Goal: Task Accomplishment & Management: Use online tool/utility

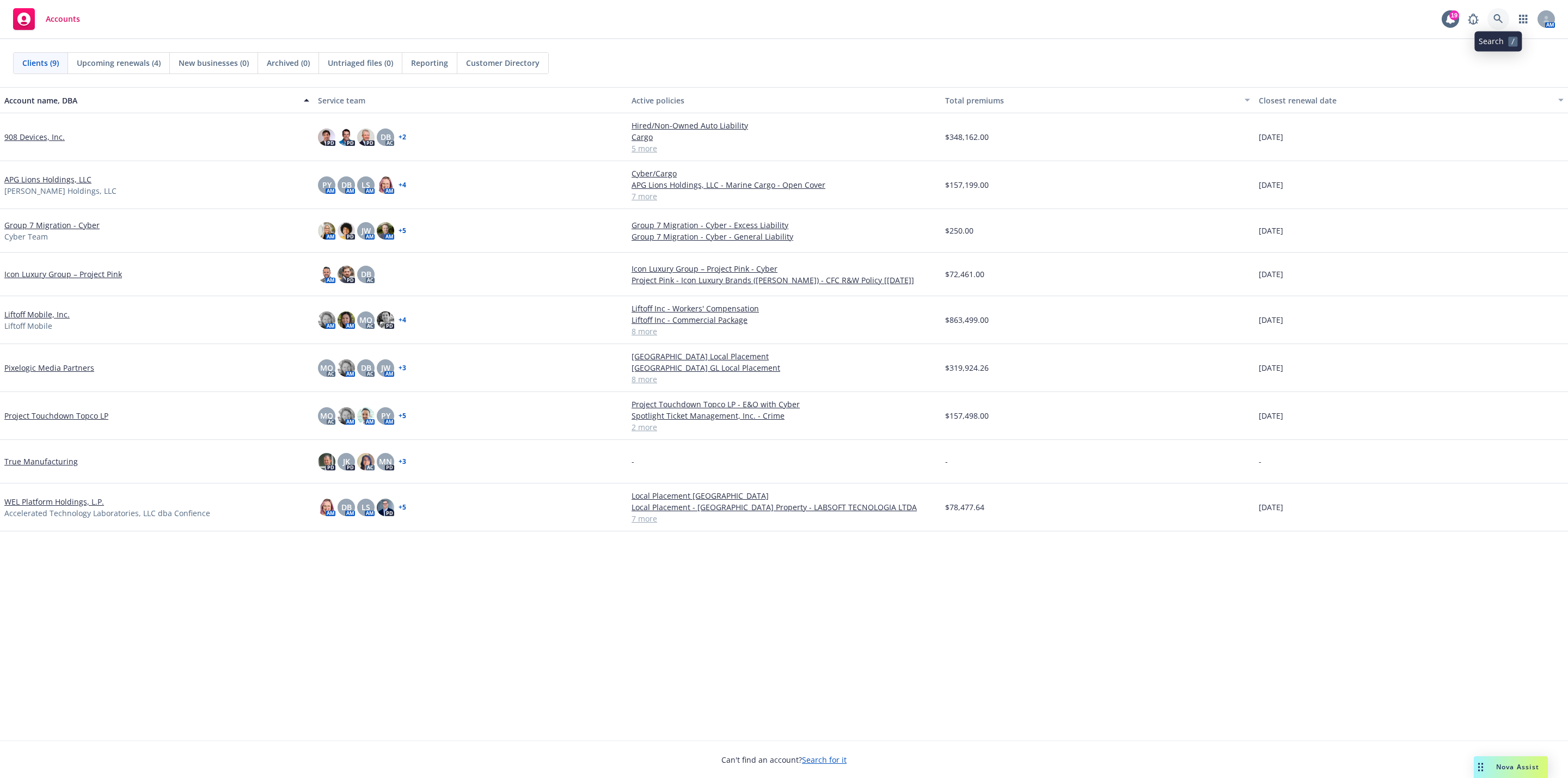
click at [1493, 22] on icon at bounding box center [1498, 19] width 10 height 10
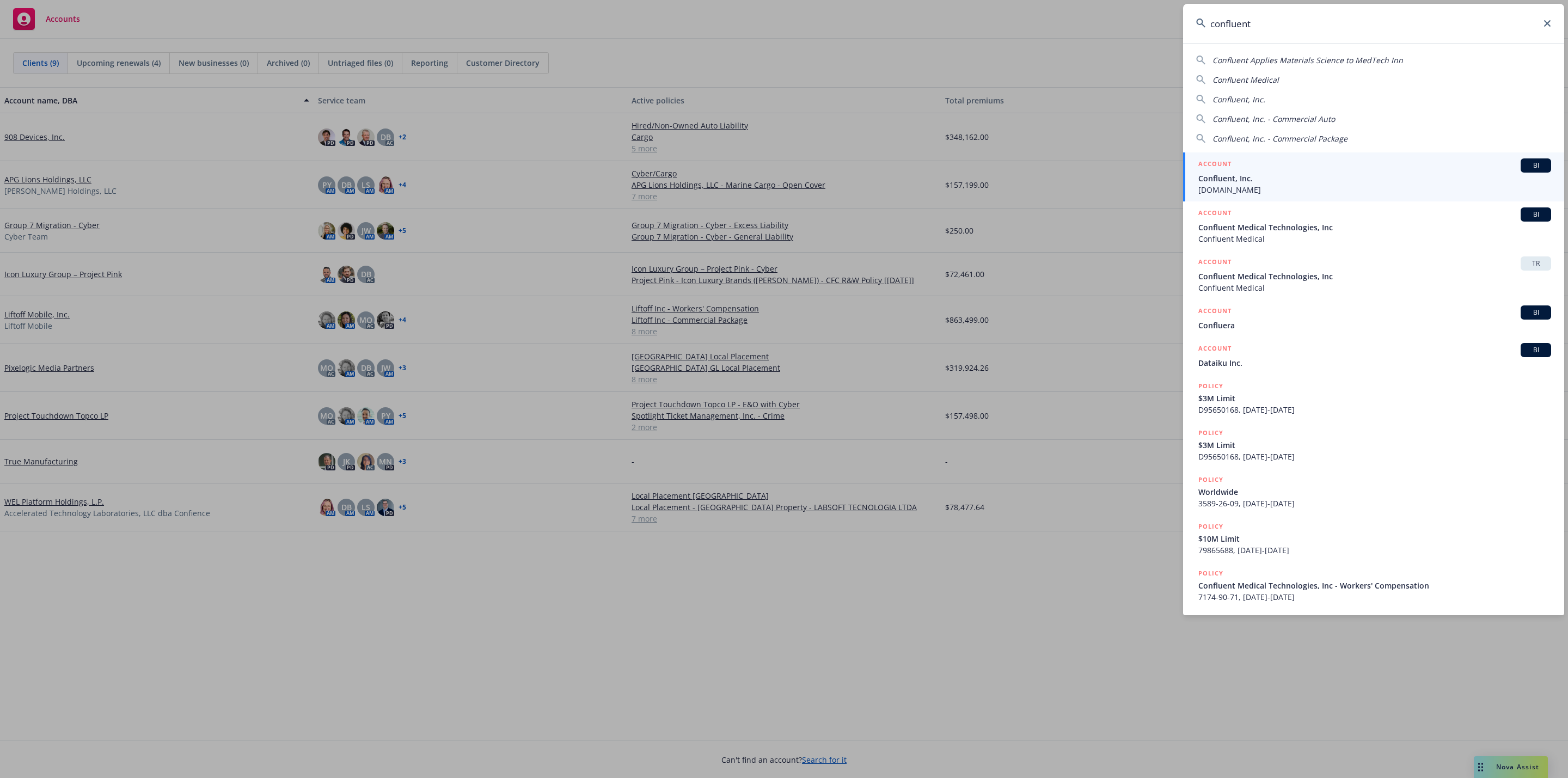
type input "confluent"
click at [1313, 163] on div "ACCOUNT BI" at bounding box center [1374, 165] width 353 height 14
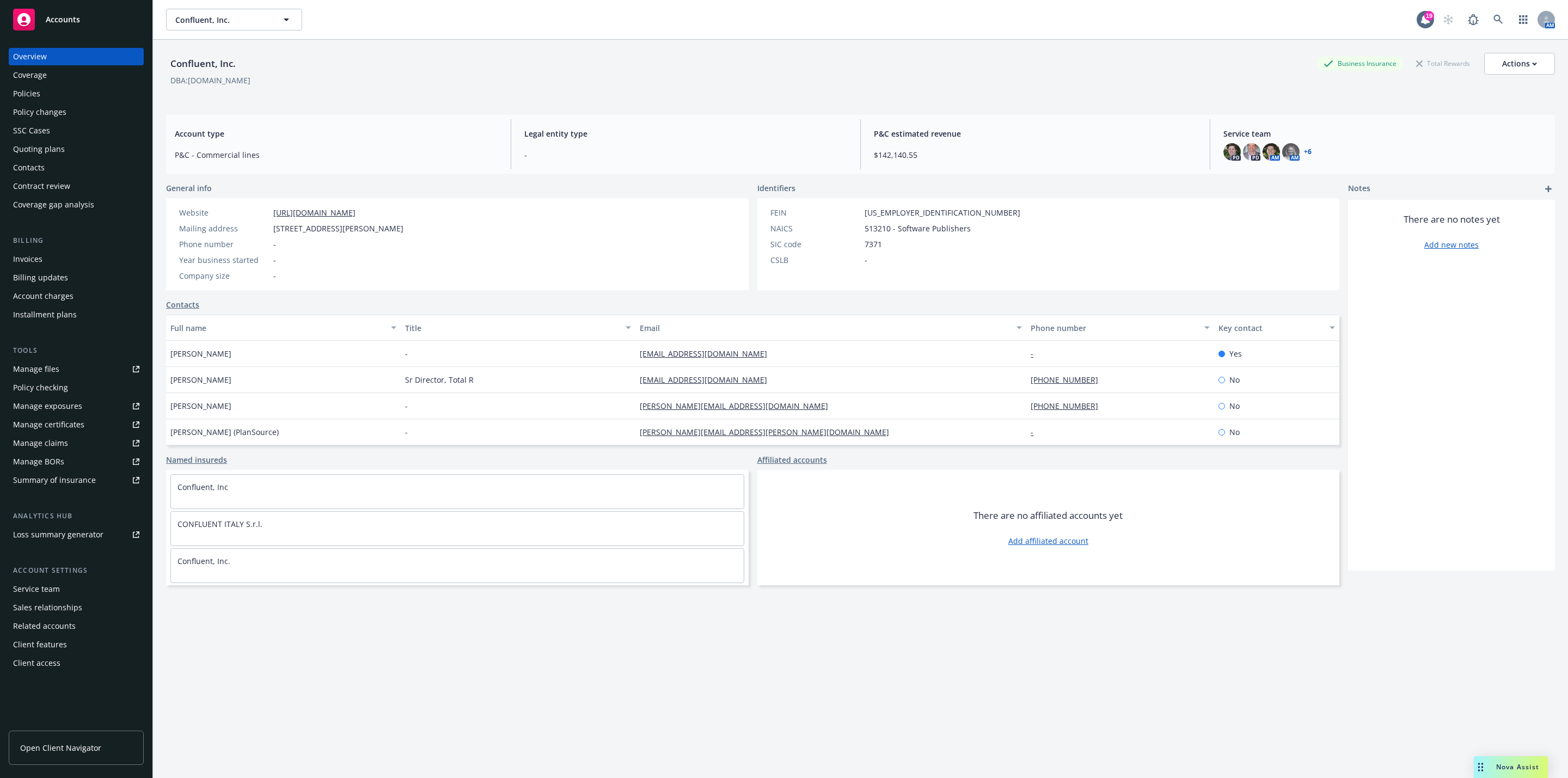
click at [41, 364] on div "Manage files" at bounding box center [35, 369] width 46 height 18
click at [1493, 23] on icon at bounding box center [1498, 20] width 10 height 10
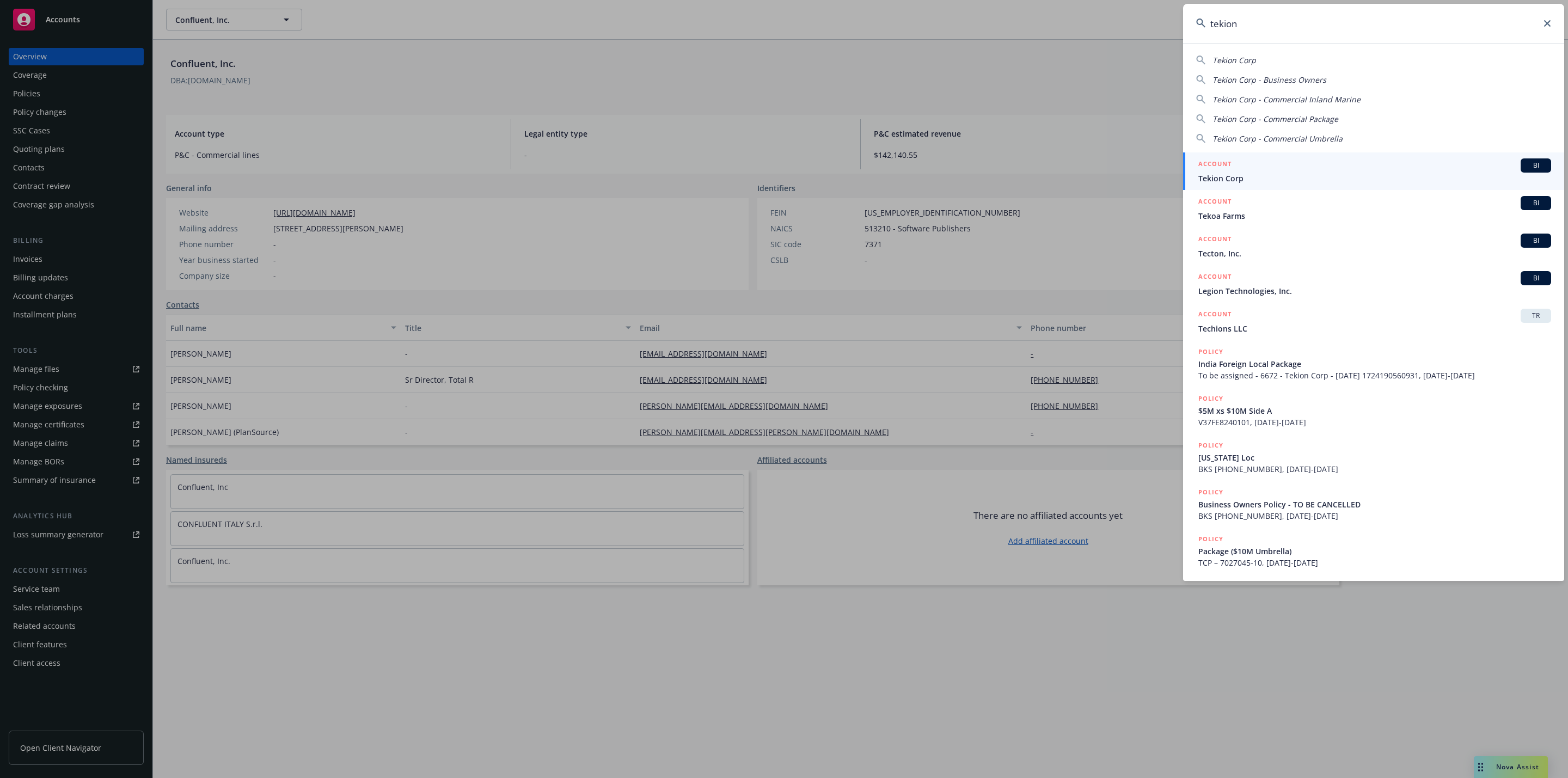
type input "tekion"
click at [1349, 164] on div "ACCOUNT BI" at bounding box center [1374, 165] width 353 height 14
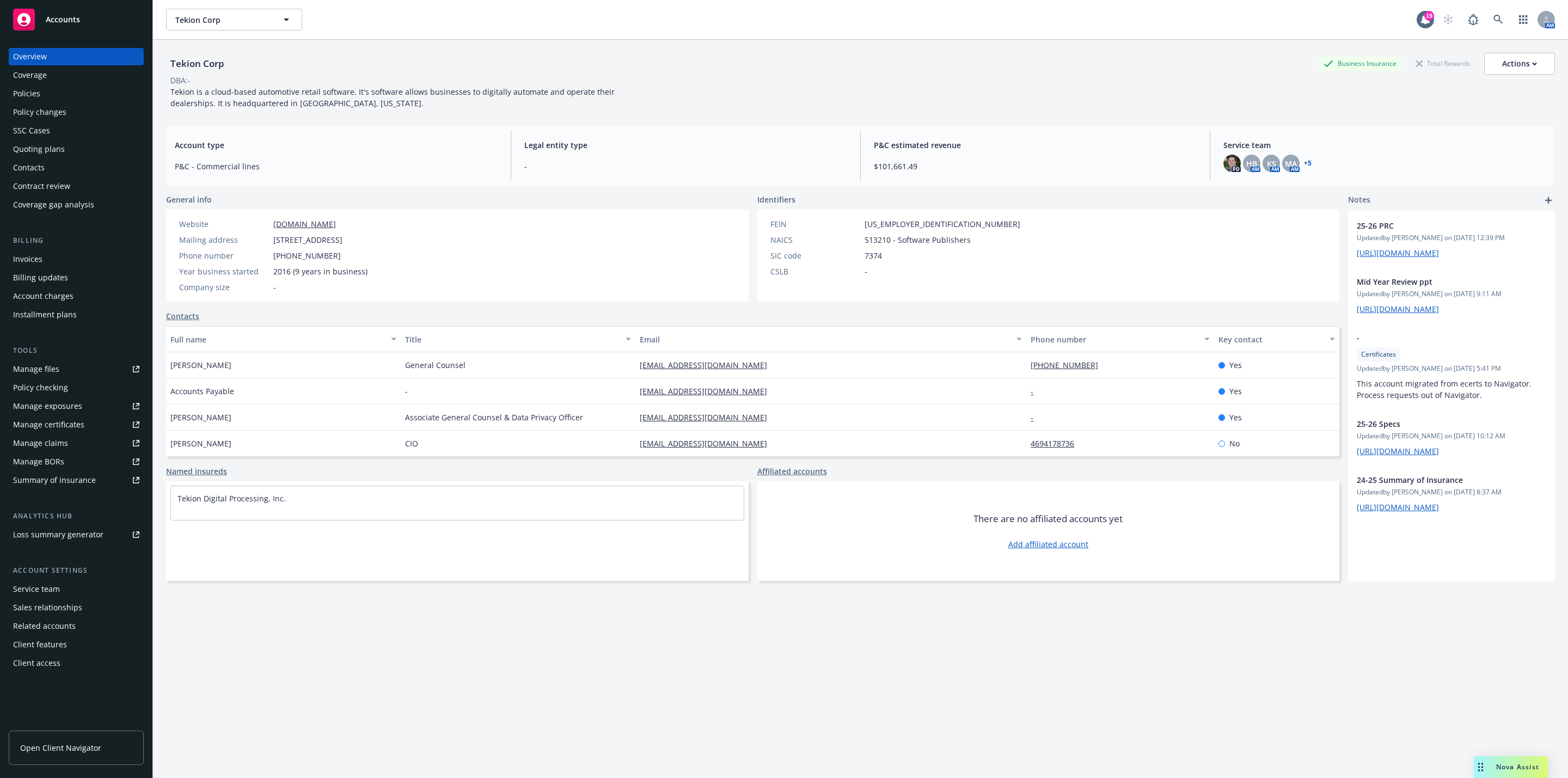
click at [44, 97] on div "Policies" at bounding box center [76, 93] width 126 height 18
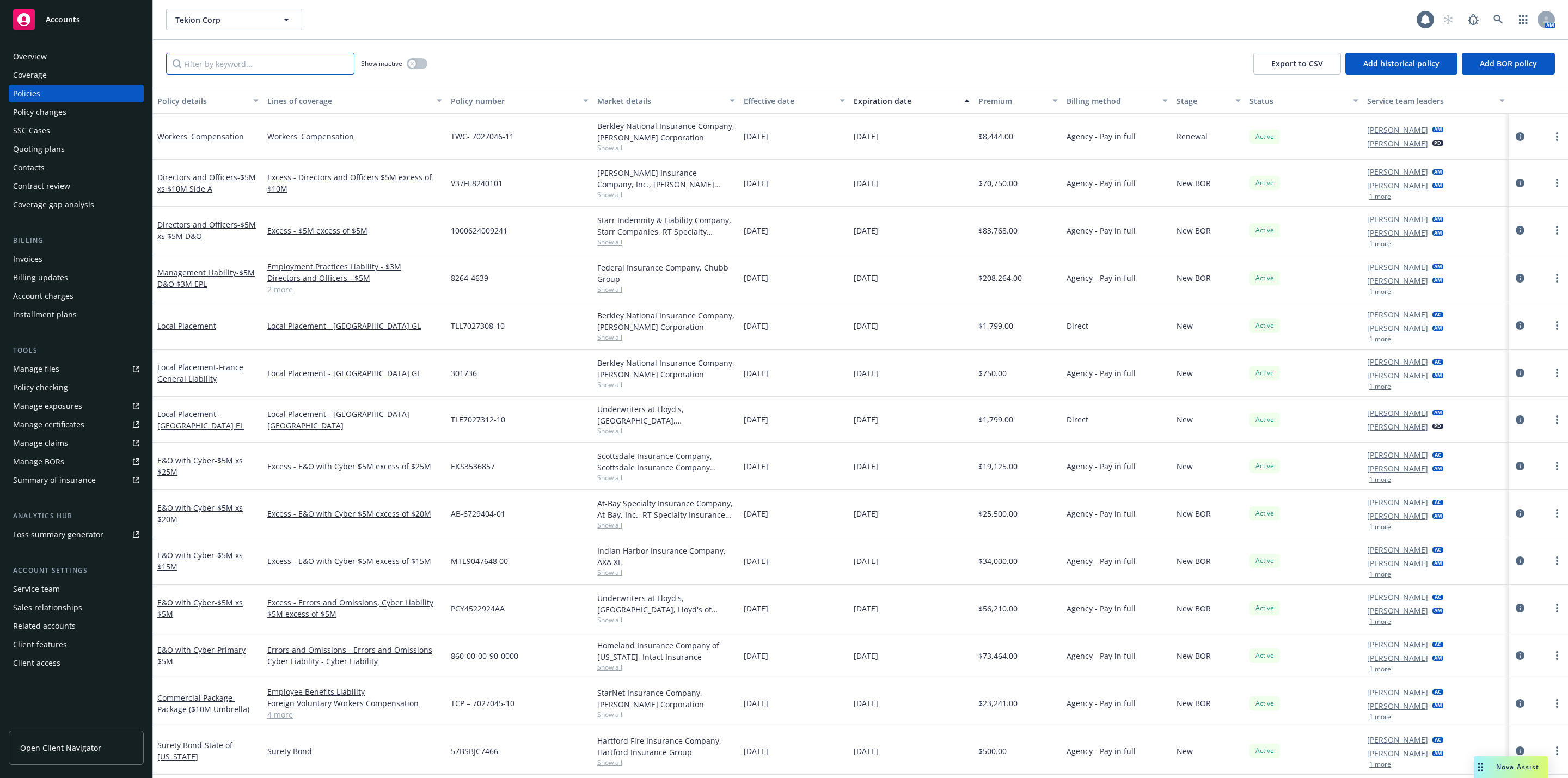
click at [264, 66] on input "Filter by keyword..." at bounding box center [261, 64] width 189 height 22
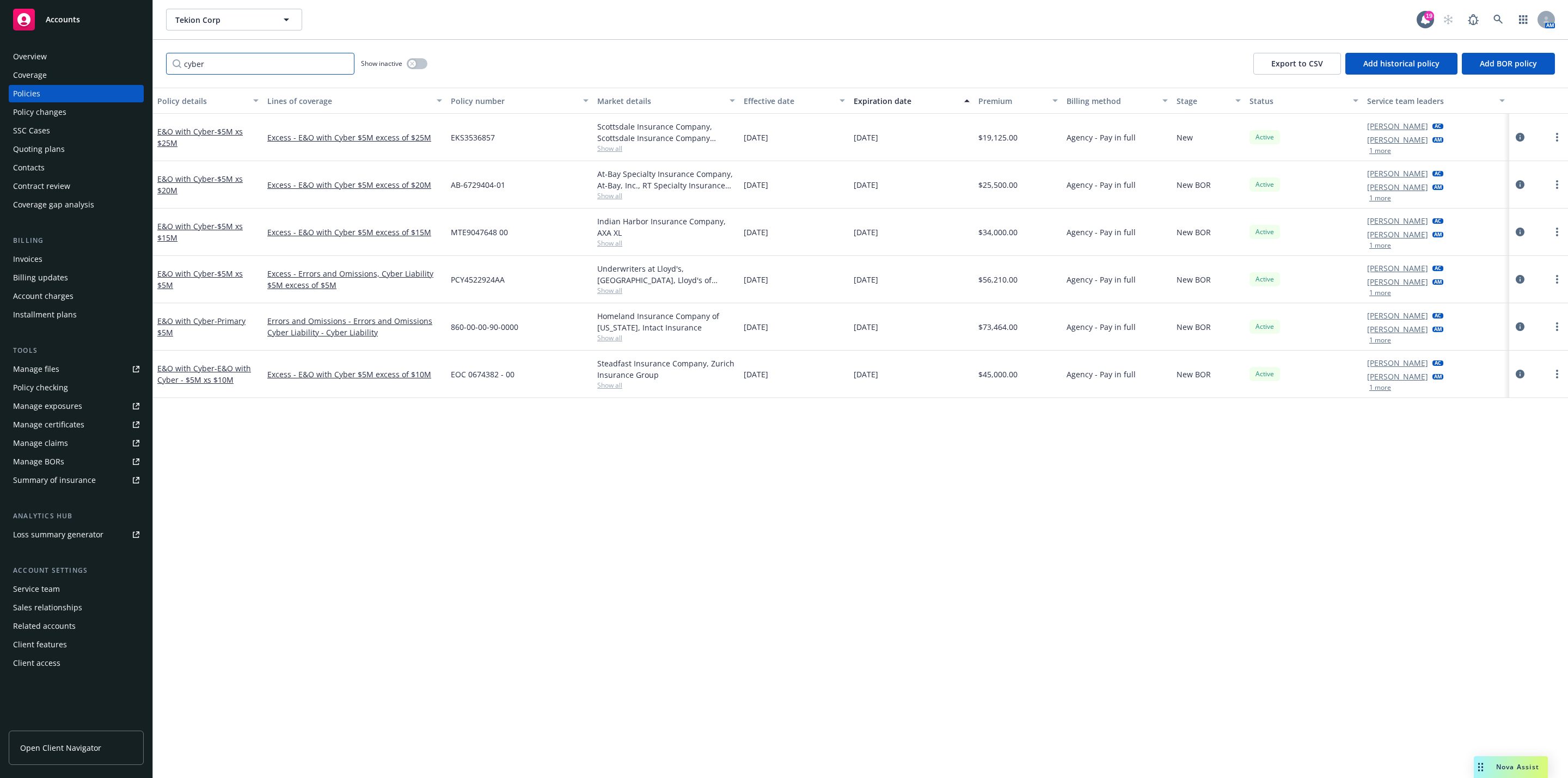
type input "cyber"
click at [999, 92] on button "Premium" at bounding box center [1018, 100] width 89 height 27
click at [1005, 103] on div "Premium" at bounding box center [1012, 101] width 68 height 12
click at [1005, 106] on div "Premium" at bounding box center [1012, 101] width 68 height 12
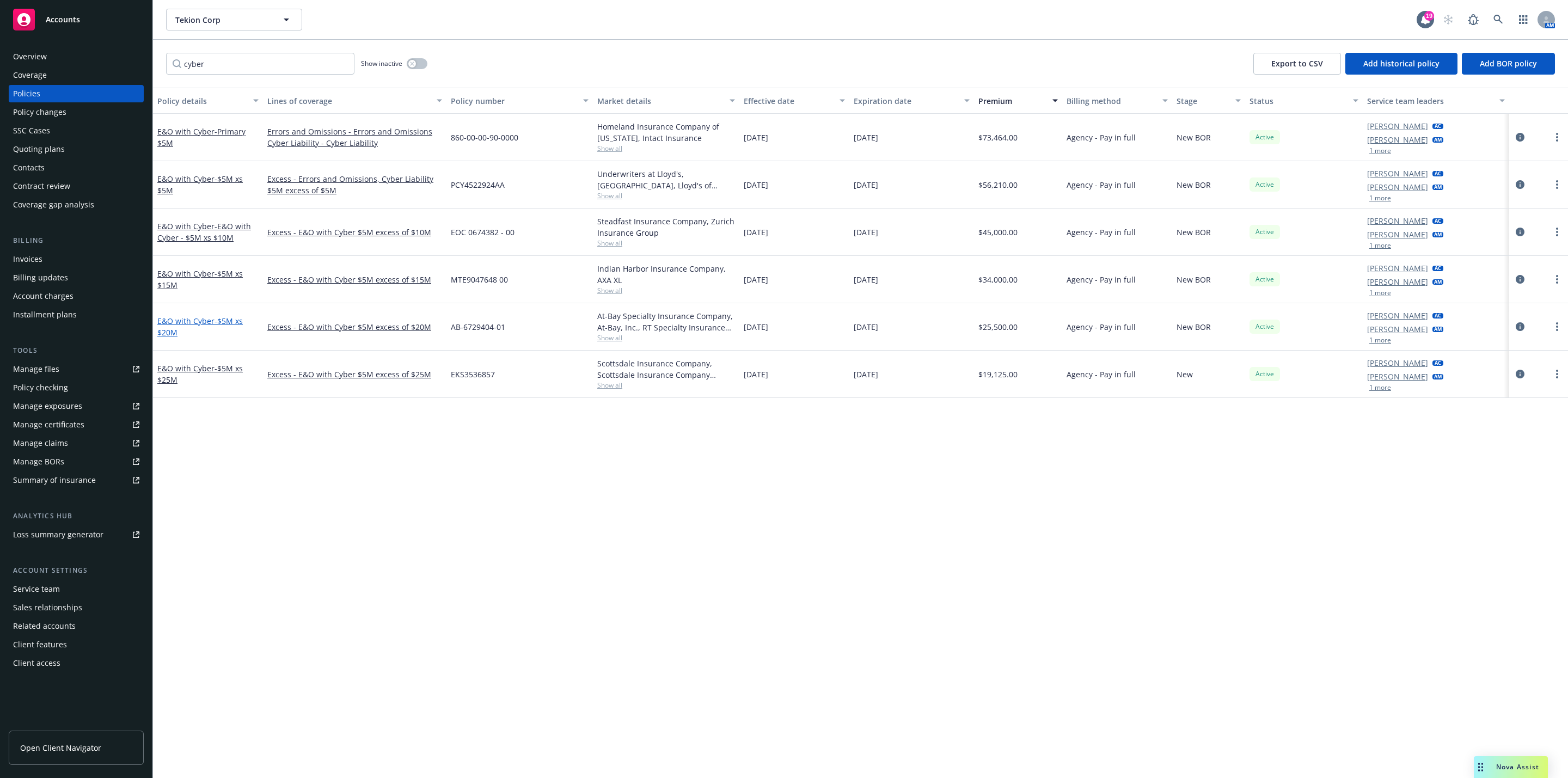
click at [190, 324] on link "E&O with Cyber - $5M xs $20M" at bounding box center [200, 327] width 86 height 22
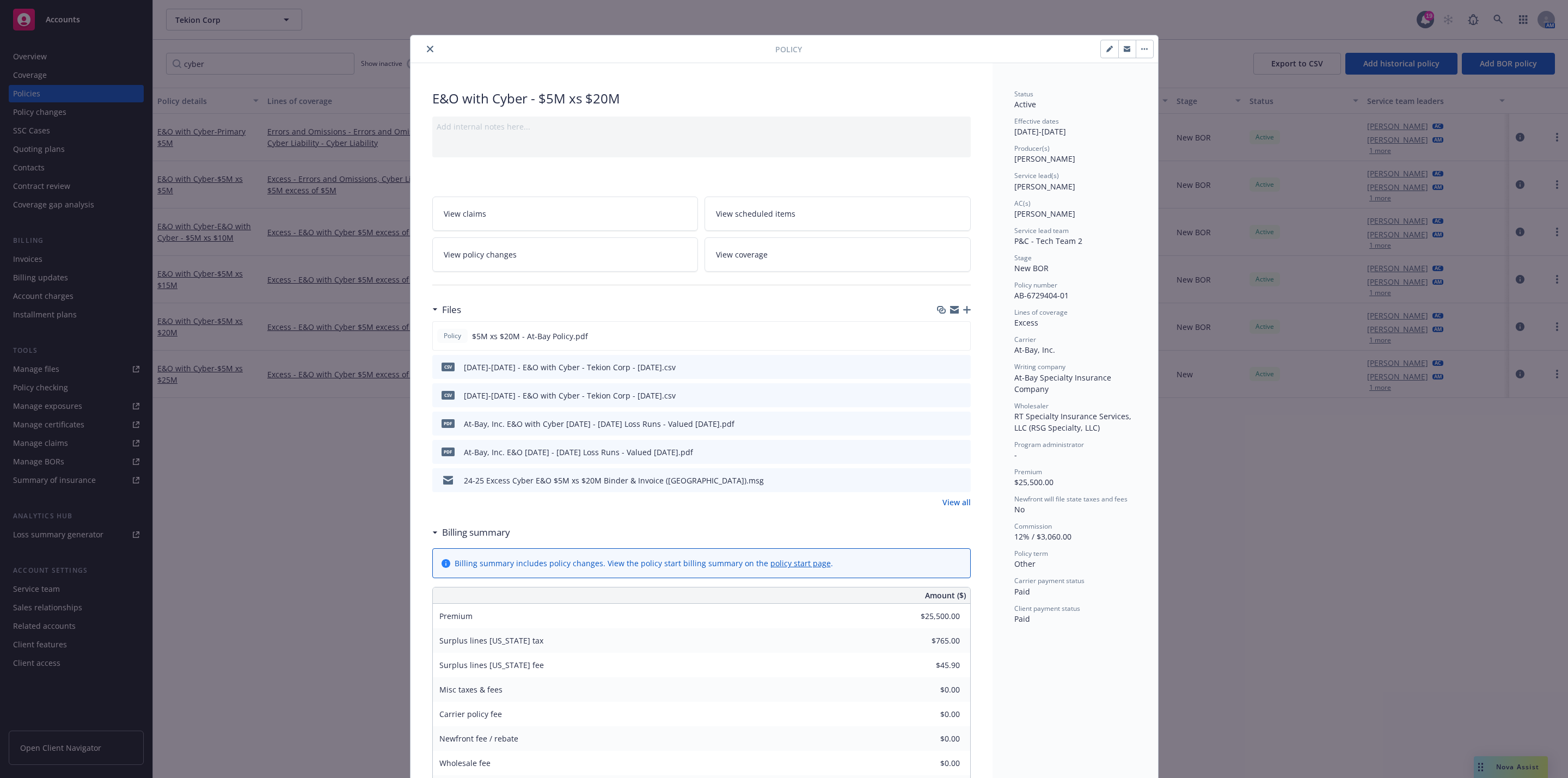
click at [955, 484] on icon "preview file" at bounding box center [960, 480] width 10 height 8
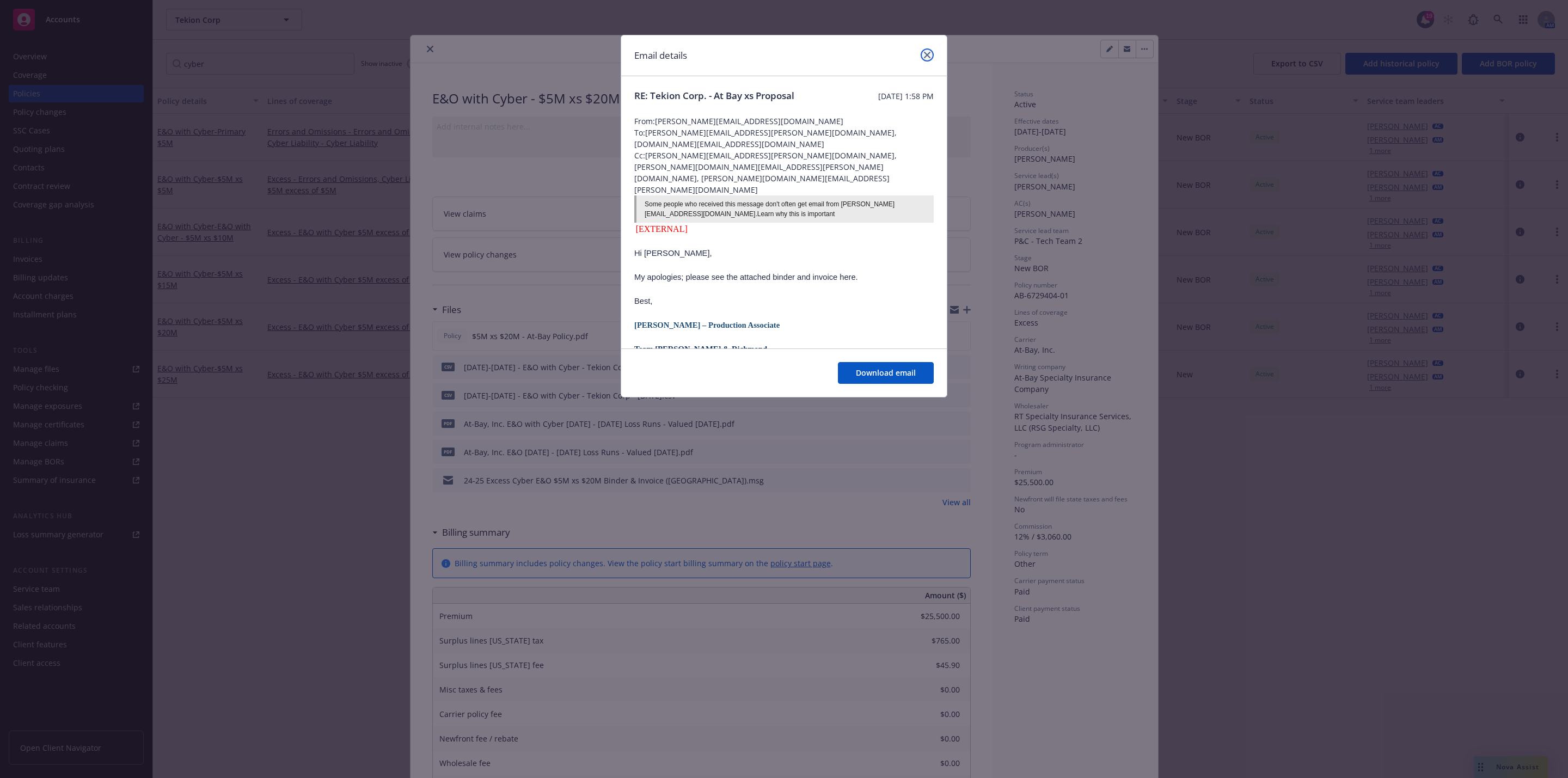
click at [927, 52] on icon "close" at bounding box center [927, 55] width 7 height 7
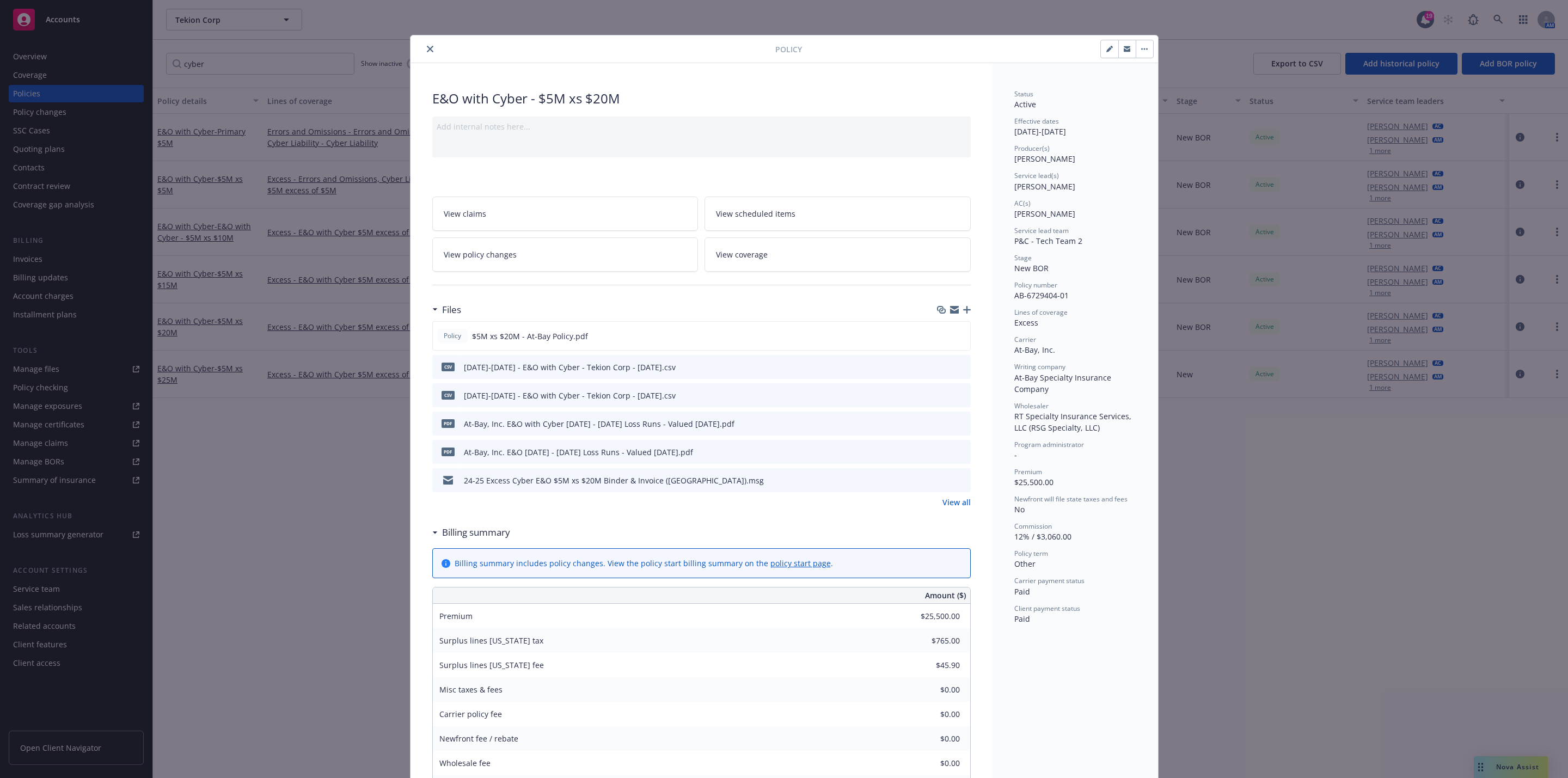
click at [427, 47] on icon "close" at bounding box center [430, 48] width 7 height 7
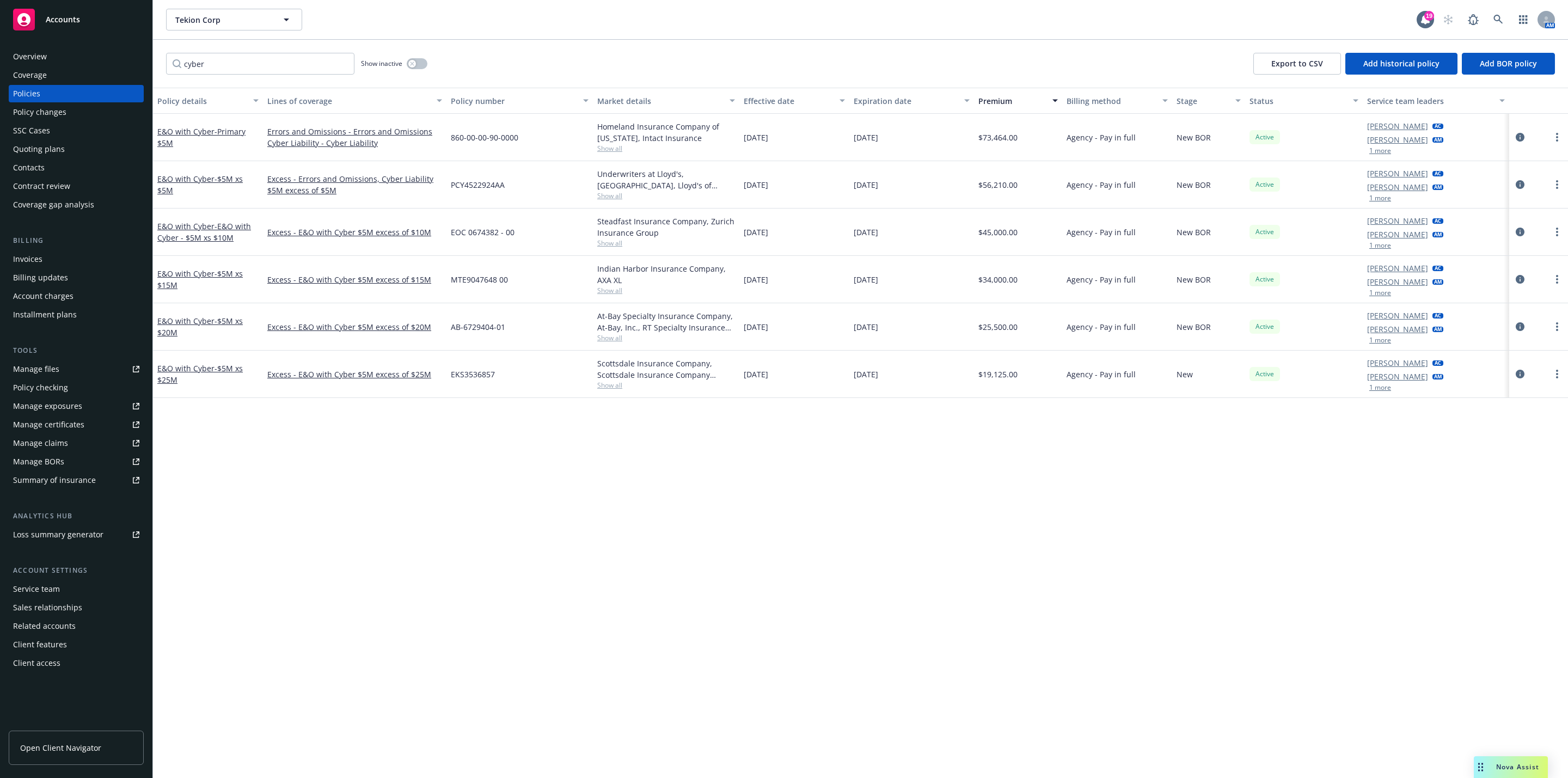
click at [75, 141] on div "Quoting plans" at bounding box center [76, 150] width 126 height 18
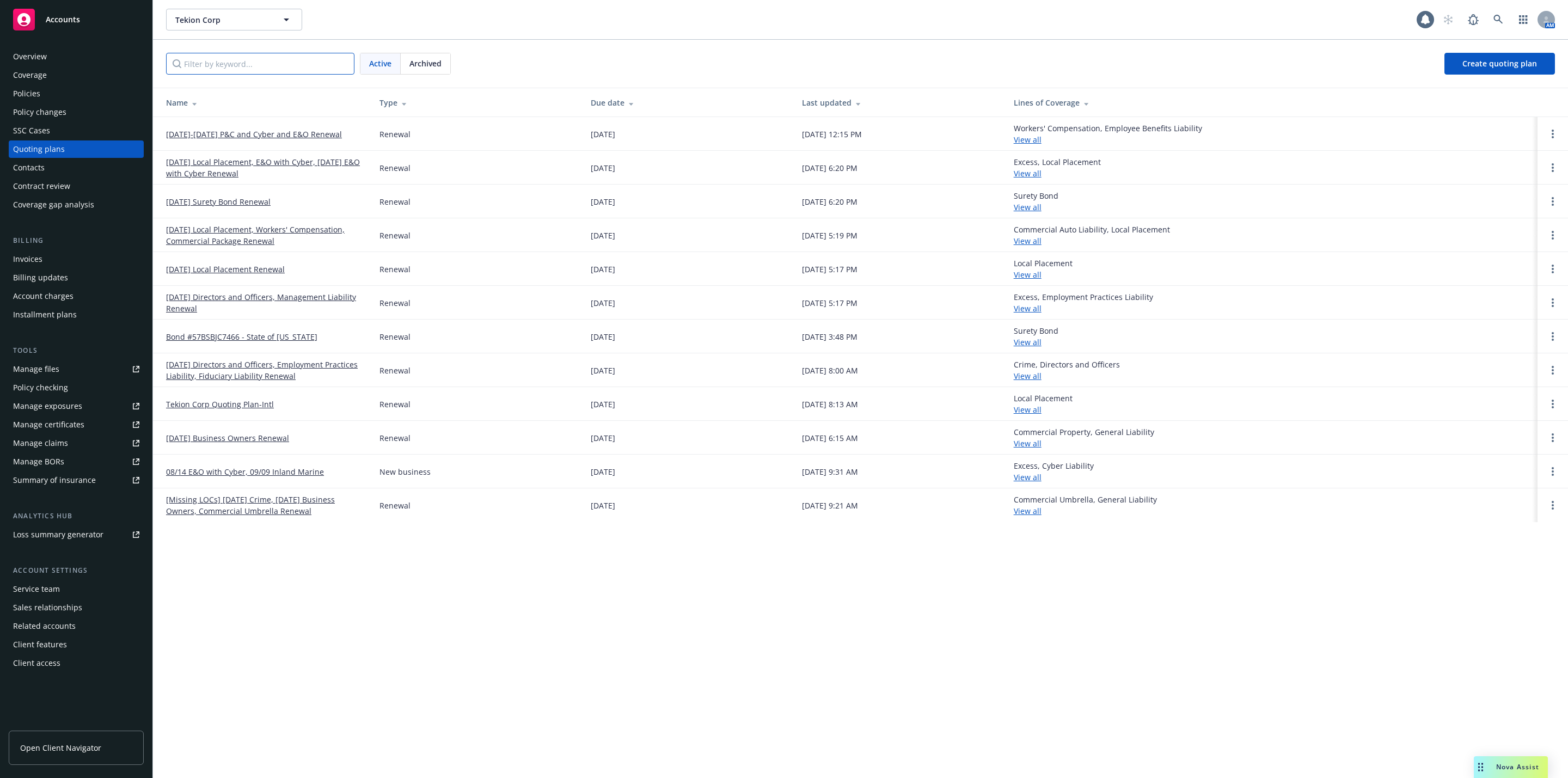
click at [217, 60] on input "Filter by keyword..." at bounding box center [261, 64] width 189 height 22
click at [221, 130] on link "10/1/25-10/1/26 P&C and Cyber and E&O Renewal" at bounding box center [254, 135] width 176 height 12
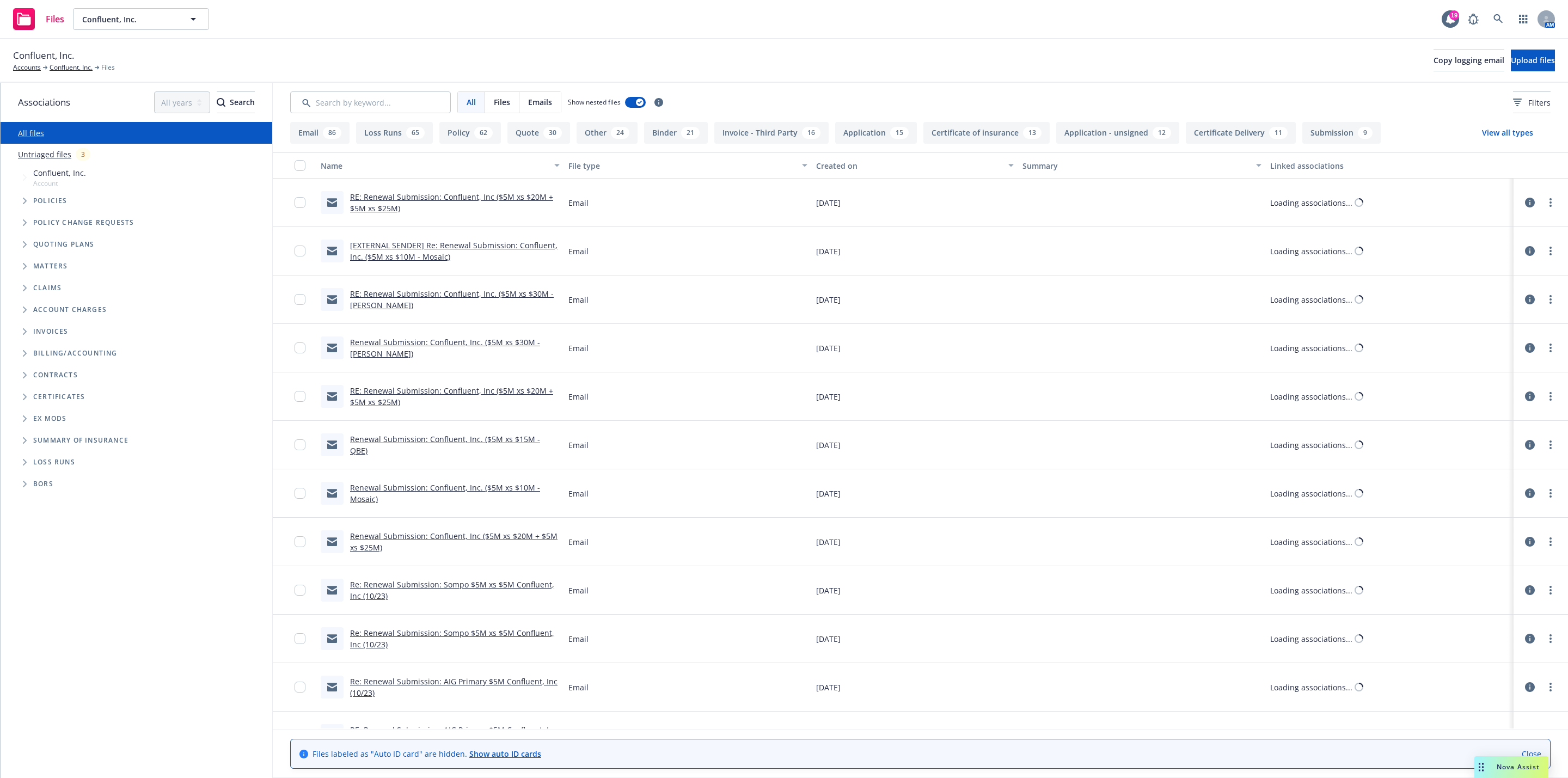
click at [386, 136] on button "Loss Runs 65" at bounding box center [394, 133] width 77 height 22
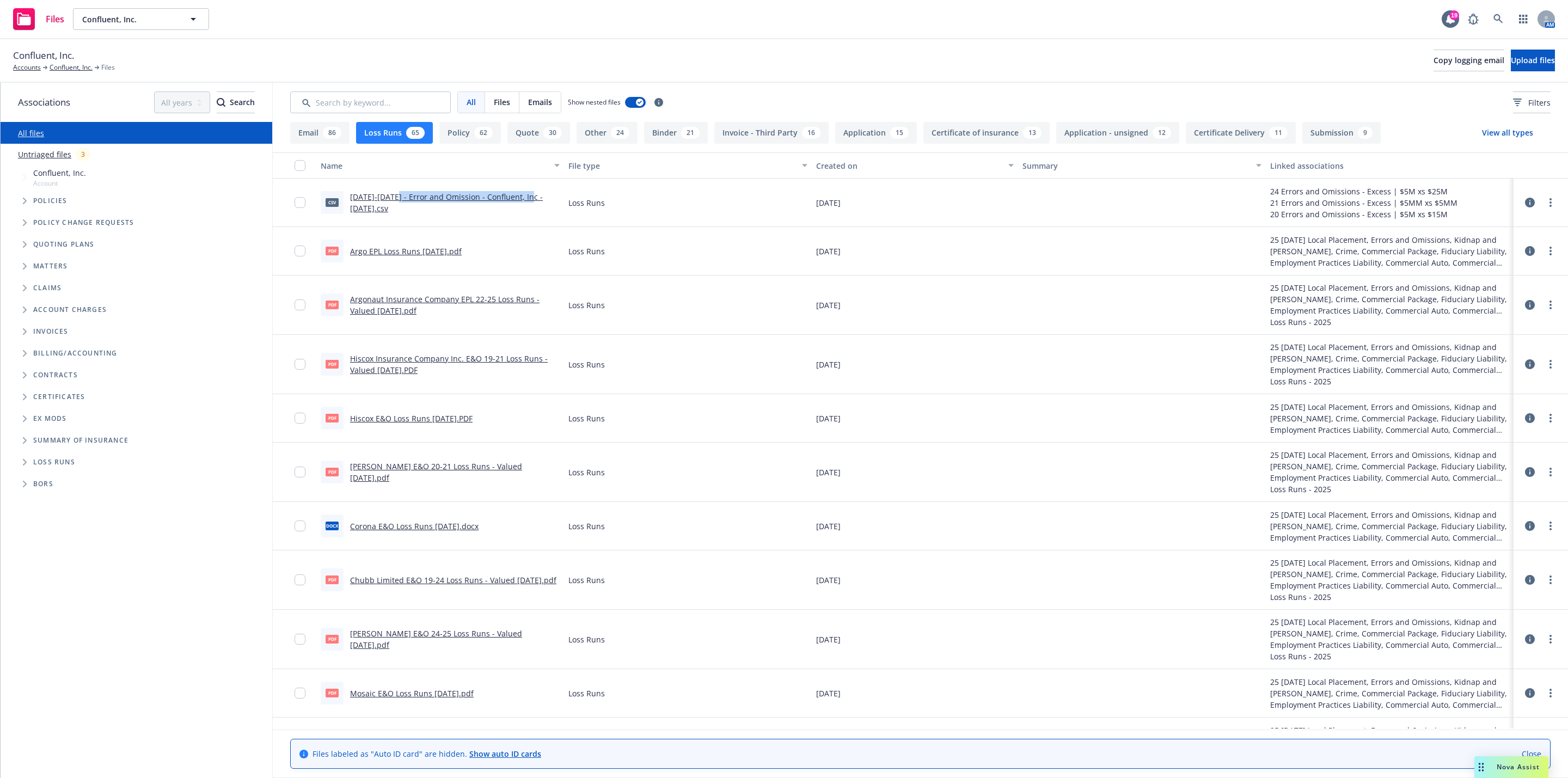
drag, startPoint x: 395, startPoint y: 197, endPoint x: 526, endPoint y: 196, distance: 131.0
click at [526, 196] on link "2020-2025 - Error and Omission - Confluent, Inc - 07-28-2025.csv" at bounding box center [447, 203] width 193 height 22
click at [371, 105] on input "Search by keyword..." at bounding box center [370, 102] width 160 height 22
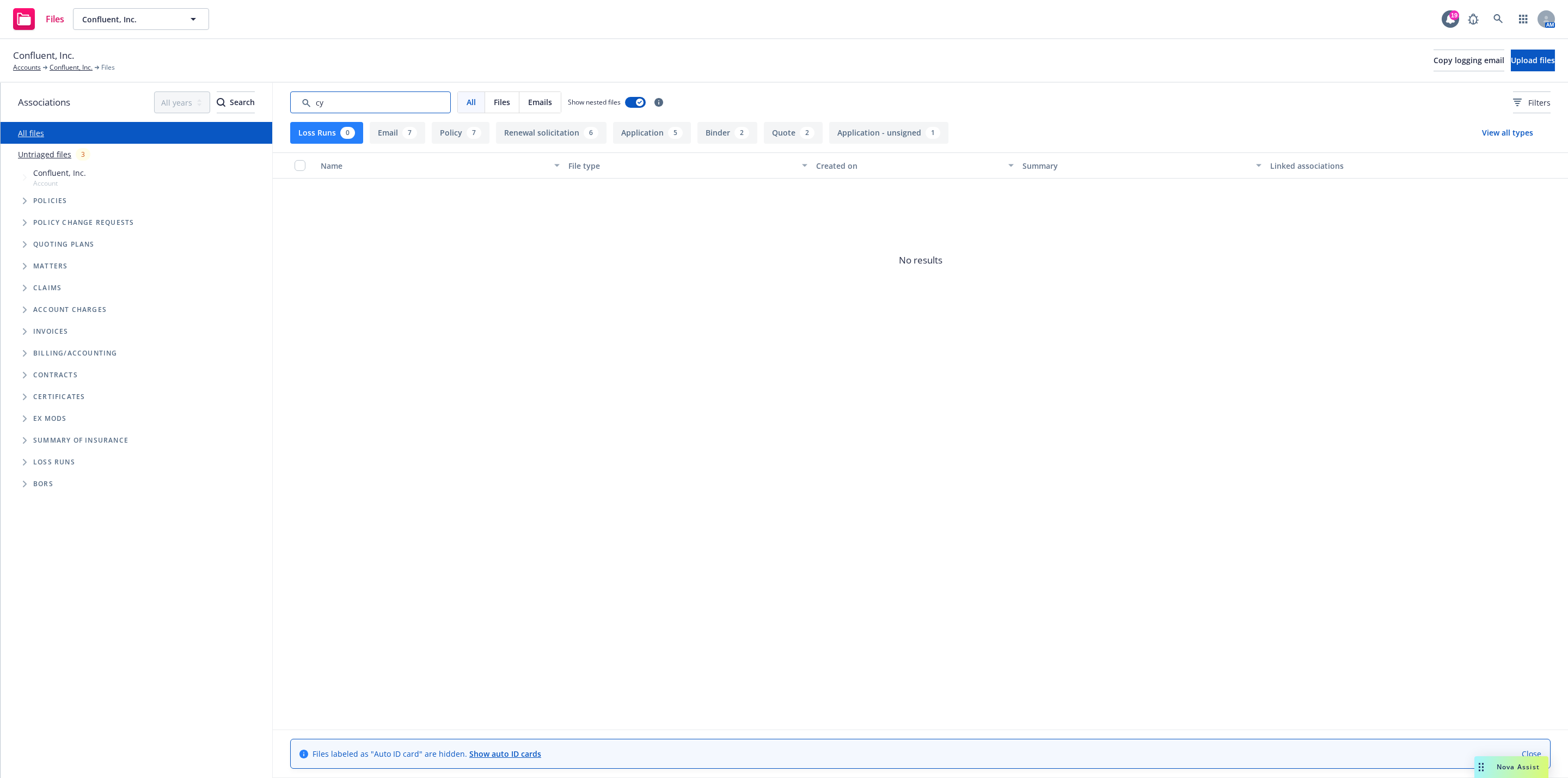
type input "c"
type input "e"
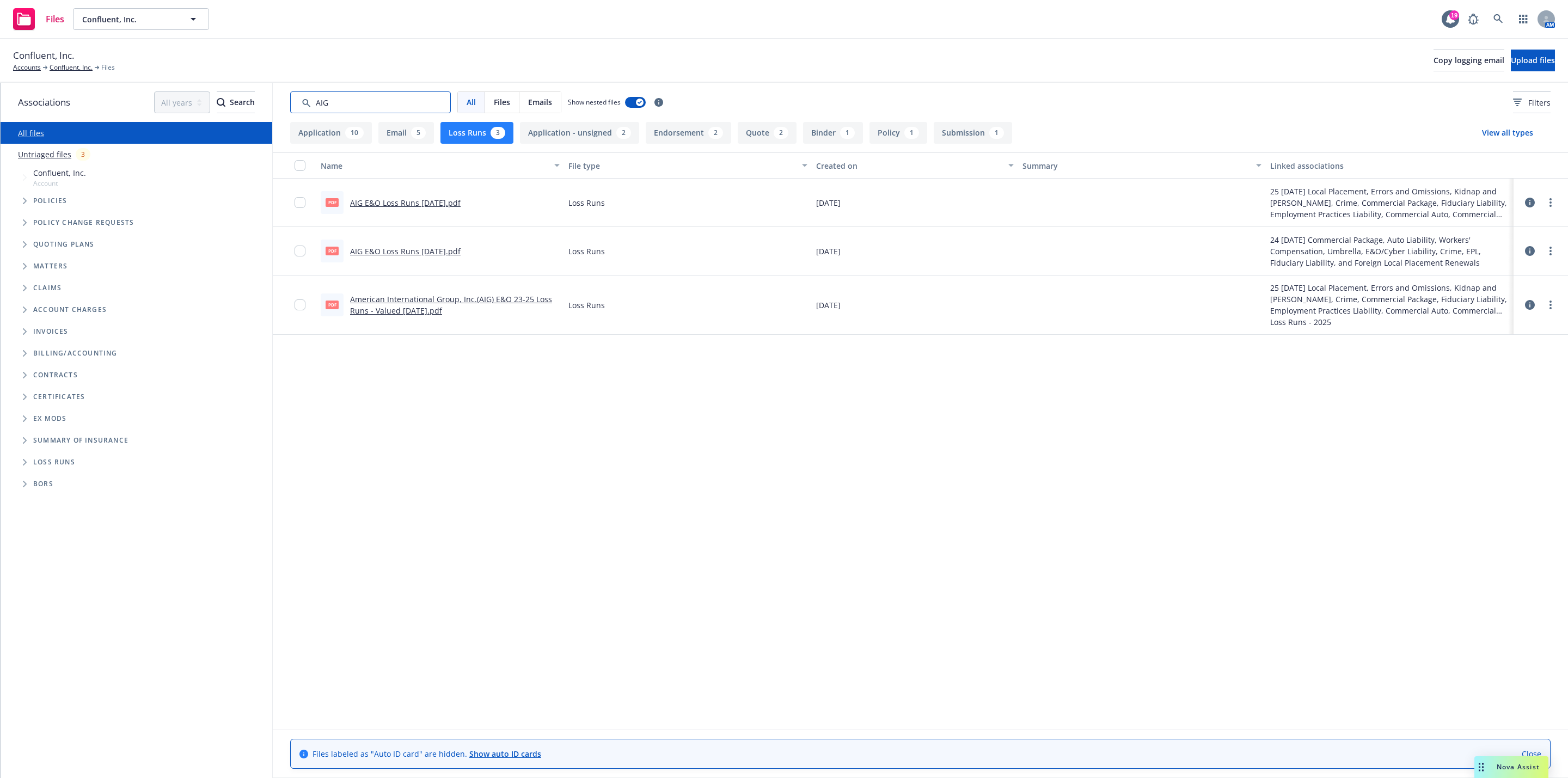
type input "AIG"
click at [434, 203] on link "AIG E&O Loss Runs 7/28/2025.pdf" at bounding box center [405, 203] width 110 height 11
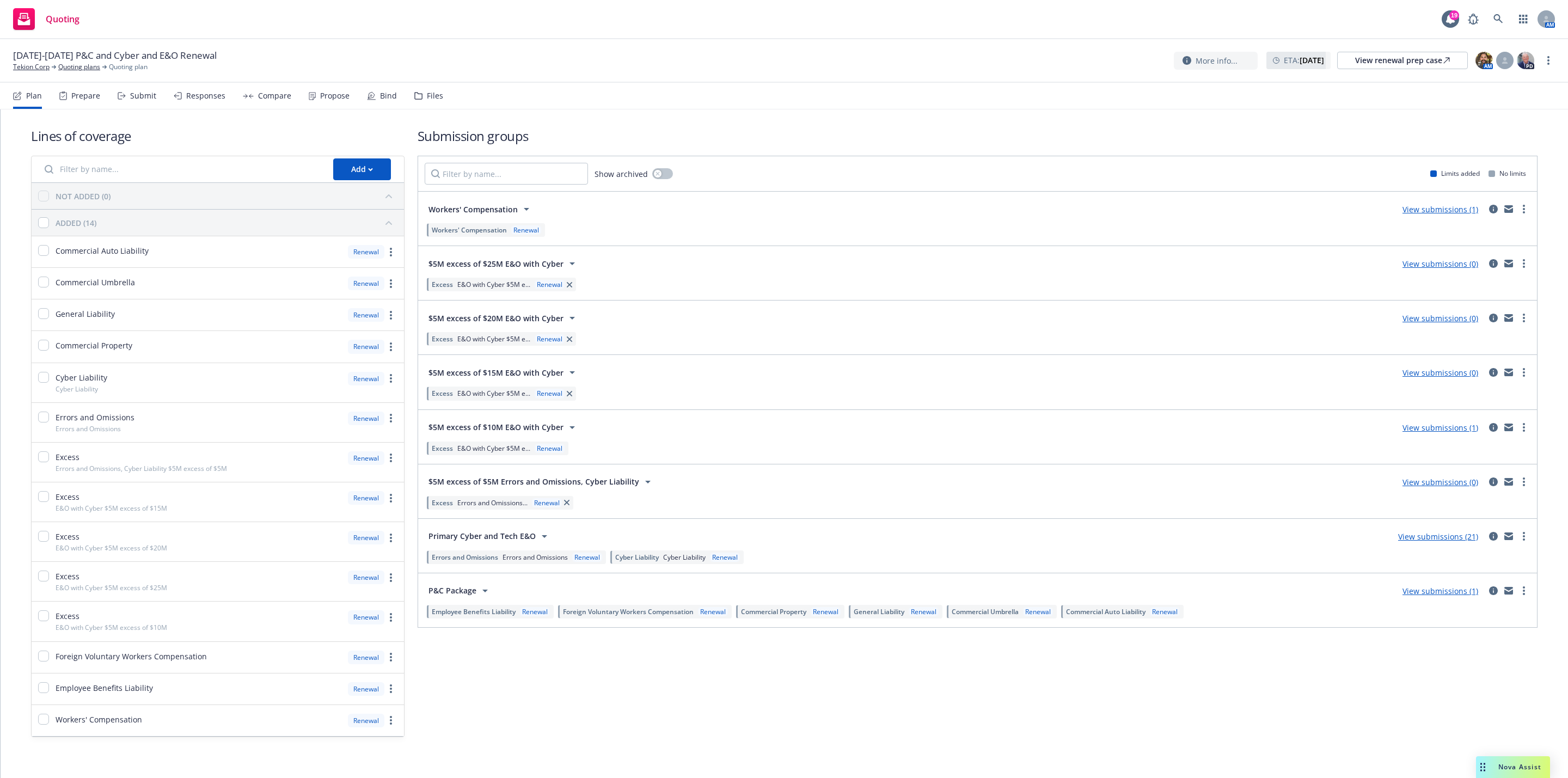
click at [1417, 319] on link "View submissions (0)" at bounding box center [1440, 318] width 76 height 11
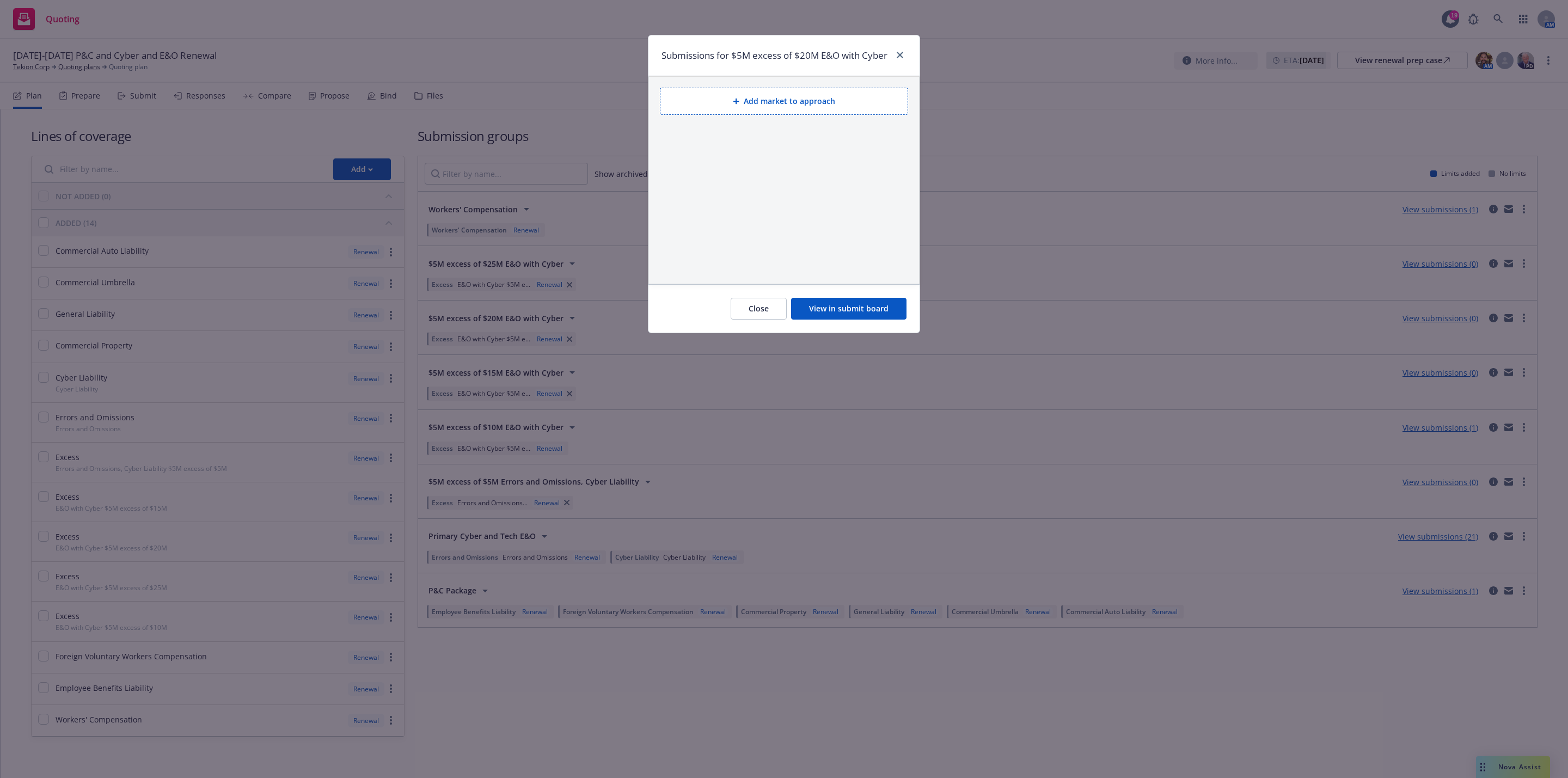
click at [873, 320] on button "View in submit board" at bounding box center [848, 309] width 115 height 22
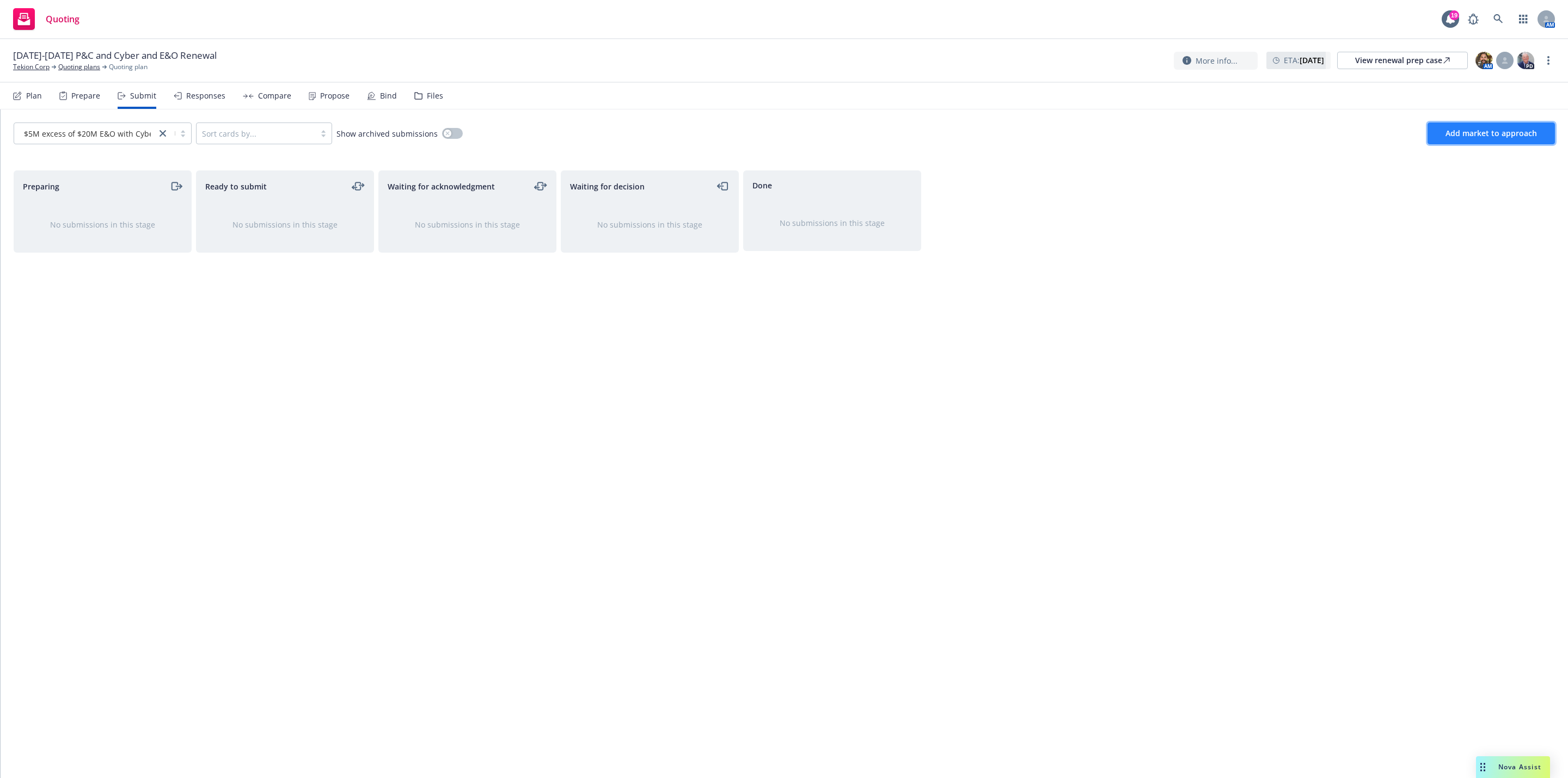
click at [1464, 137] on span "Add market to approach" at bounding box center [1491, 133] width 91 height 11
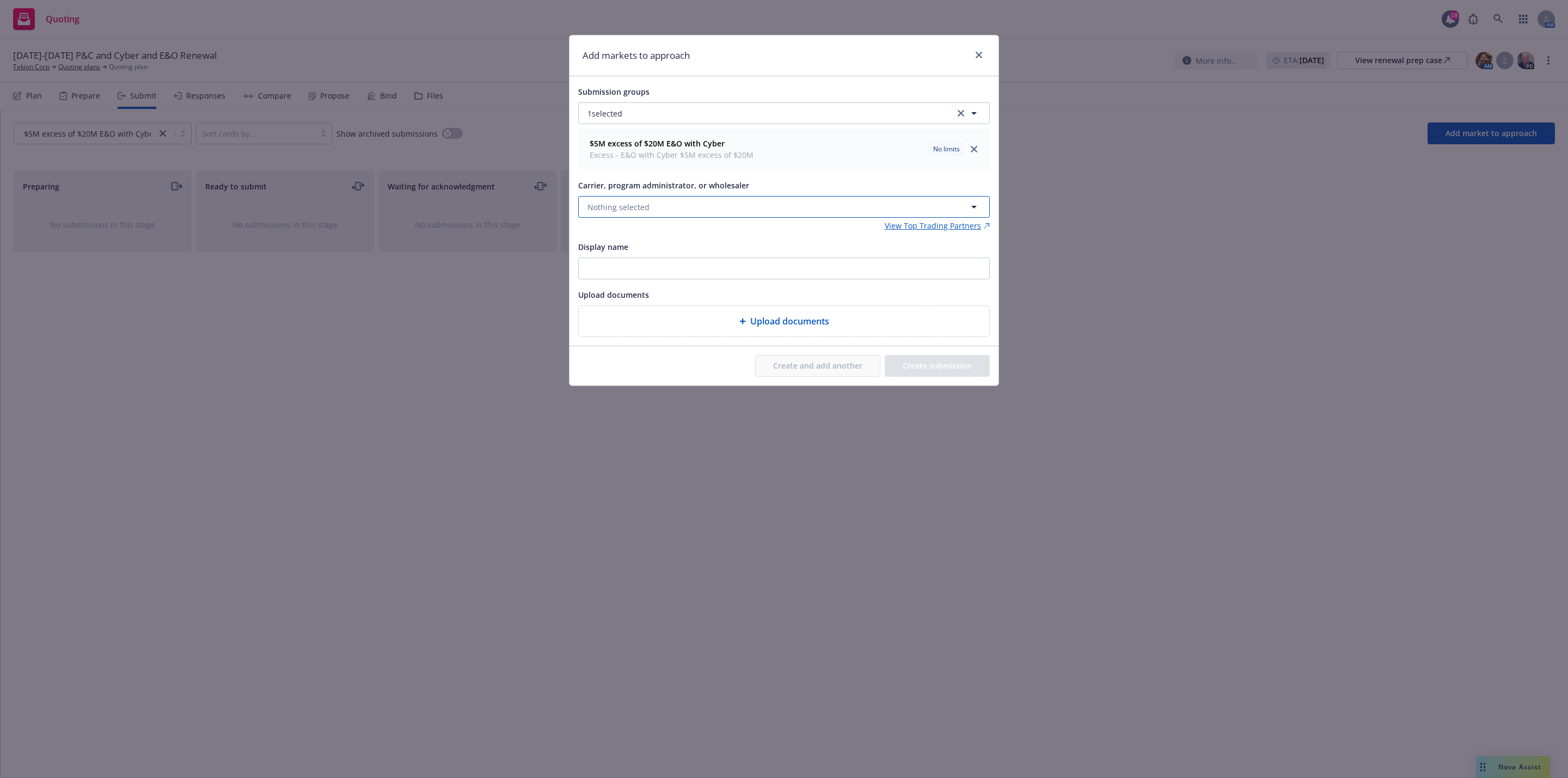
click at [651, 214] on button "Nothing selected" at bounding box center [784, 207] width 411 height 22
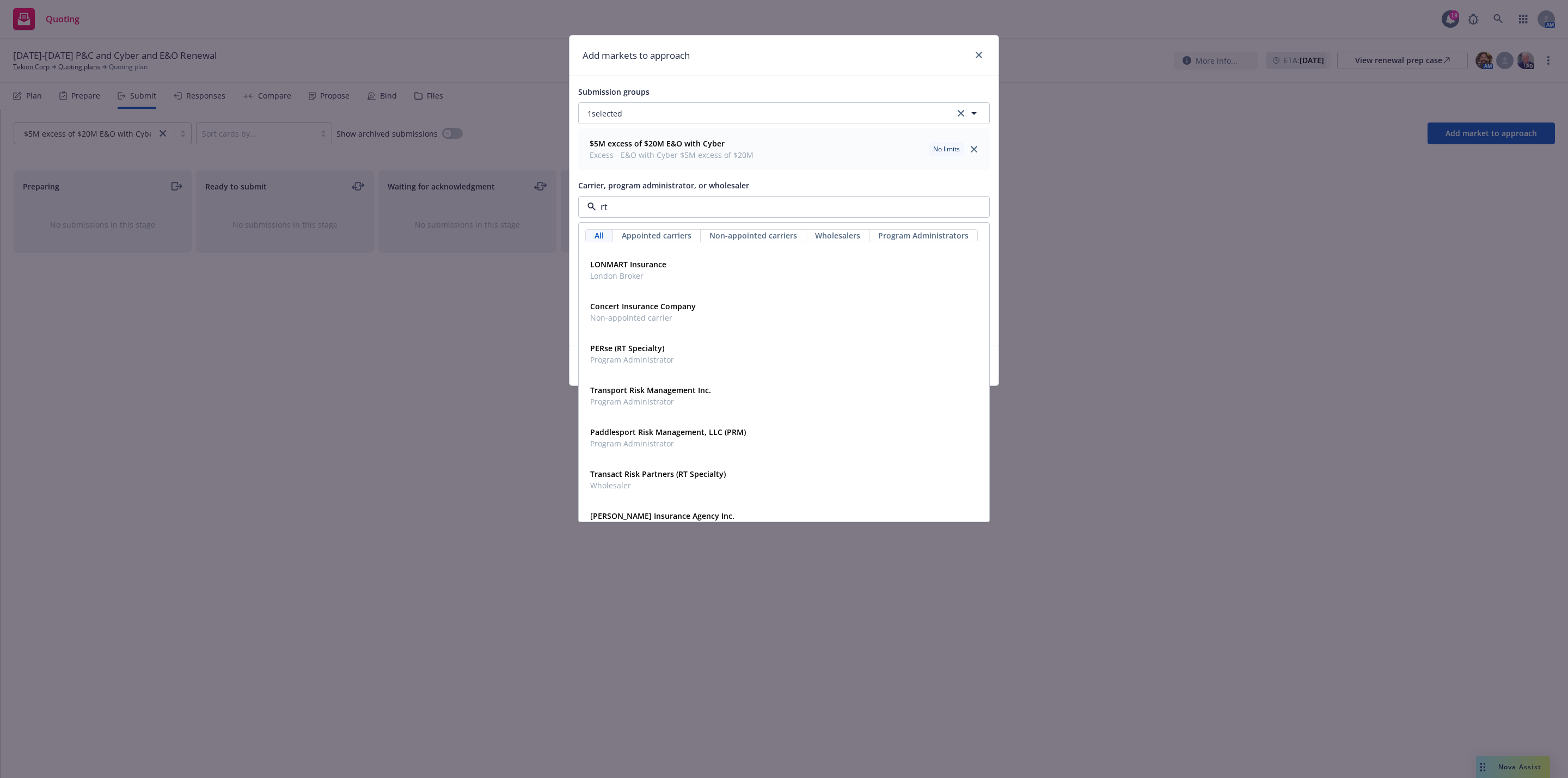
type input "rt s"
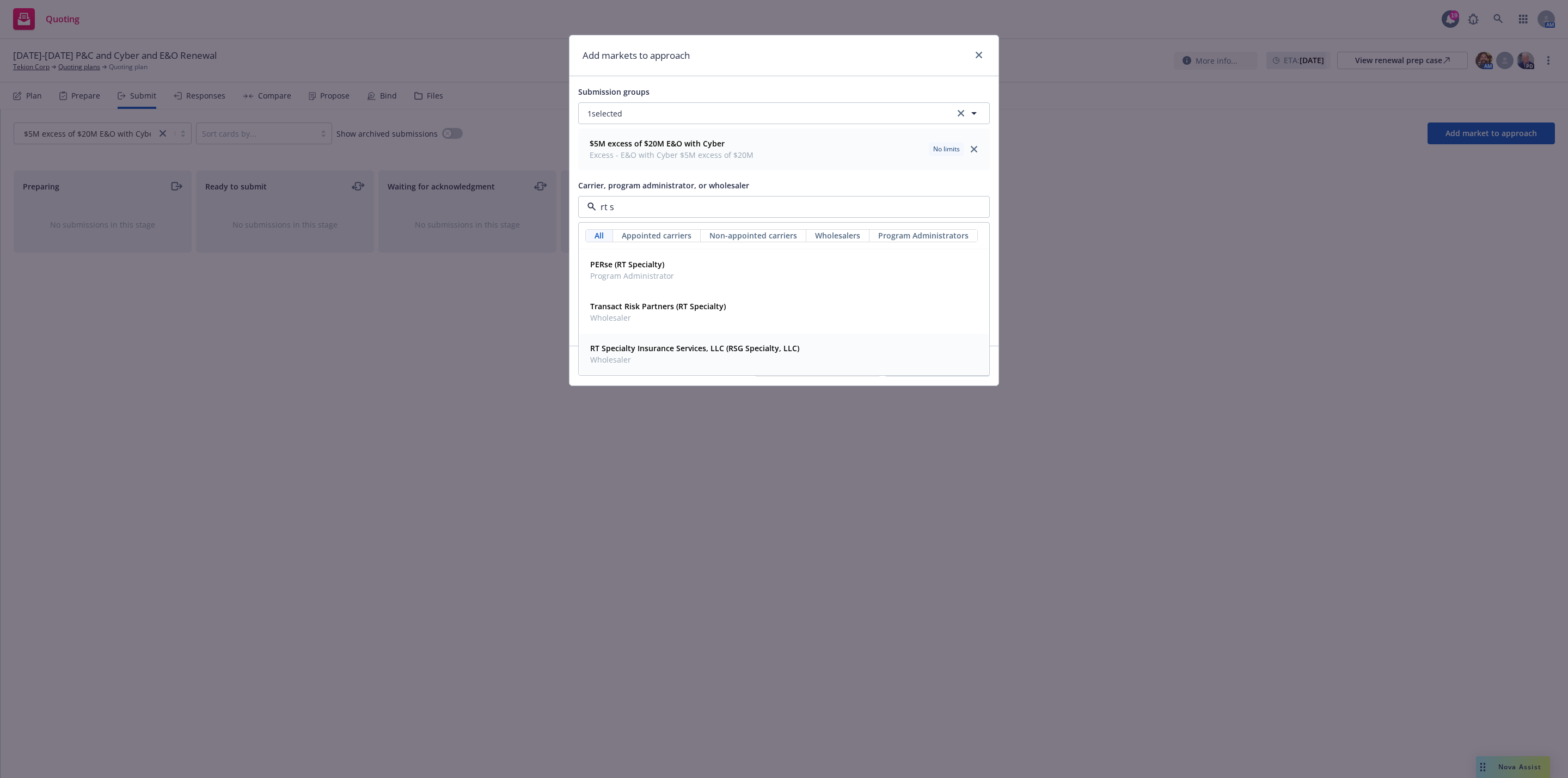
click at [704, 358] on span "Wholesaler" at bounding box center [694, 360] width 210 height 12
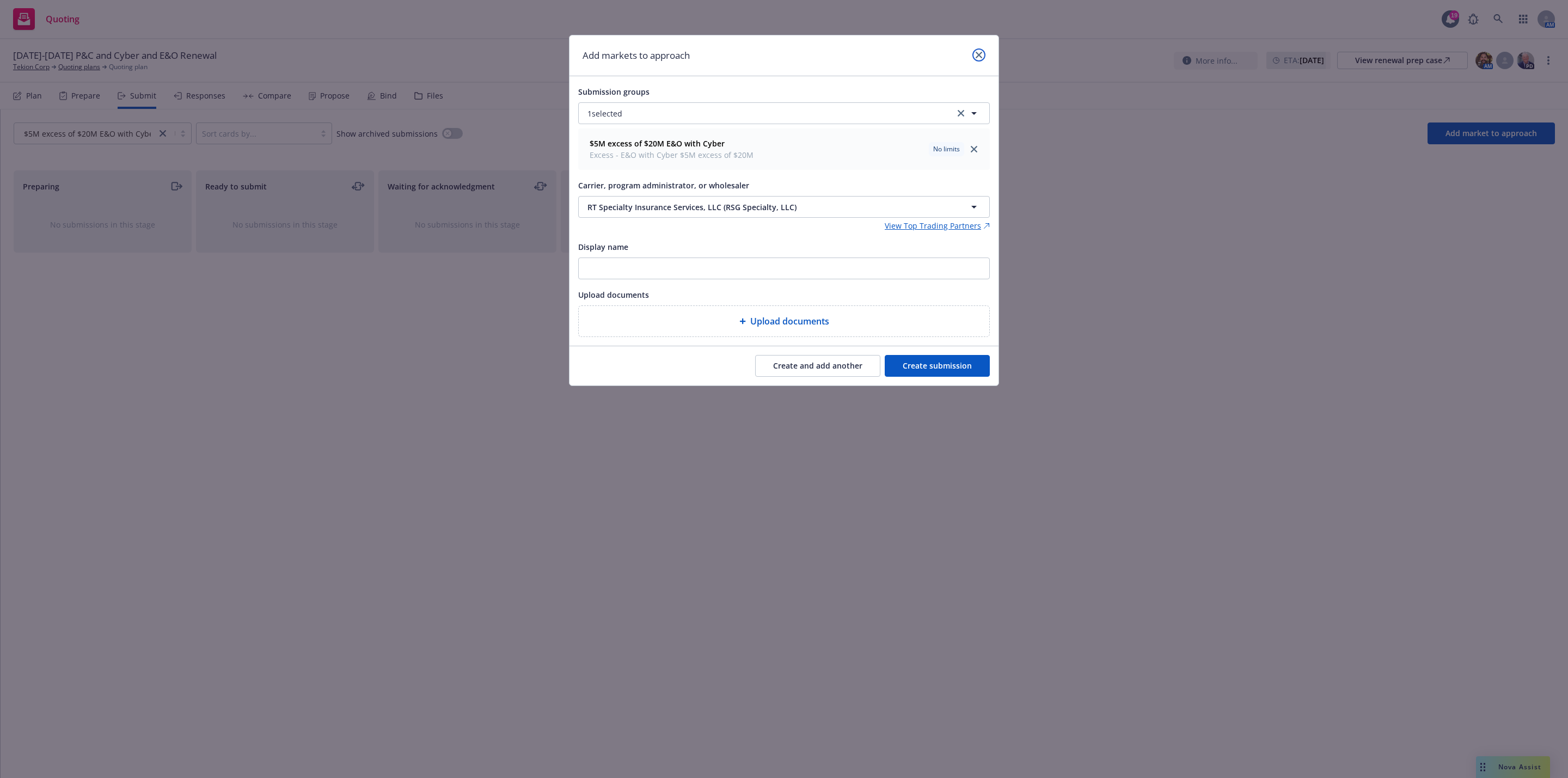
click at [979, 53] on icon "close" at bounding box center [979, 55] width 7 height 7
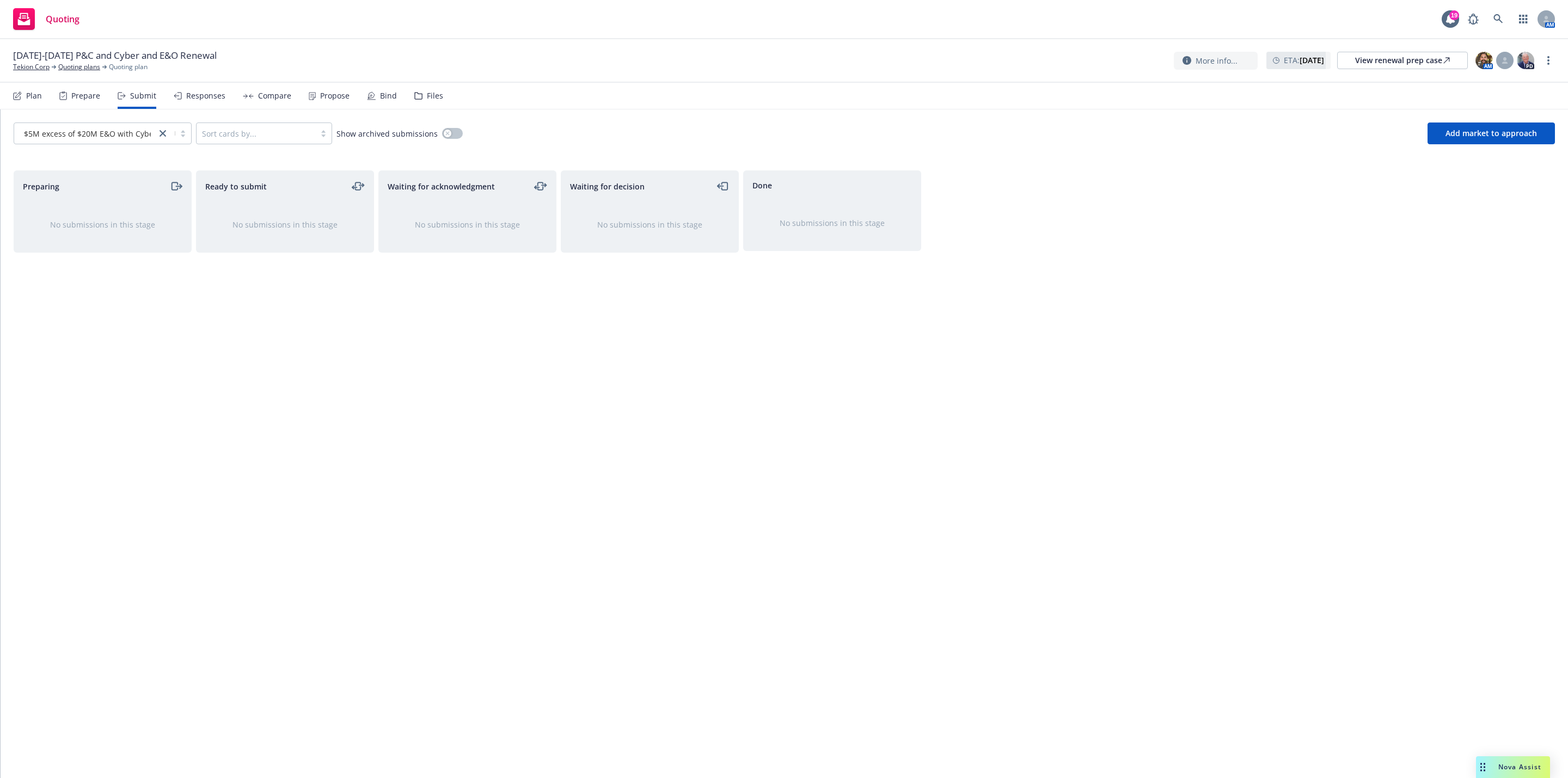
drag, startPoint x: 798, startPoint y: 482, endPoint x: 790, endPoint y: 476, distance: 10.0
click at [796, 482] on div "Done No submissions in this stage" at bounding box center [832, 462] width 178 height 585
click at [84, 70] on link "Quoting plans" at bounding box center [79, 67] width 42 height 10
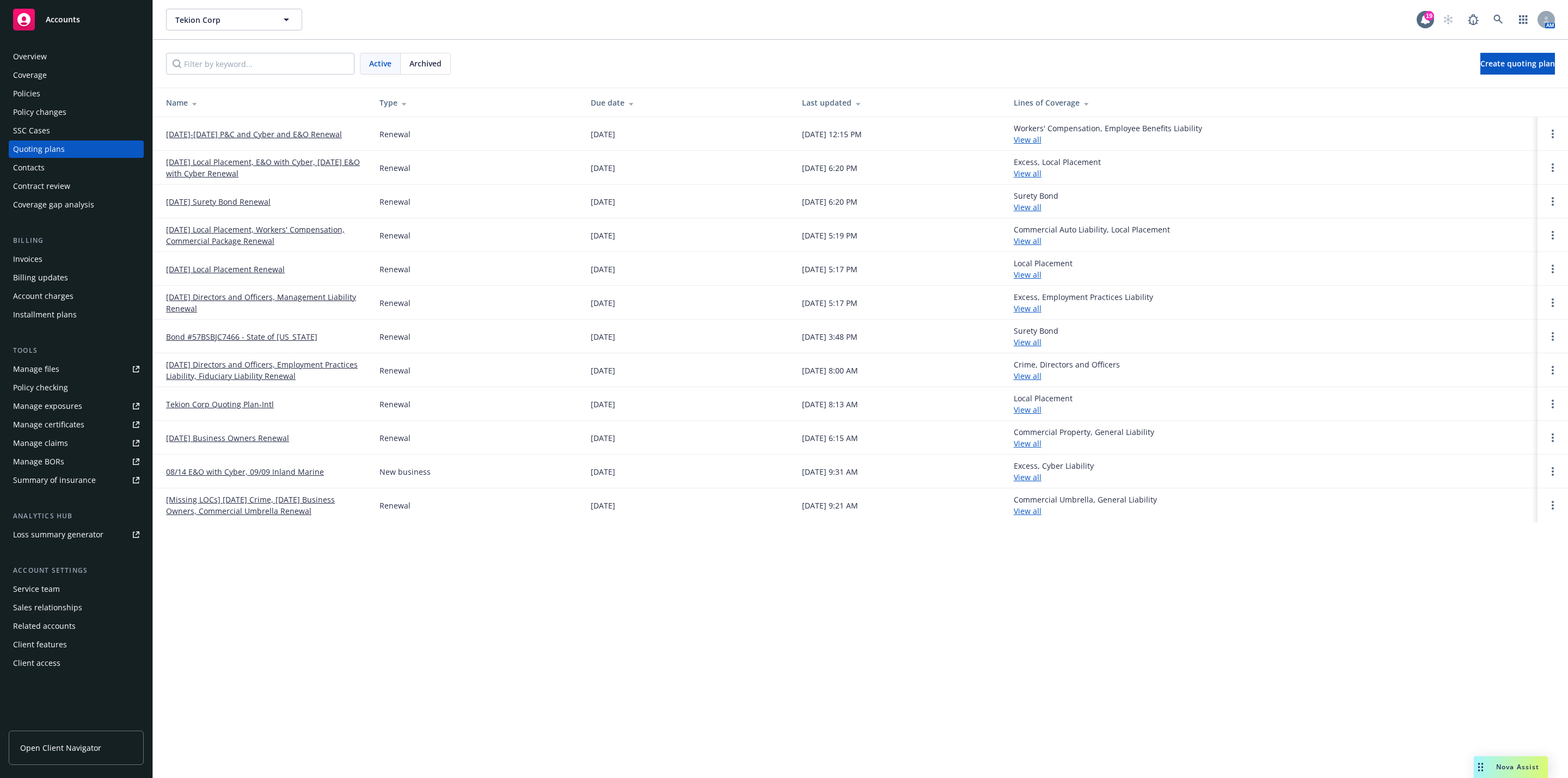
click at [217, 138] on link "[DATE]-[DATE] P&C and Cyber and E&O Renewal" at bounding box center [254, 135] width 176 height 12
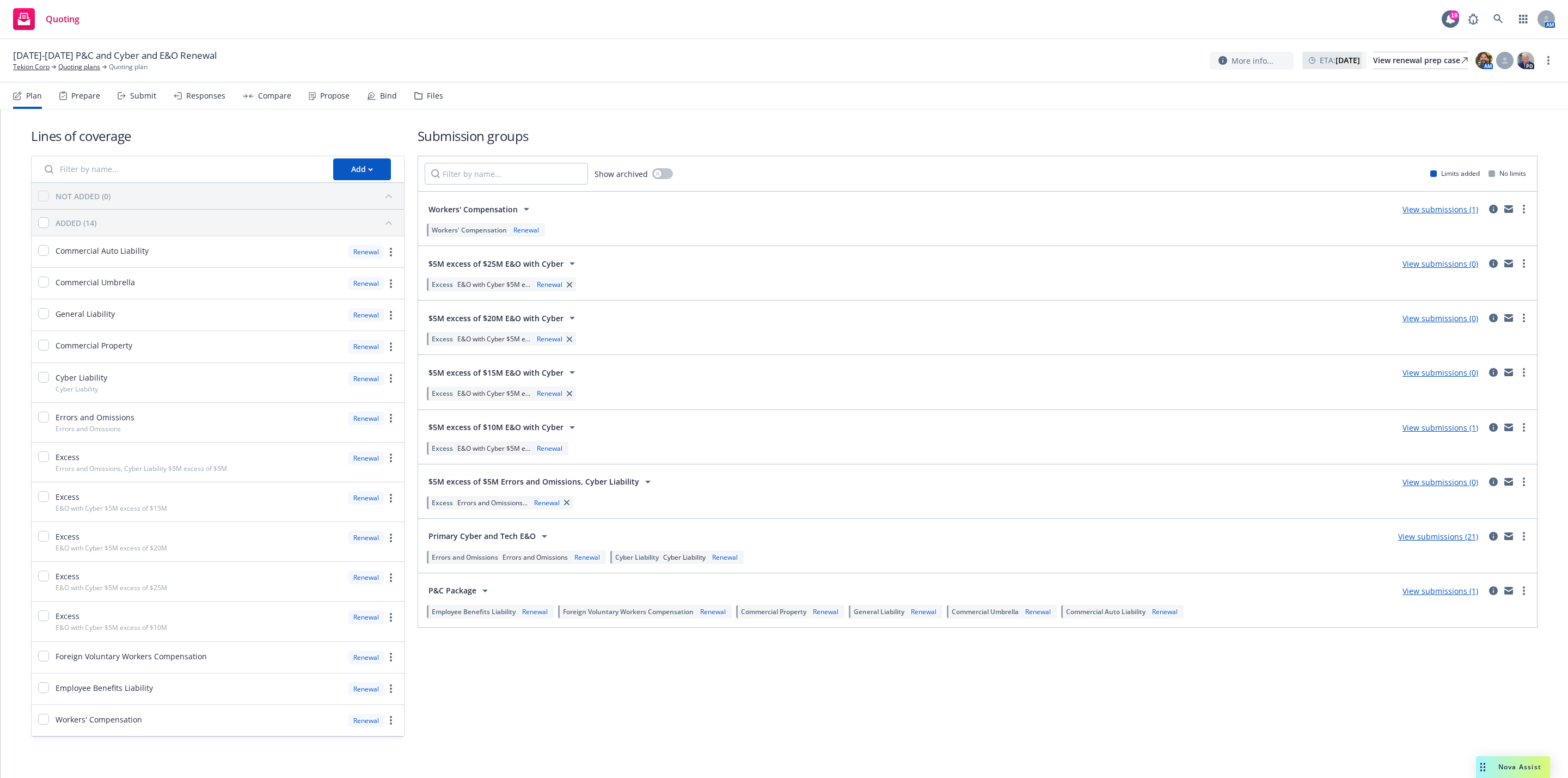
click at [1417, 324] on link "View submissions (0)" at bounding box center [1440, 318] width 76 height 11
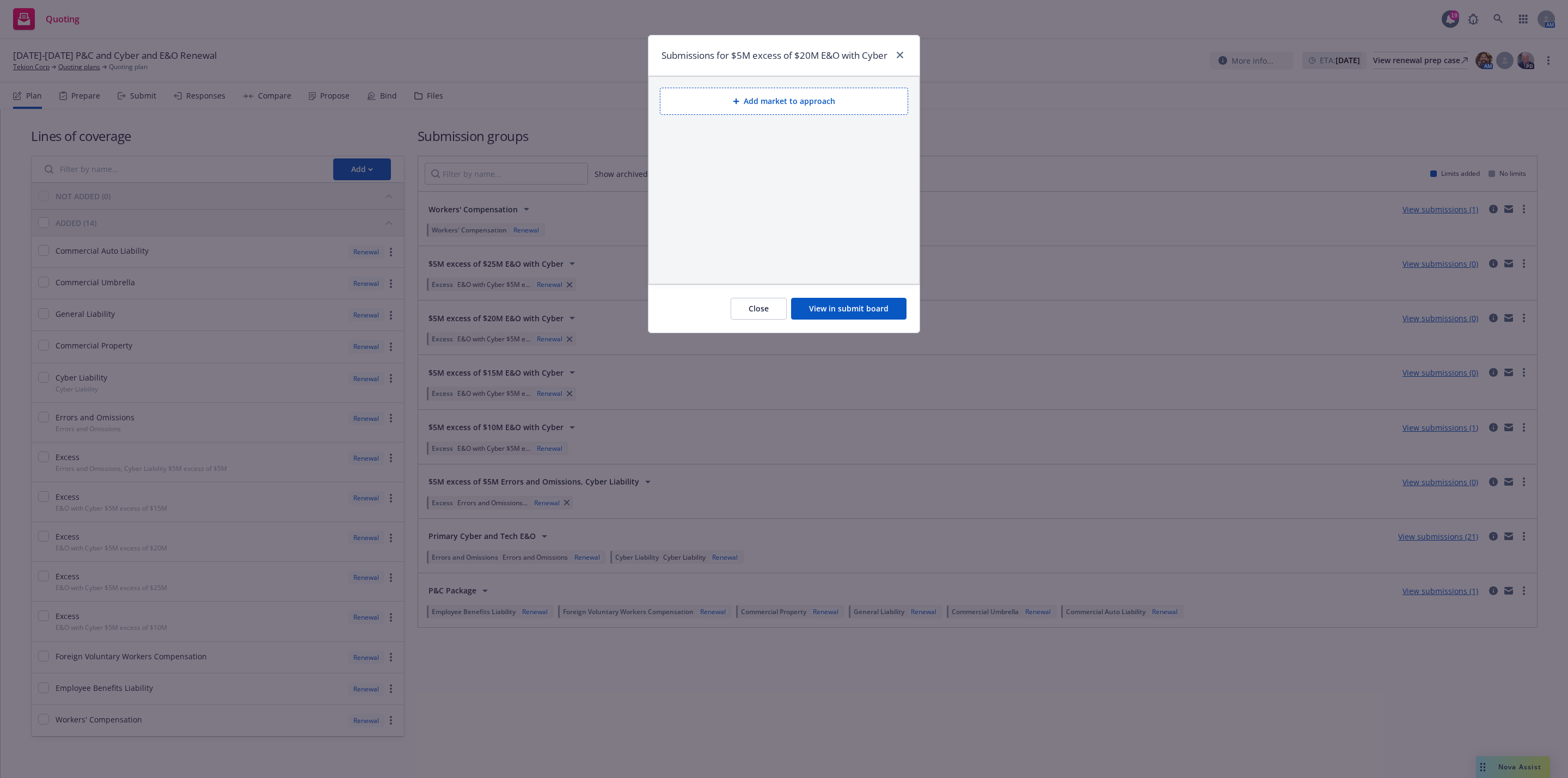
click at [837, 320] on button "View in submit board" at bounding box center [848, 309] width 115 height 22
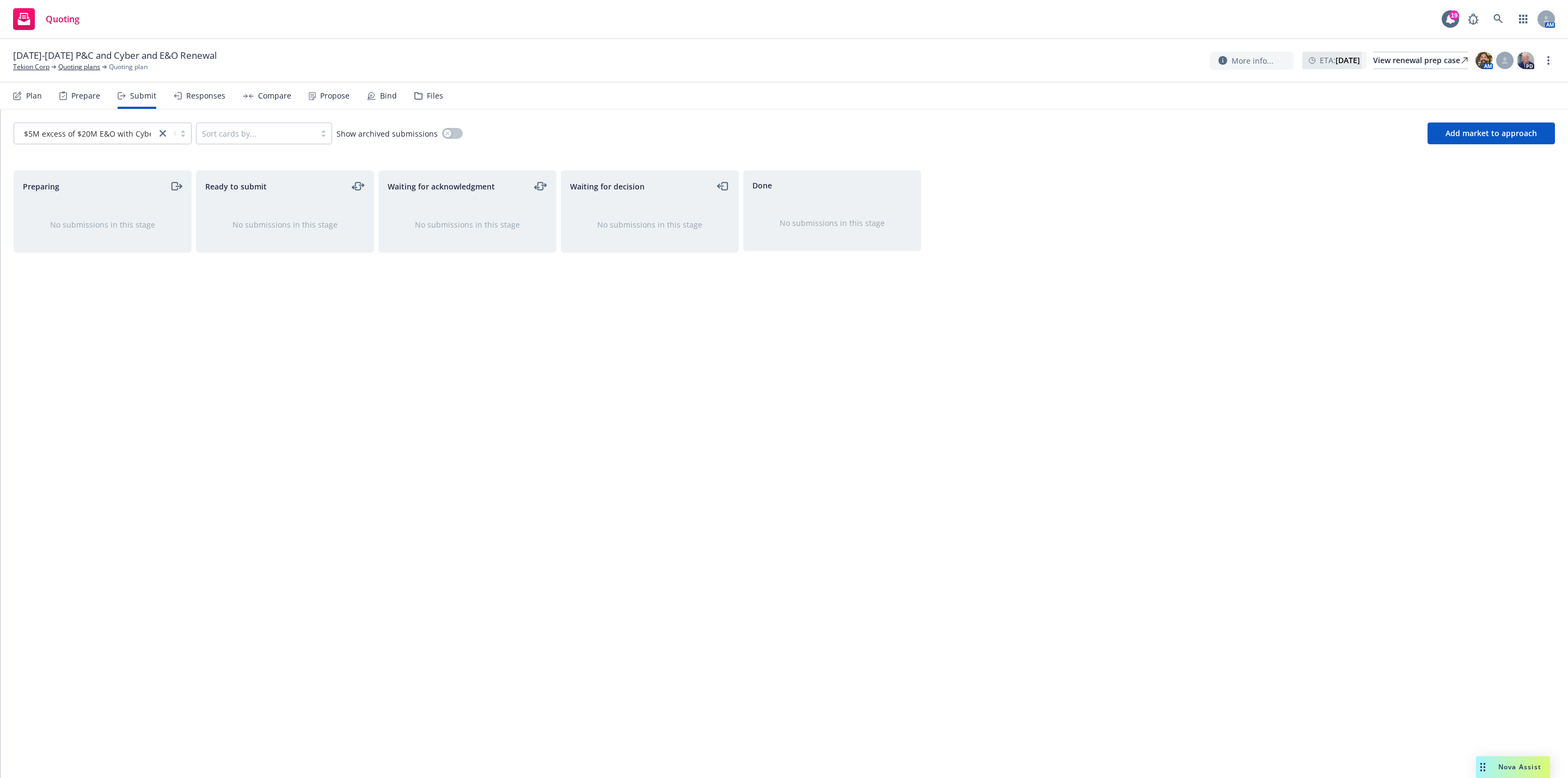
click at [173, 190] on icon "moveRight" at bounding box center [176, 186] width 13 height 13
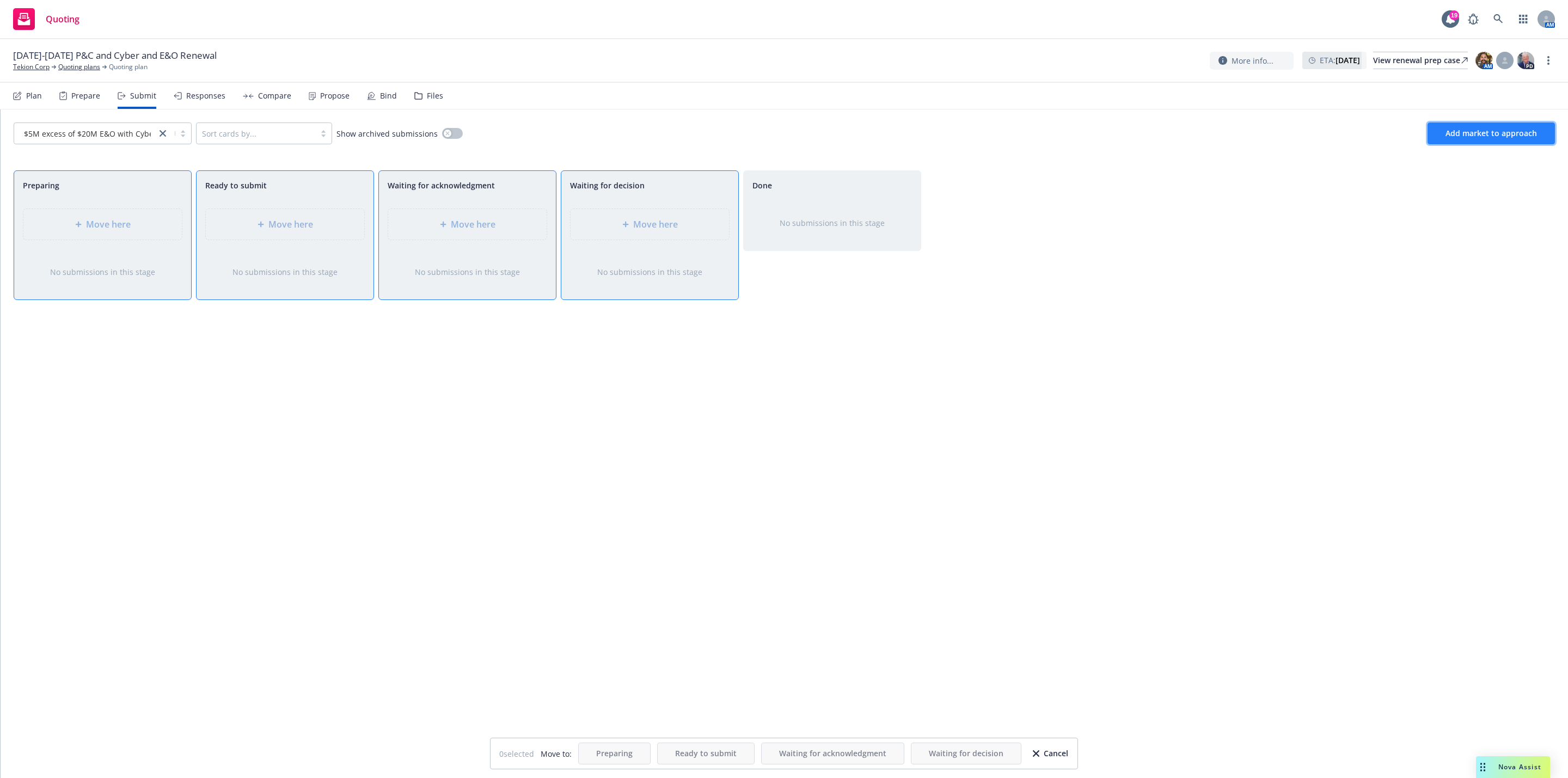
click at [1433, 138] on button "Add market to approach" at bounding box center [1491, 134] width 128 height 22
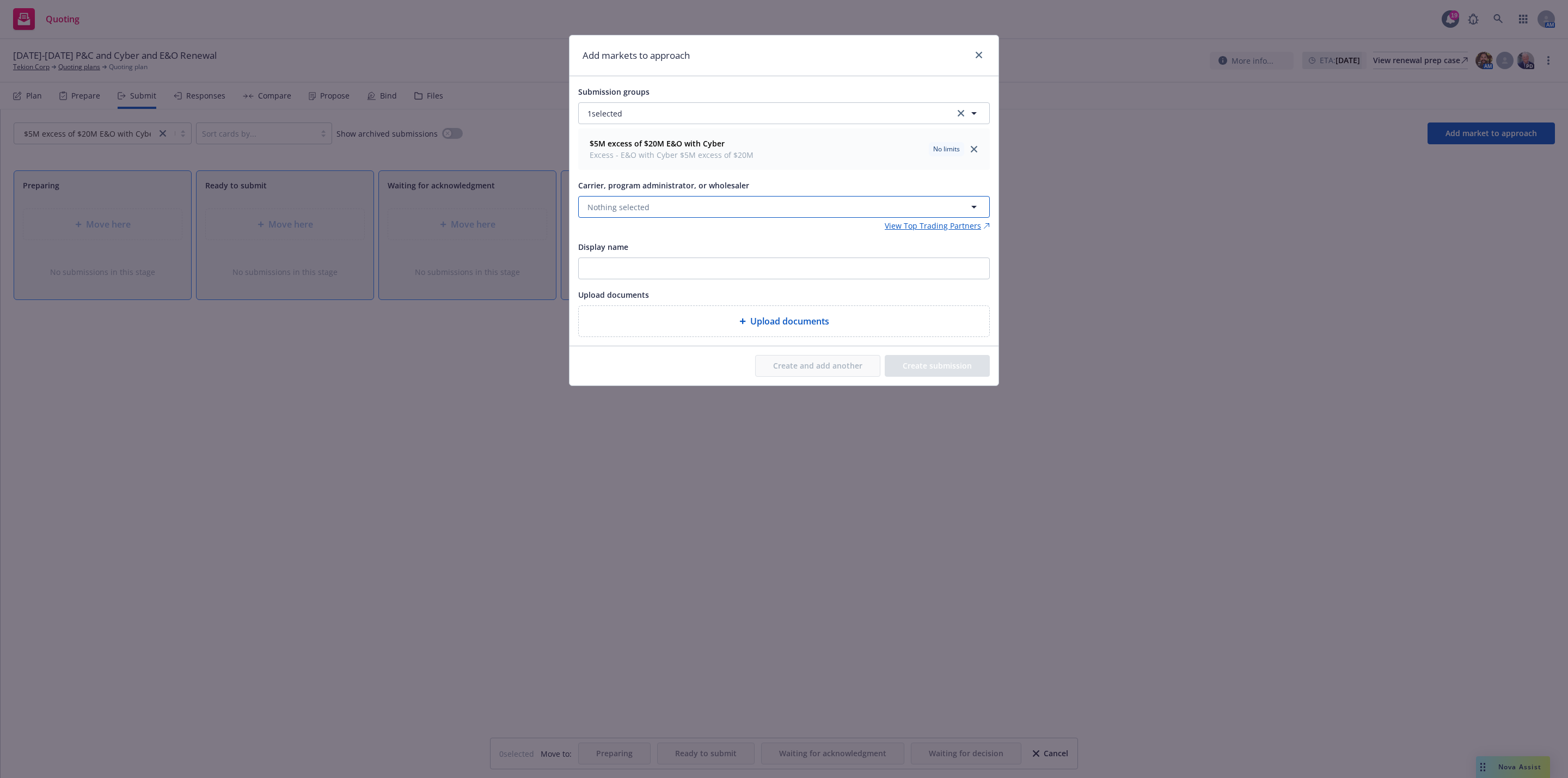
click at [717, 215] on button "Nothing selected" at bounding box center [784, 207] width 411 height 22
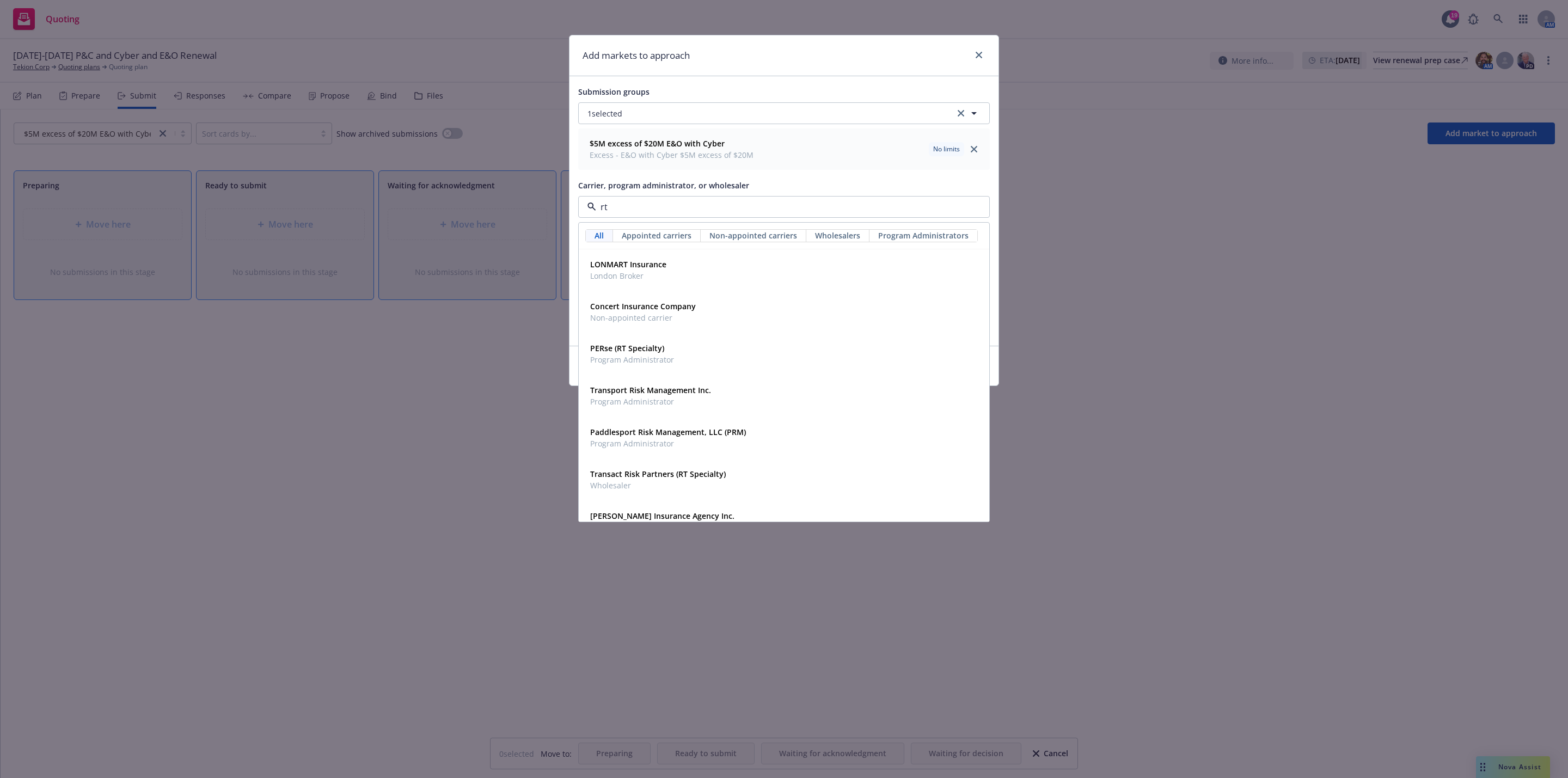
type input "rt s"
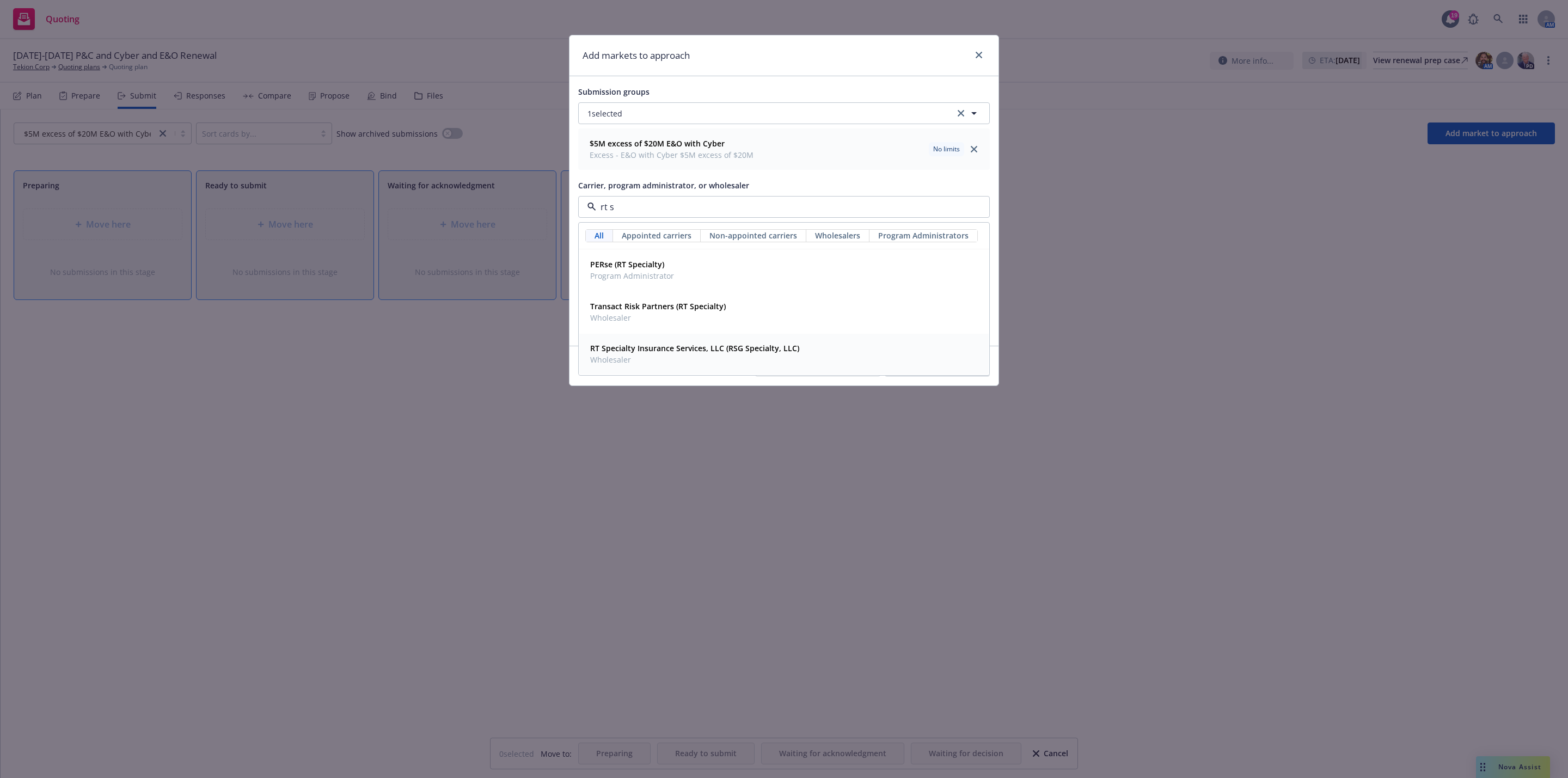
click at [724, 353] on strong "RT Specialty Insurance Services, LLC (RSG Specialty, LLC)" at bounding box center [694, 348] width 210 height 11
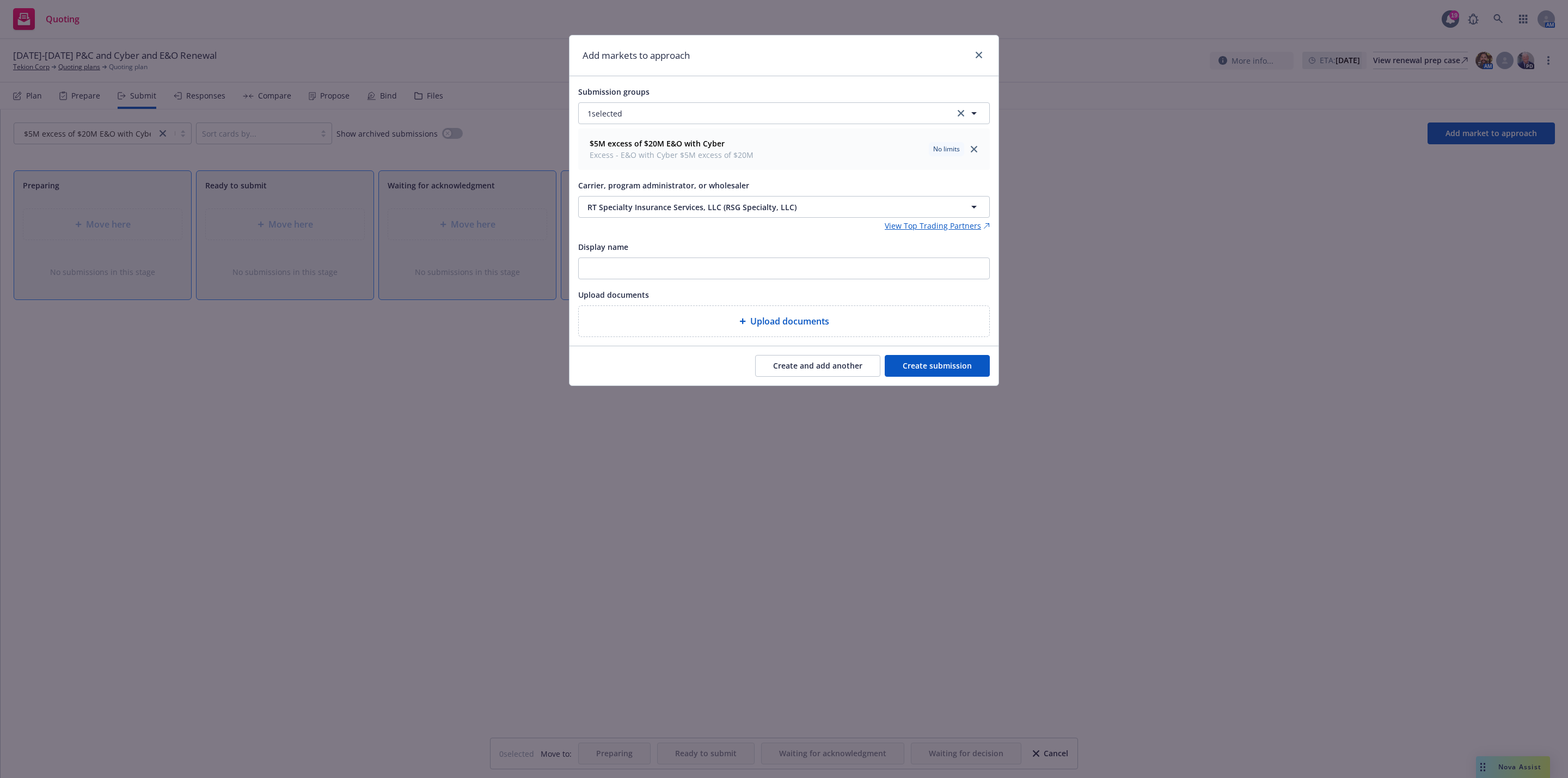
click at [952, 364] on button "Create submission" at bounding box center [937, 366] width 105 height 22
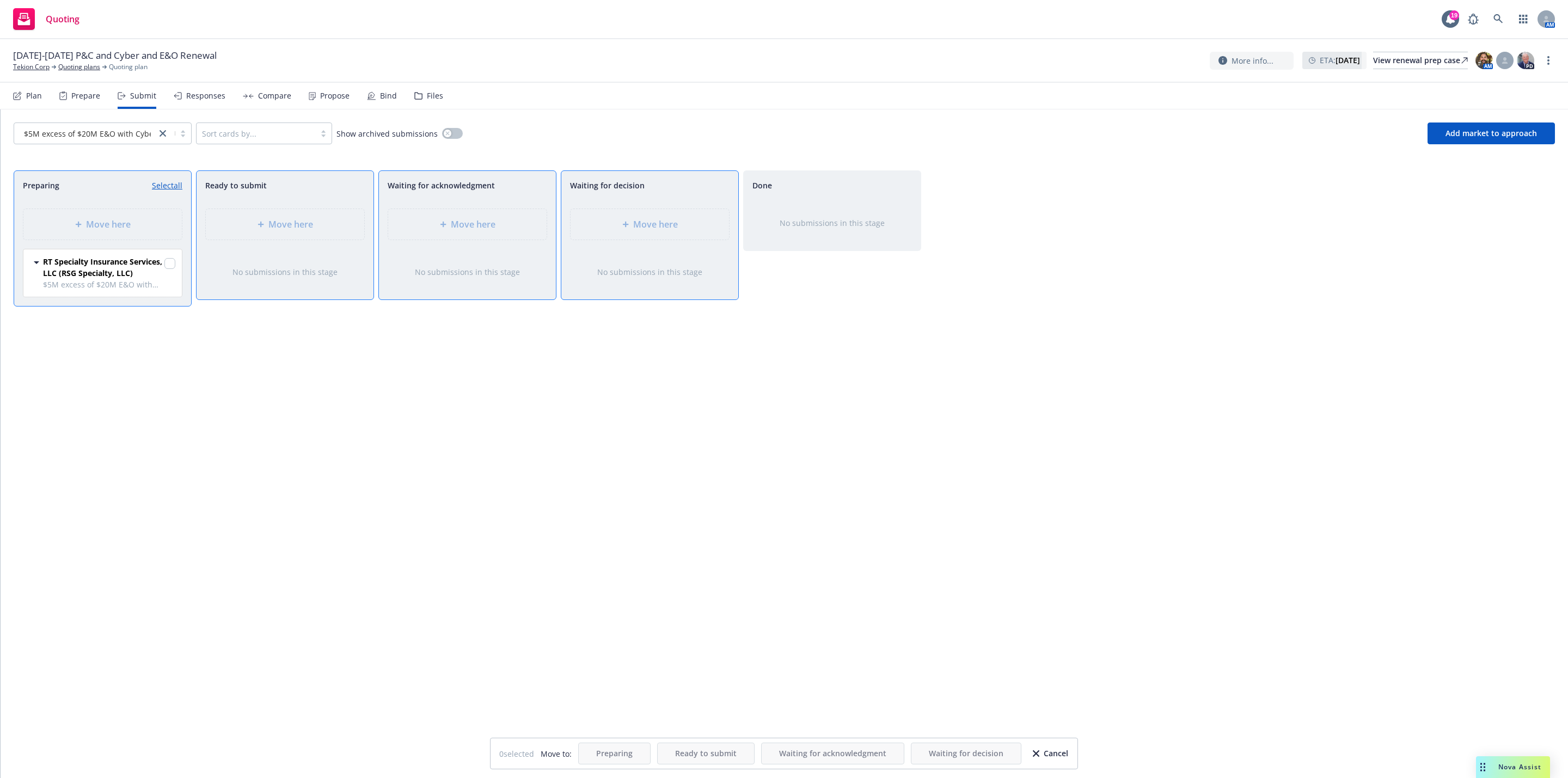
click at [1323, 219] on div "Preparing Select all Move here RT Specialty Insurance Services, LLC (RSG Specia…" at bounding box center [784, 462] width 1541 height 585
click at [1046, 756] on div "Cancel" at bounding box center [1051, 753] width 35 height 21
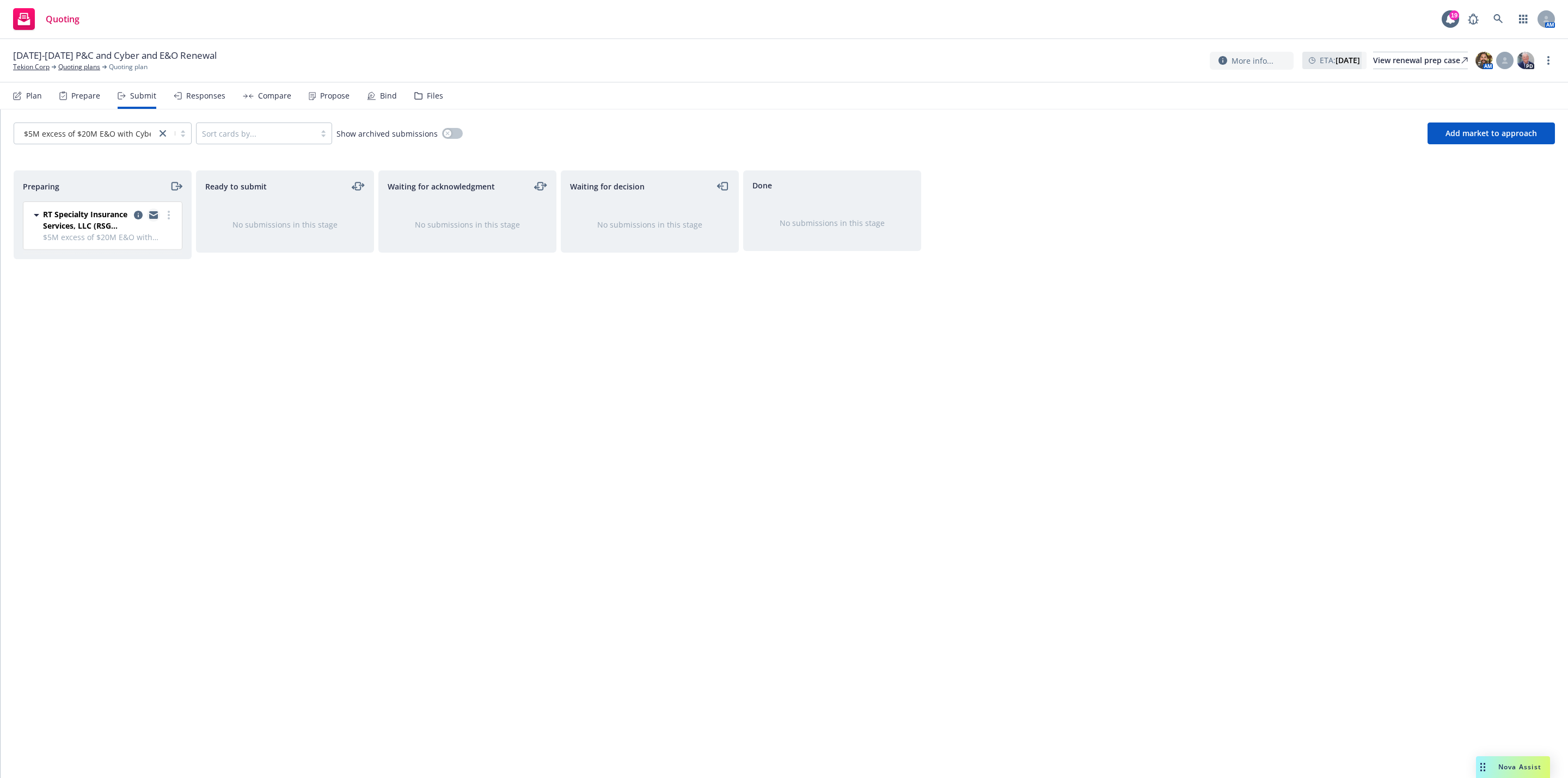
click at [151, 221] on link "copy logging email" at bounding box center [152, 214] width 13 height 13
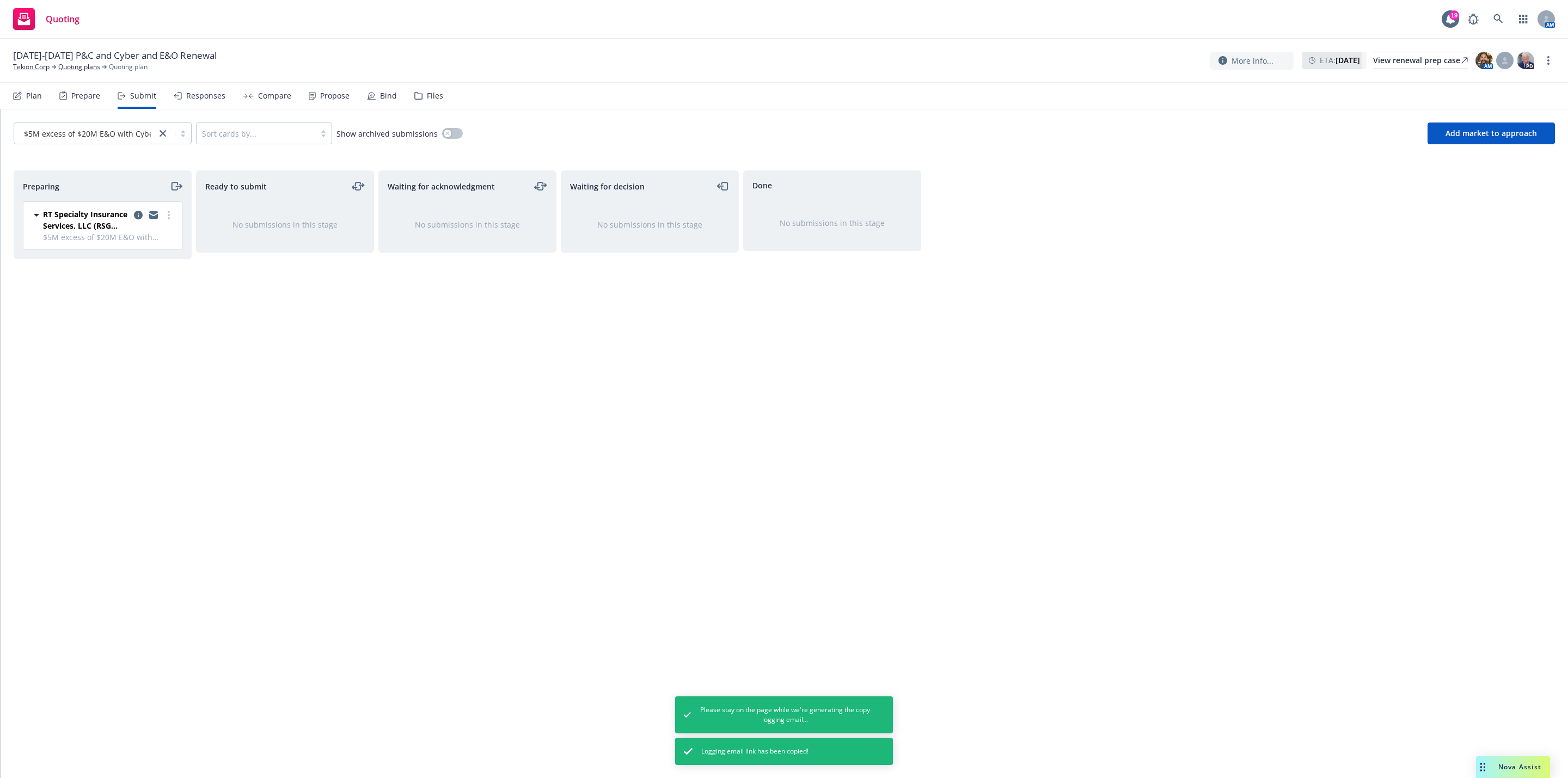
drag, startPoint x: 825, startPoint y: 402, endPoint x: 739, endPoint y: 342, distance: 104.9
click at [824, 402] on div "Done No submissions in this stage" at bounding box center [832, 462] width 178 height 585
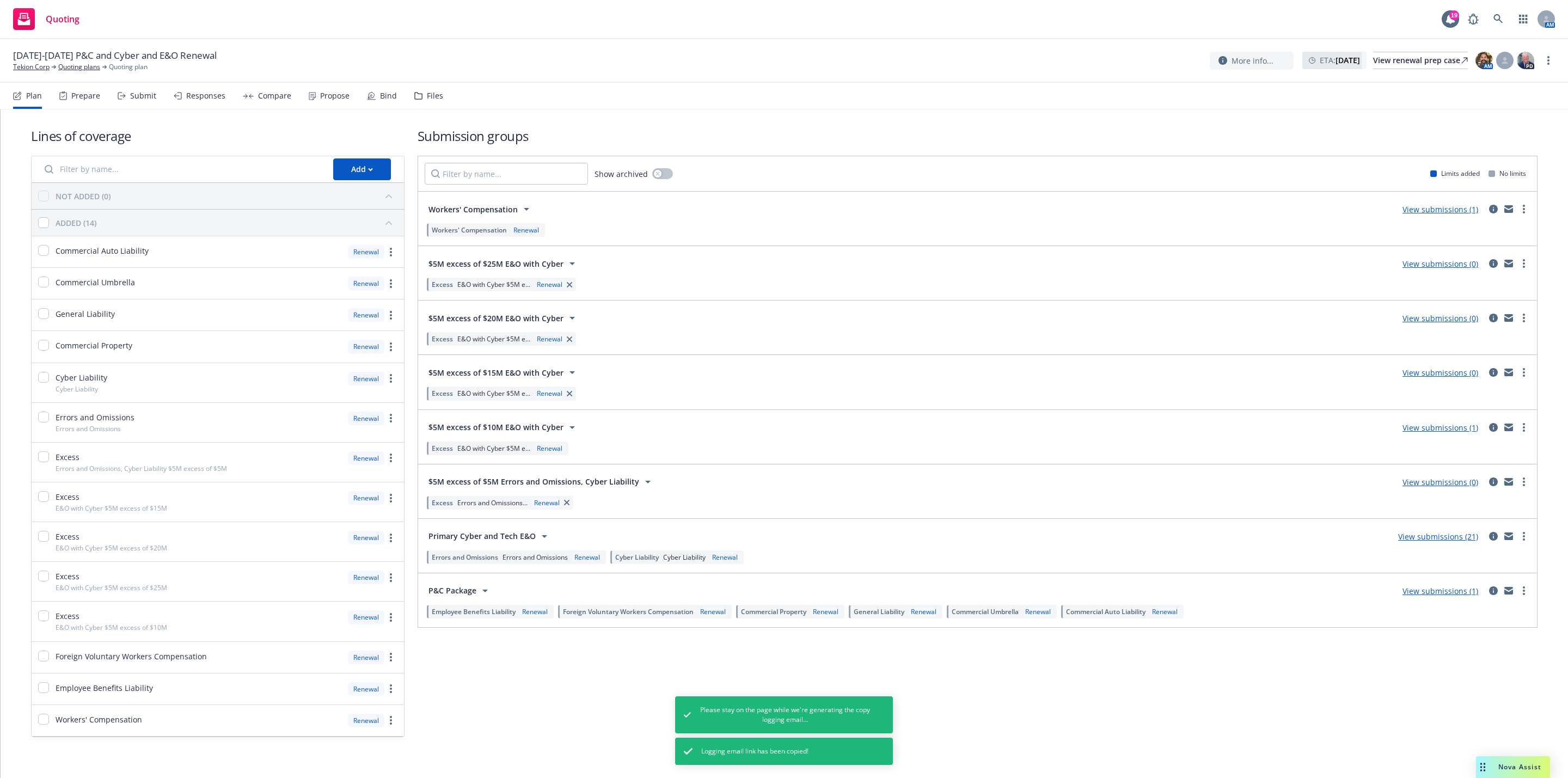
click at [1422, 261] on link "View submissions (0)" at bounding box center [1440, 264] width 76 height 11
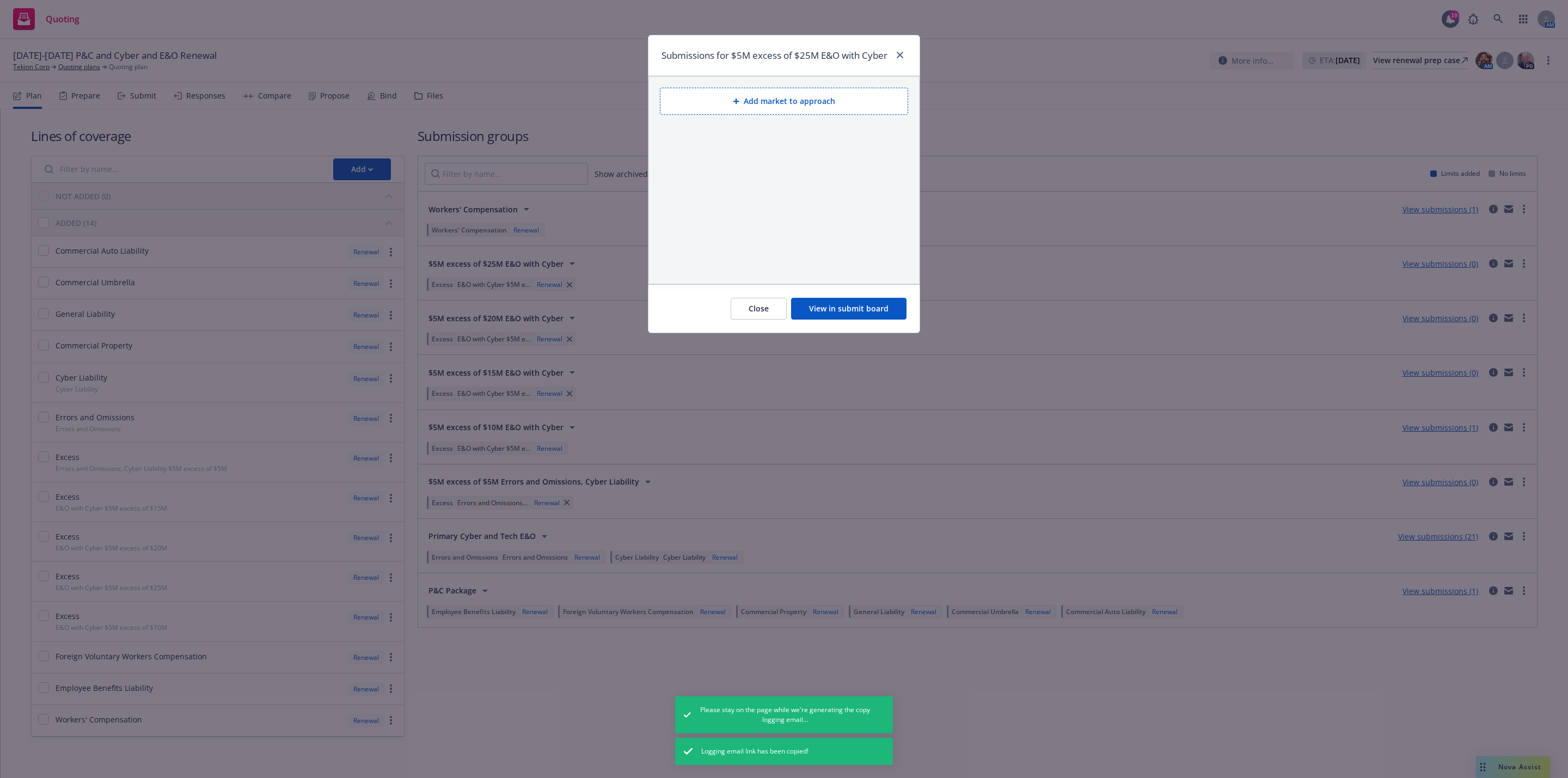
click at [853, 320] on button "View in submit board" at bounding box center [848, 309] width 115 height 22
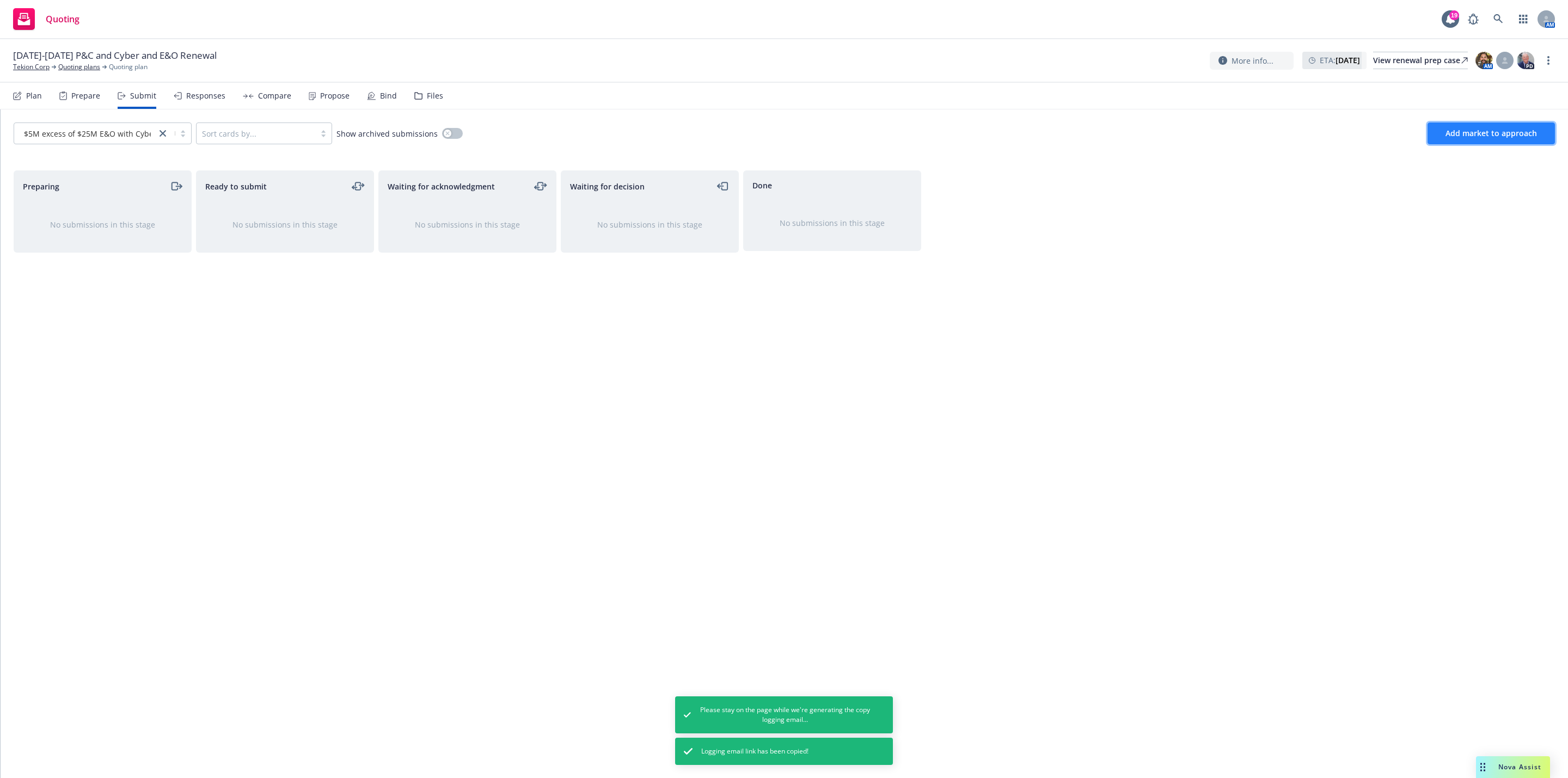
click at [1520, 134] on span "Add market to approach" at bounding box center [1491, 133] width 91 height 11
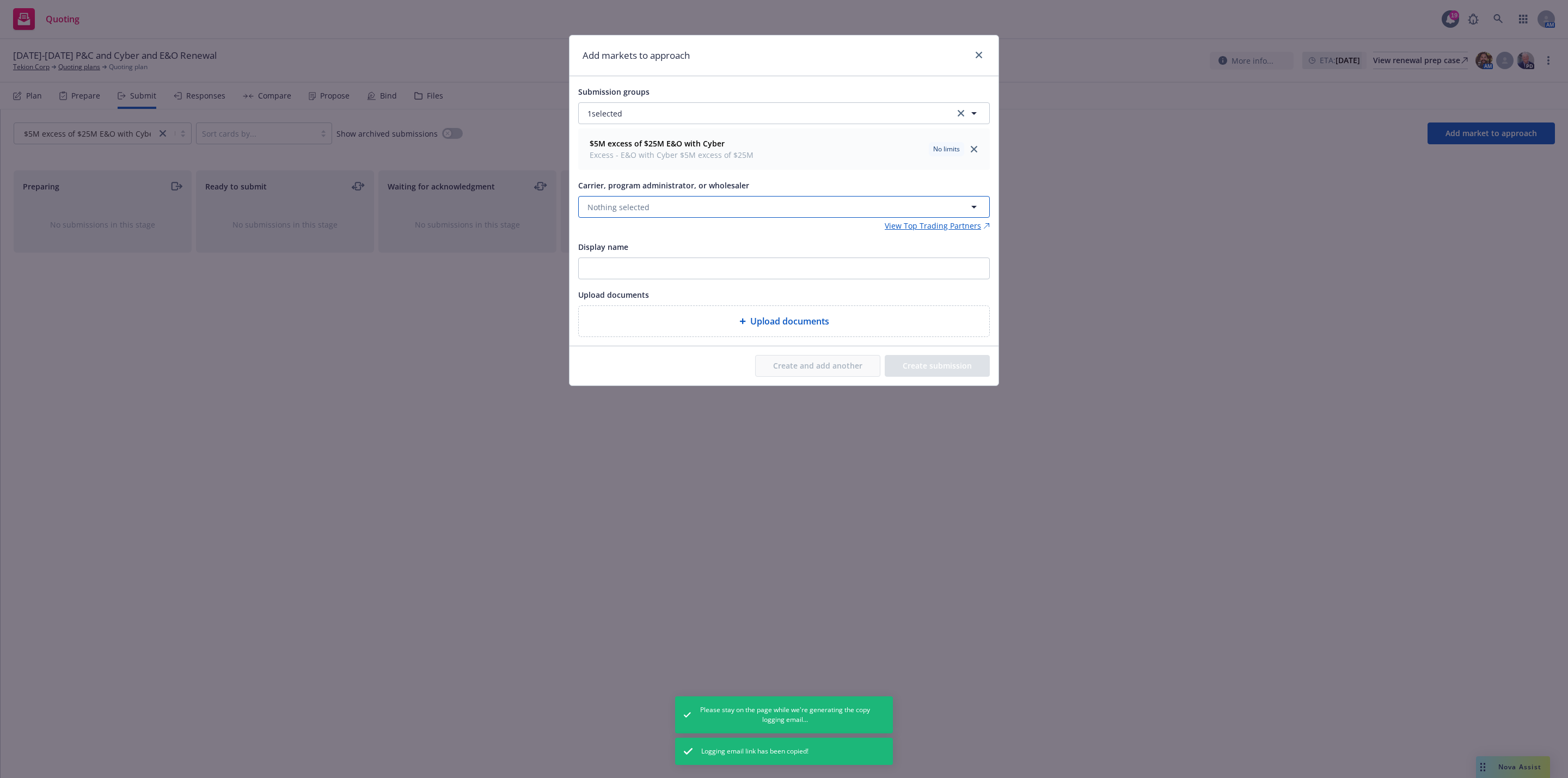
click at [654, 206] on button "Nothing selected" at bounding box center [784, 207] width 411 height 22
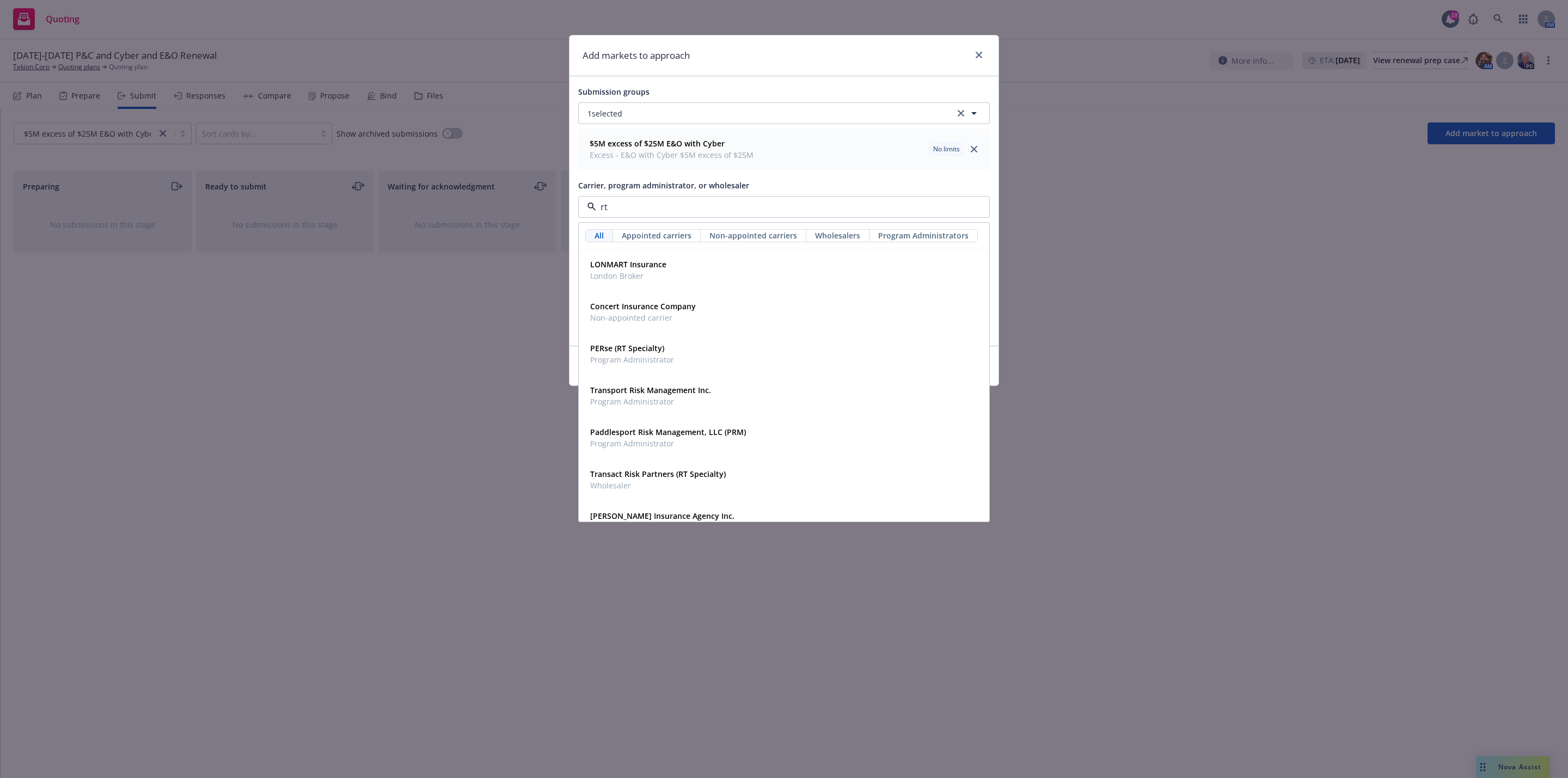
type input "rt s"
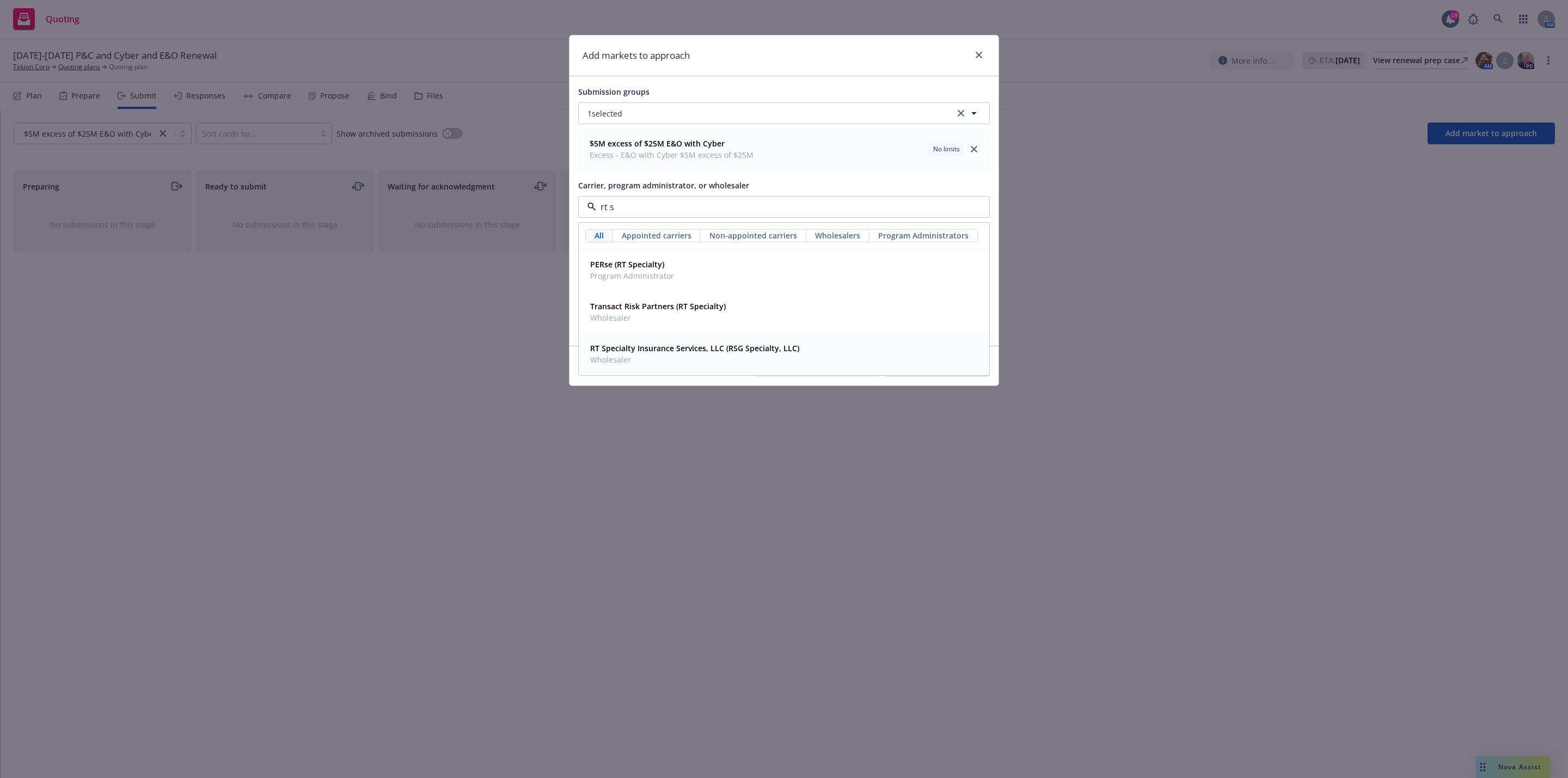
click at [655, 348] on strong "RT Specialty Insurance Services, LLC (RSG Specialty, LLC)" at bounding box center [694, 348] width 210 height 11
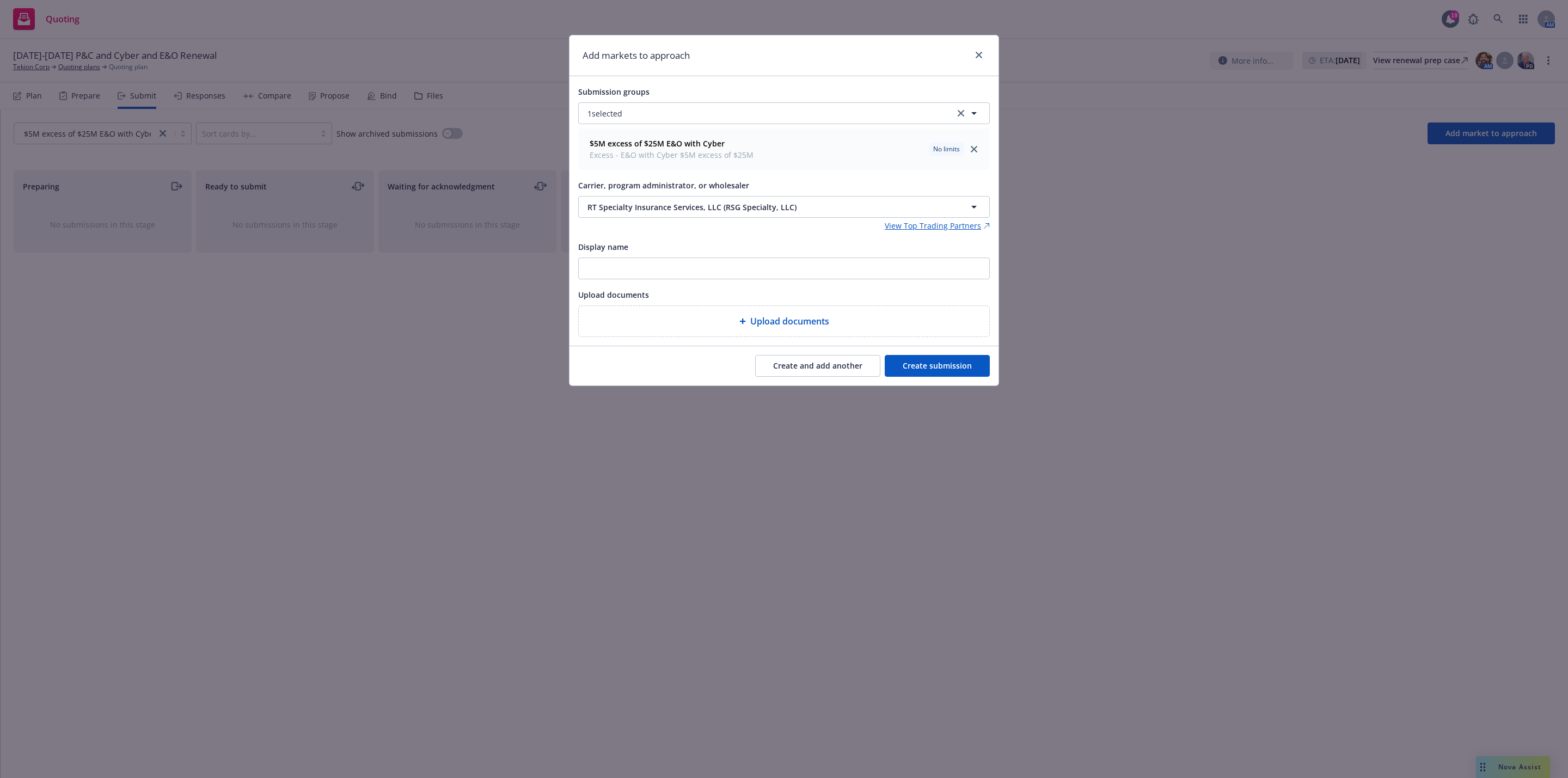
click at [941, 368] on button "Create submission" at bounding box center [937, 366] width 105 height 22
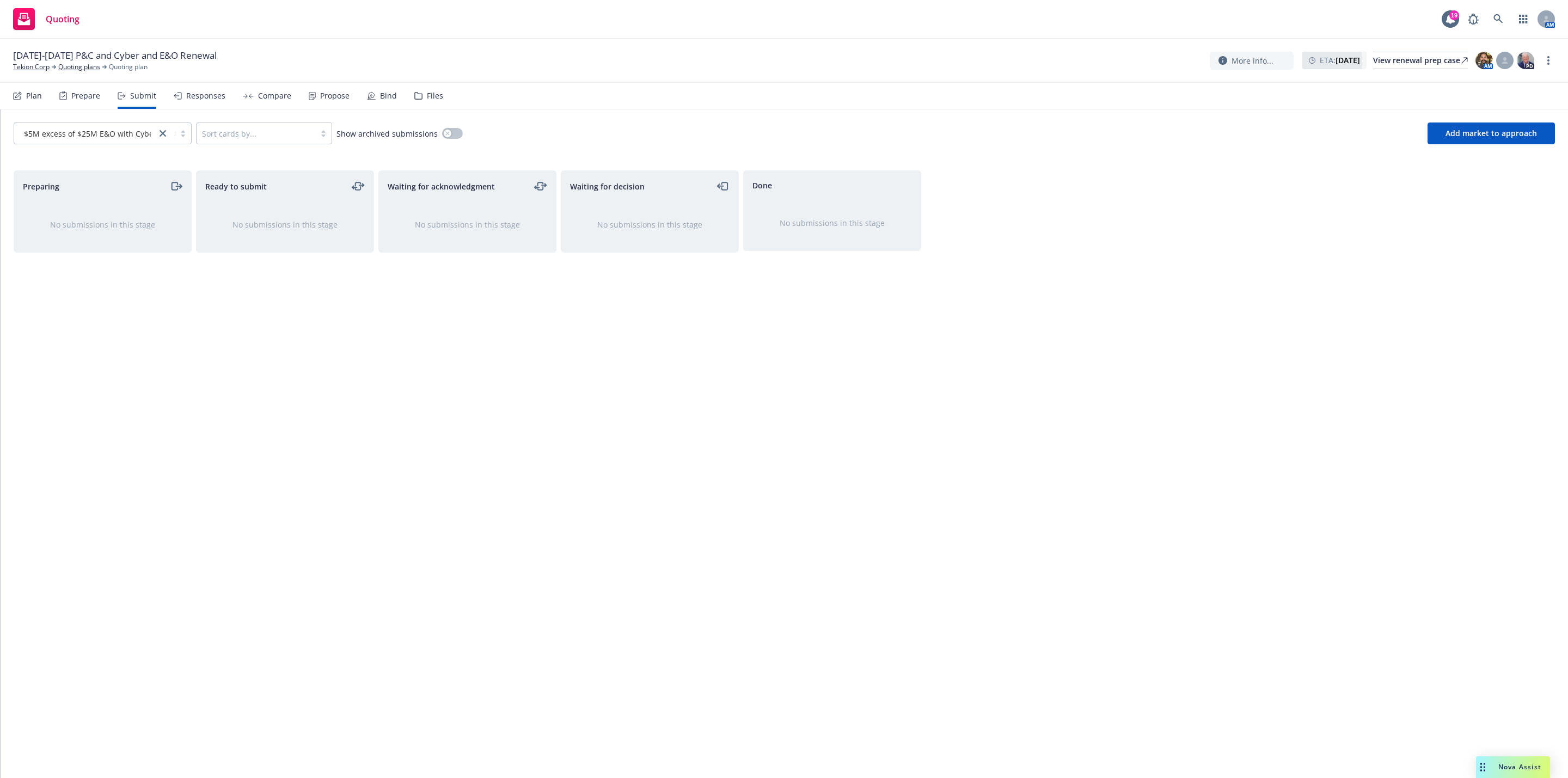
click at [566, 377] on div "Waiting for decision No submissions in this stage" at bounding box center [649, 462] width 178 height 585
click at [150, 216] on icon "copy logging email" at bounding box center [153, 216] width 9 height 5
click at [257, 329] on div "Ready to submit No submissions in this stage" at bounding box center [284, 462] width 178 height 585
click at [1503, 20] on icon at bounding box center [1498, 19] width 10 height 10
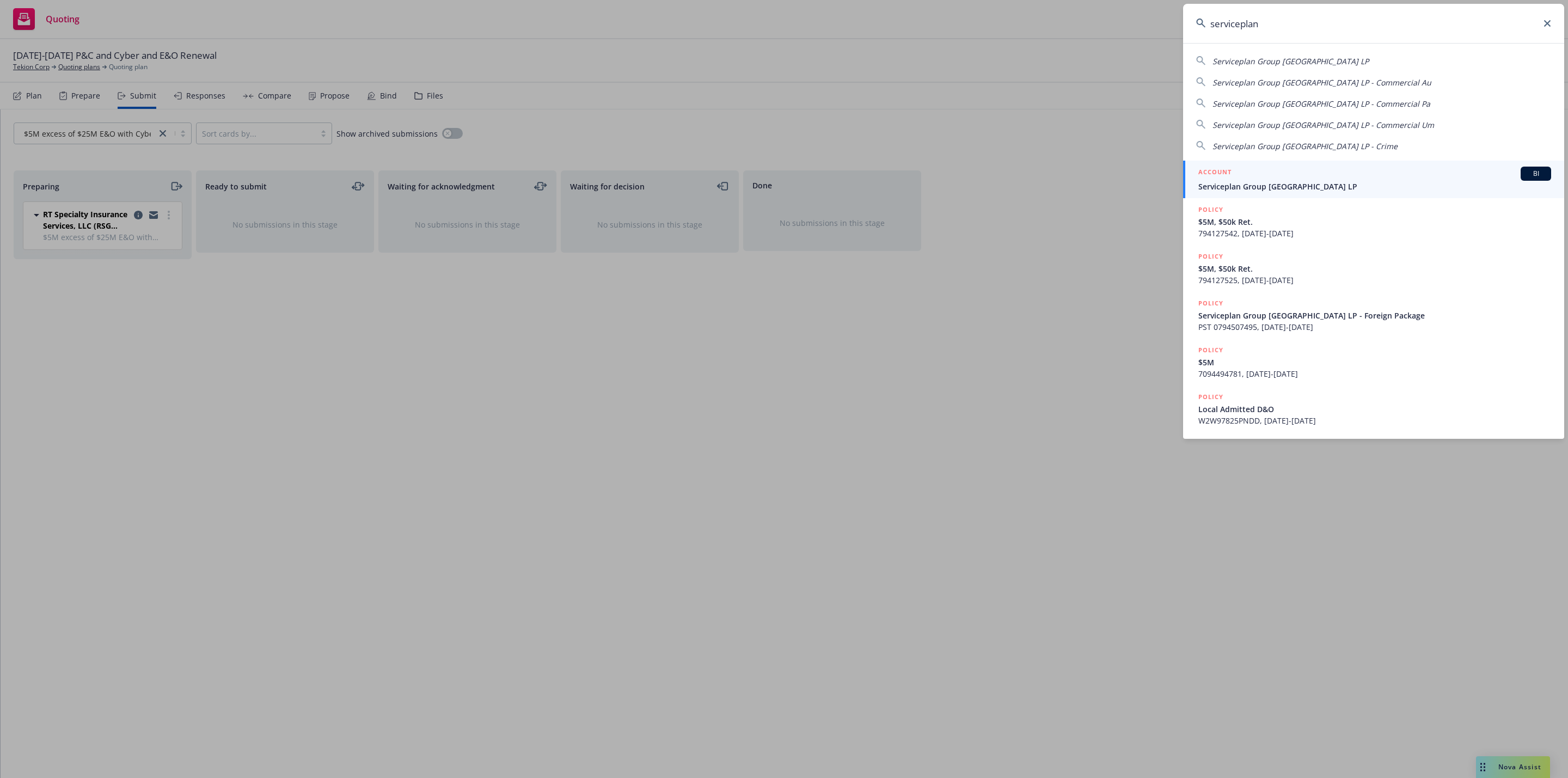
type input "serviceplan"
click at [1364, 181] on span "Serviceplan Group [GEOGRAPHIC_DATA] LP" at bounding box center [1374, 187] width 353 height 12
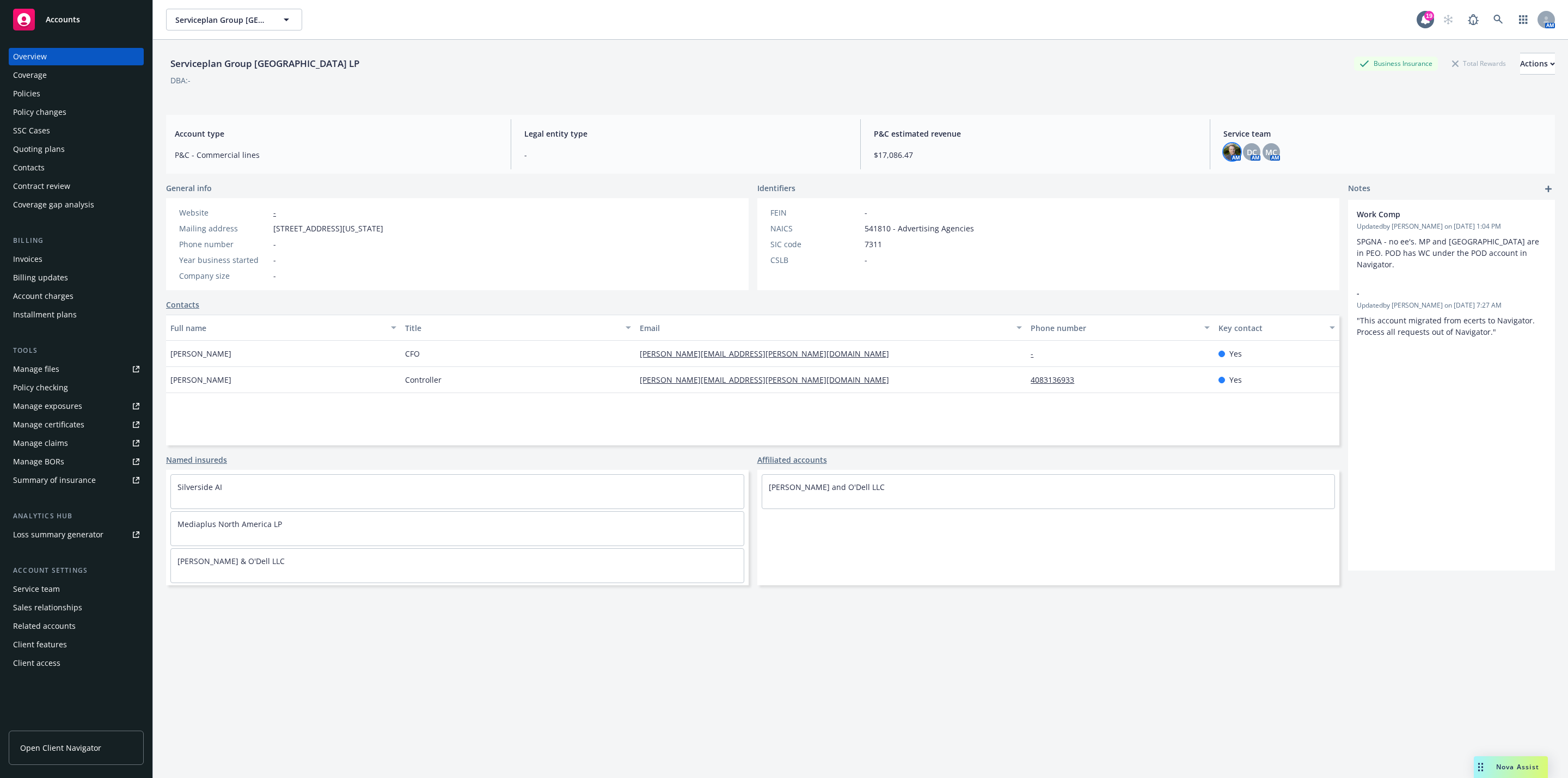
click at [1224, 150] on img at bounding box center [1233, 152] width 18 height 18
click at [1247, 153] on span "DC" at bounding box center [1252, 152] width 11 height 12
click at [1265, 152] on span "MC" at bounding box center [1271, 152] width 12 height 12
click at [1330, 150] on div "AM DC AM MC AM" at bounding box center [1385, 152] width 323 height 18
click at [64, 93] on div "Policies" at bounding box center [76, 93] width 126 height 18
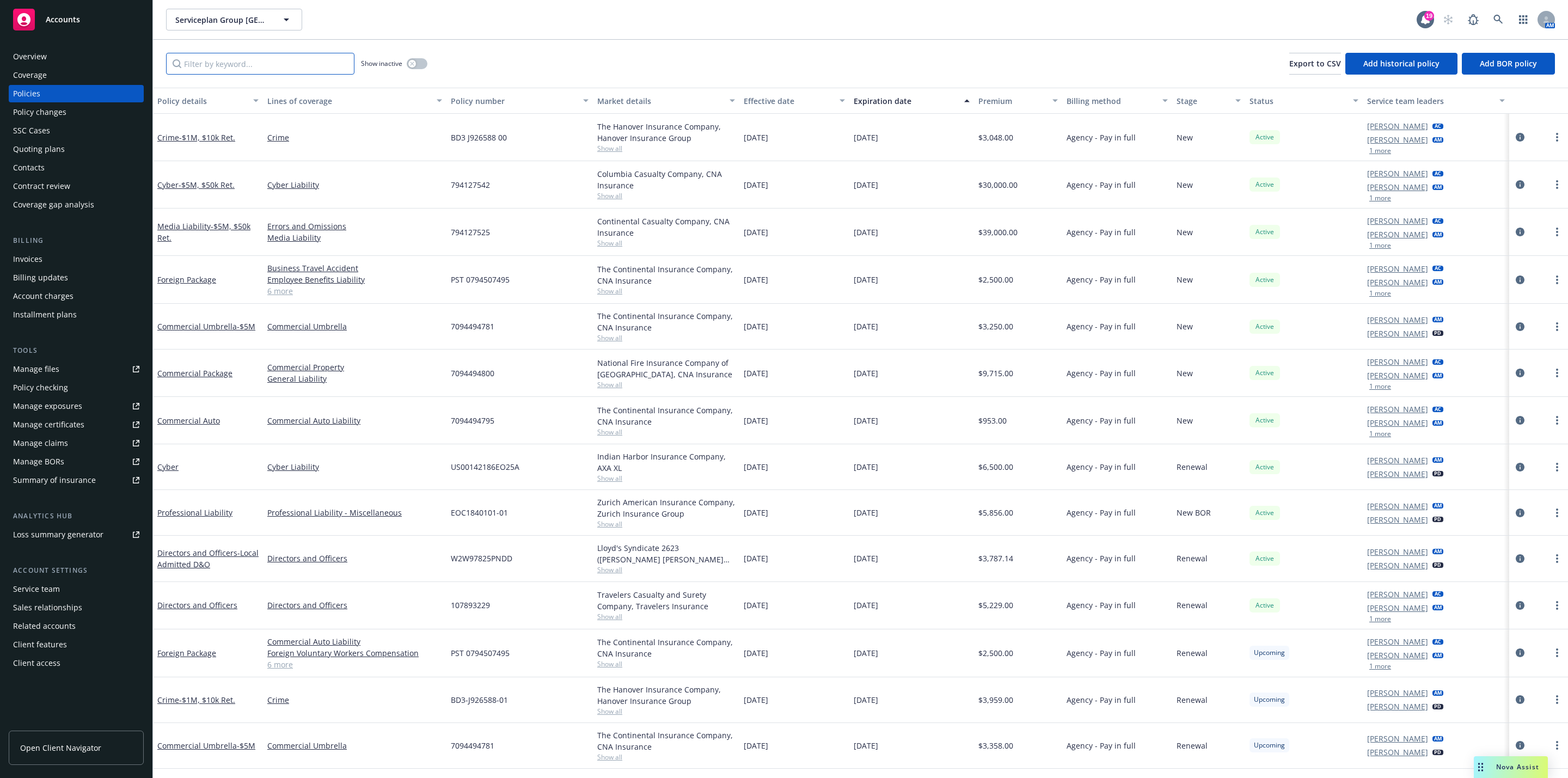
click at [252, 67] on input "Filter by keyword..." at bounding box center [261, 64] width 189 height 22
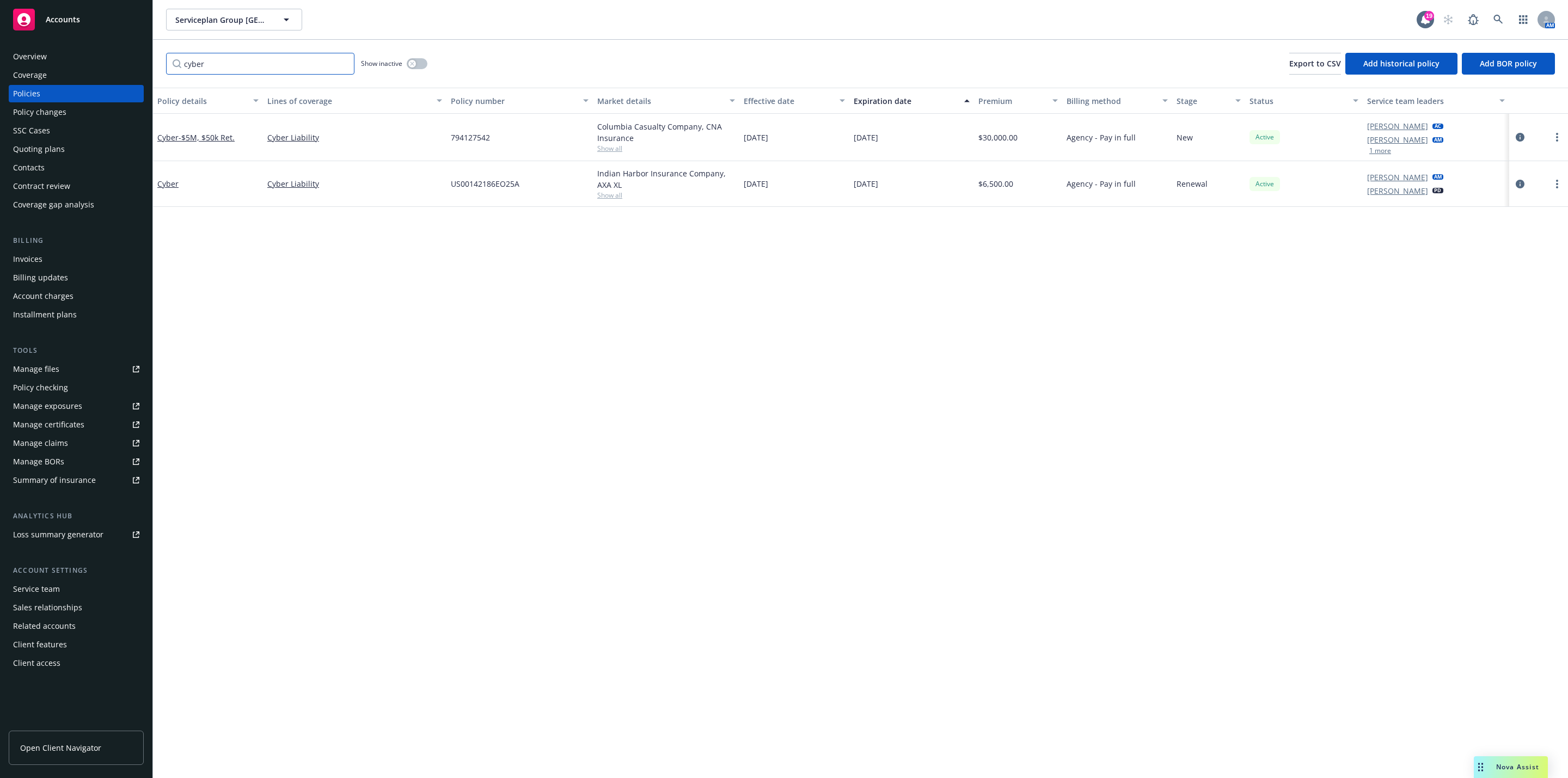
type input "cyber"
click at [99, 54] on div "Overview" at bounding box center [76, 57] width 126 height 18
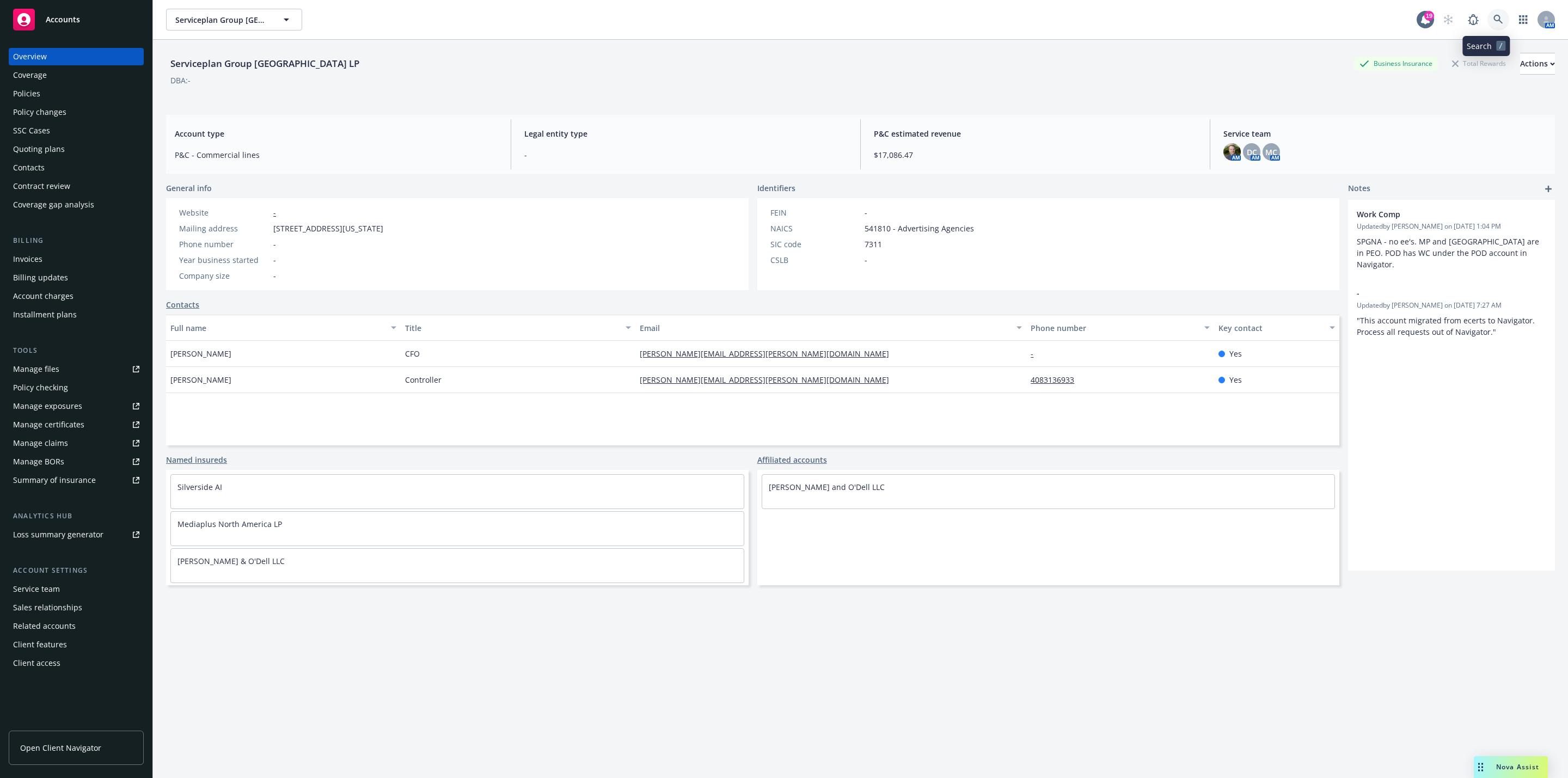
click at [1487, 25] on link at bounding box center [1498, 20] width 22 height 22
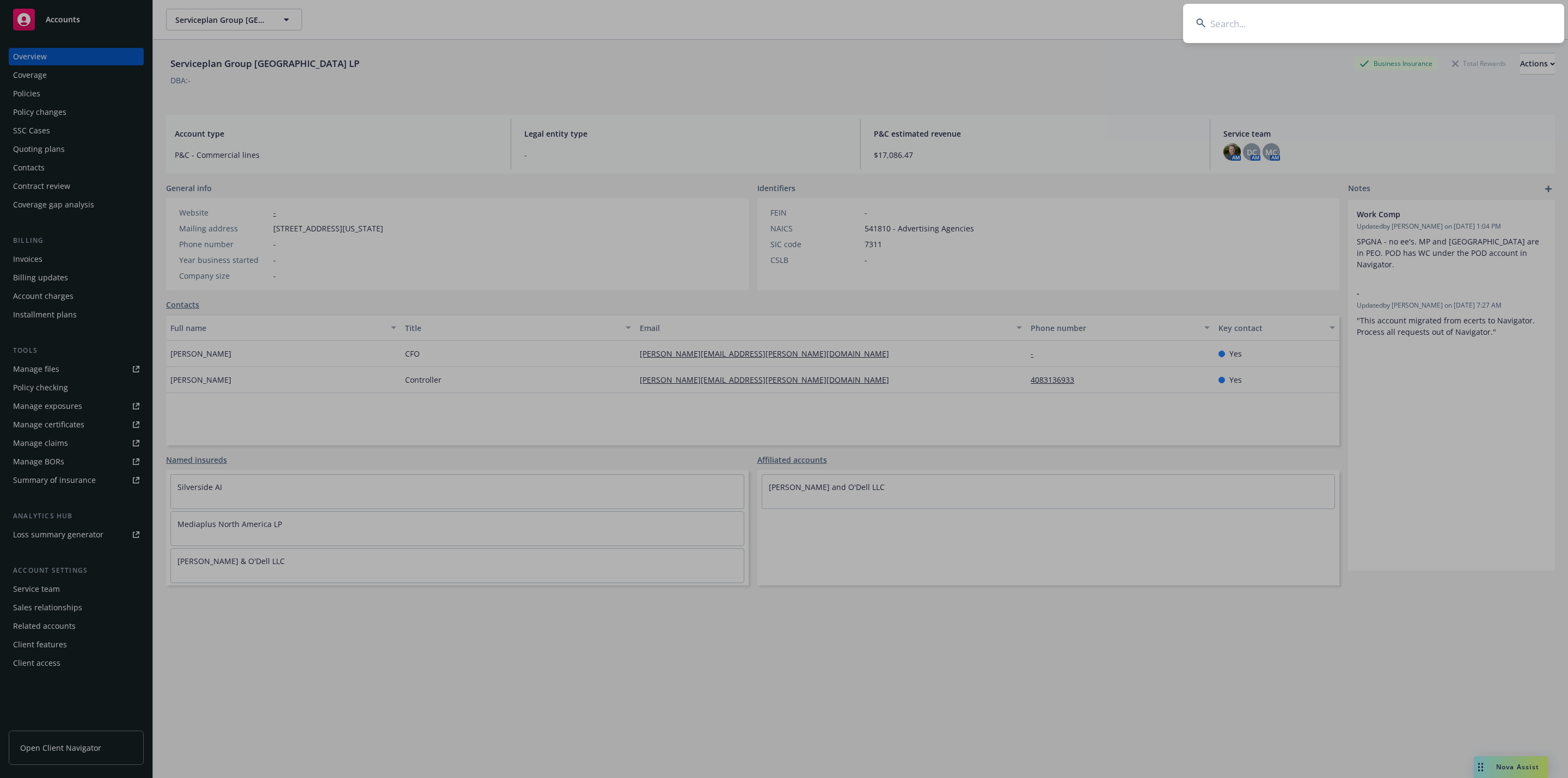
click at [1377, 27] on input at bounding box center [1373, 24] width 381 height 39
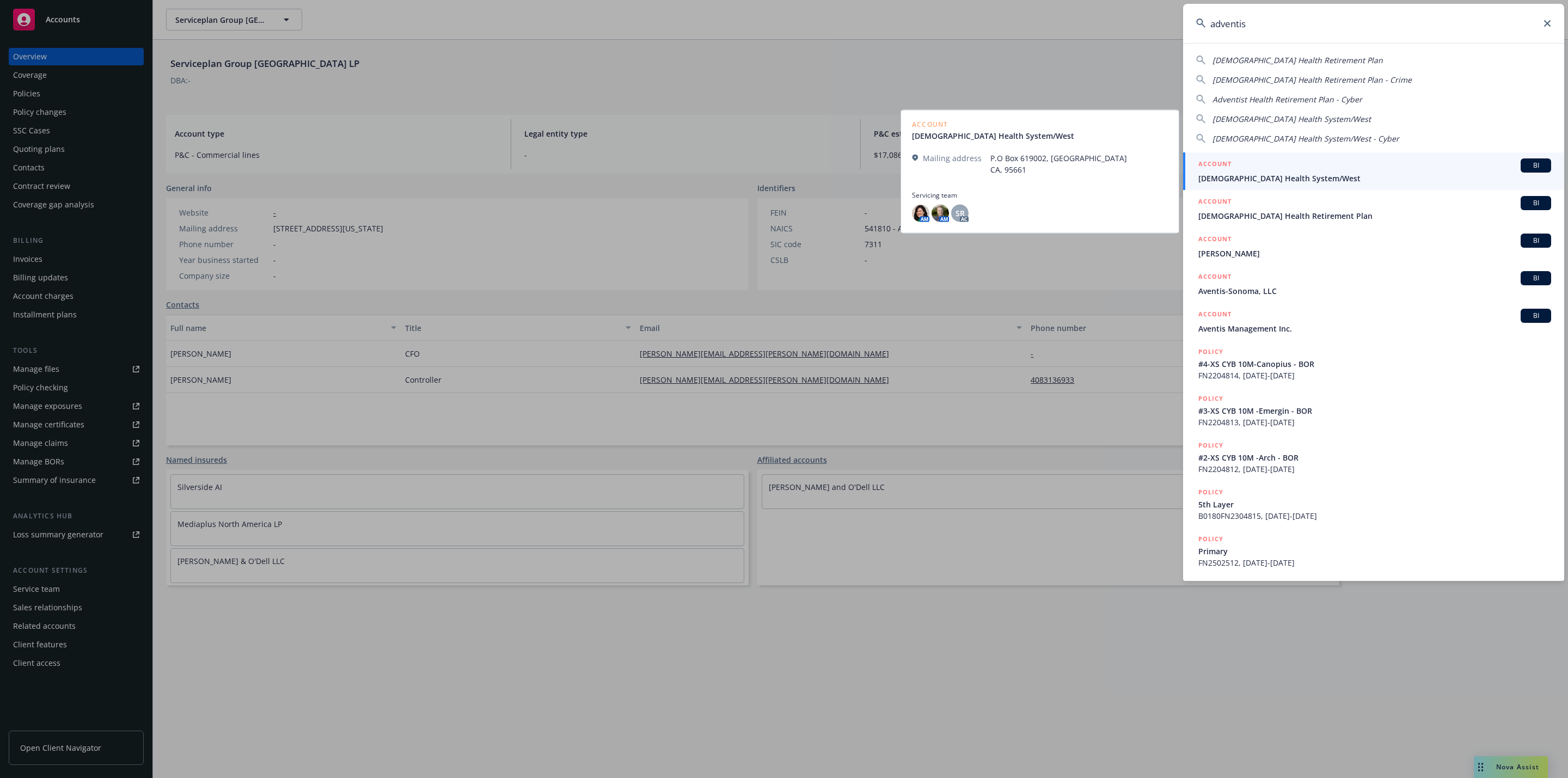
type input "adventis"
click at [1409, 168] on div "ACCOUNT BI" at bounding box center [1374, 165] width 353 height 14
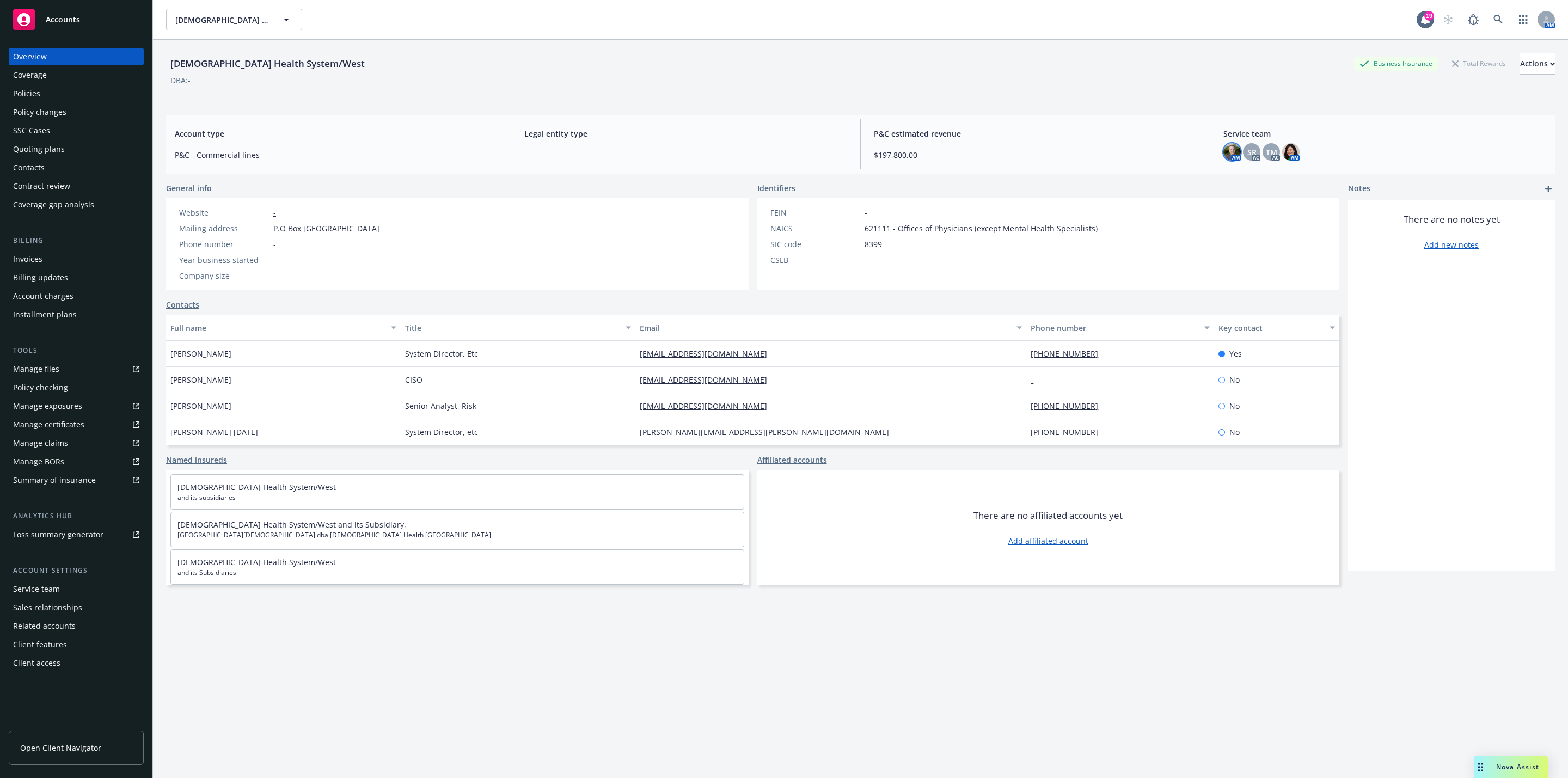
click at [1224, 150] on img at bounding box center [1233, 152] width 18 height 18
click at [1094, 131] on span "P&C estimated revenue" at bounding box center [1035, 134] width 323 height 12
click at [53, 95] on div "Policies" at bounding box center [76, 93] width 126 height 18
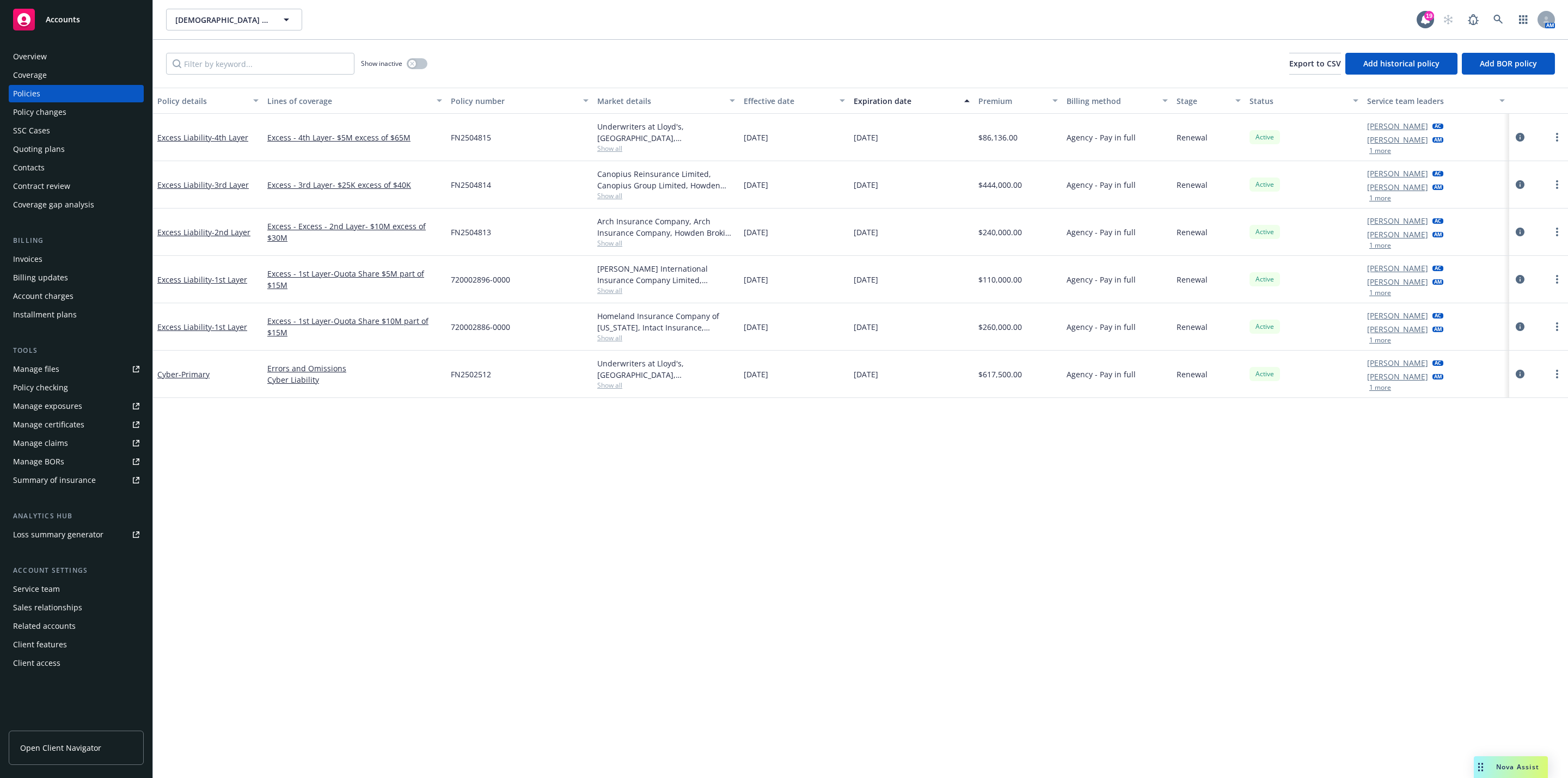
drag, startPoint x: 592, startPoint y: 455, endPoint x: 791, endPoint y: 603, distance: 248.0
drag, startPoint x: 791, startPoint y: 603, endPoint x: 619, endPoint y: 525, distance: 188.9
click at [619, 525] on div "Policy details Lines of coverage Policy number Market details Effective date Ex…" at bounding box center [861, 433] width 1416 height 690
click at [175, 377] on link "Cyber - Primary" at bounding box center [183, 374] width 52 height 11
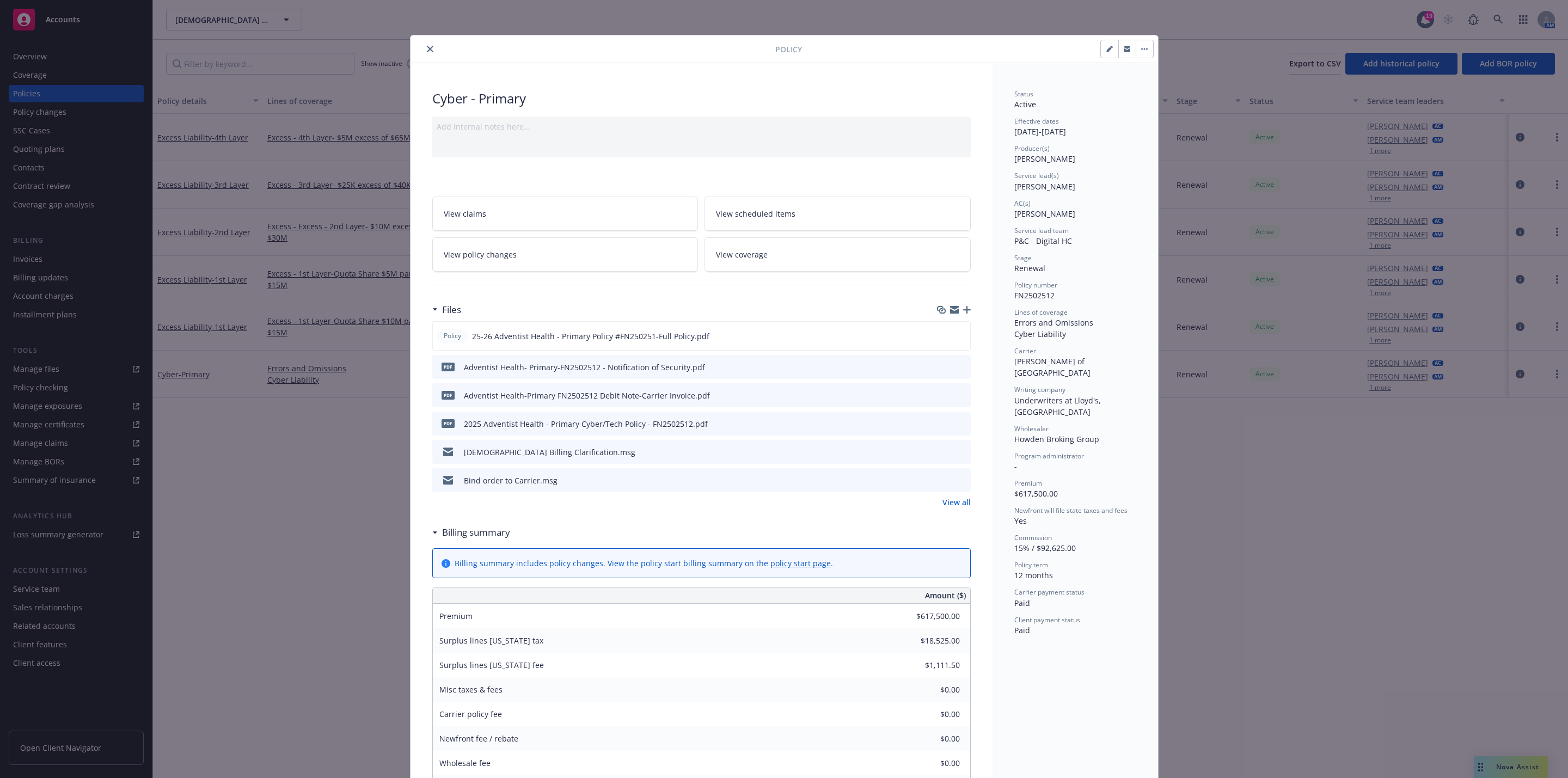
click at [957, 485] on button at bounding box center [962, 481] width 10 height 12
click at [955, 482] on icon "preview file" at bounding box center [960, 480] width 10 height 8
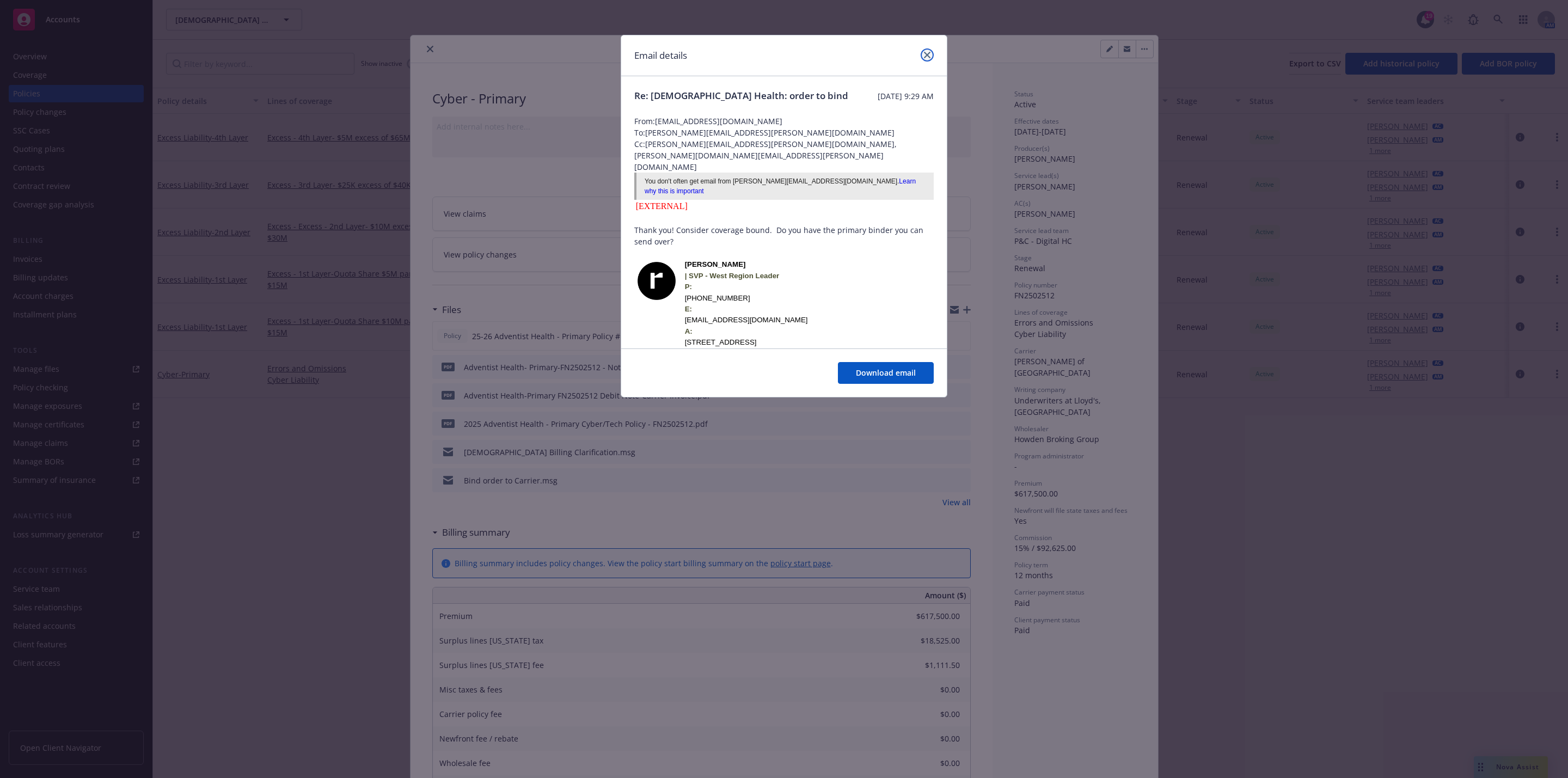
click at [925, 59] on link "close" at bounding box center [927, 54] width 13 height 13
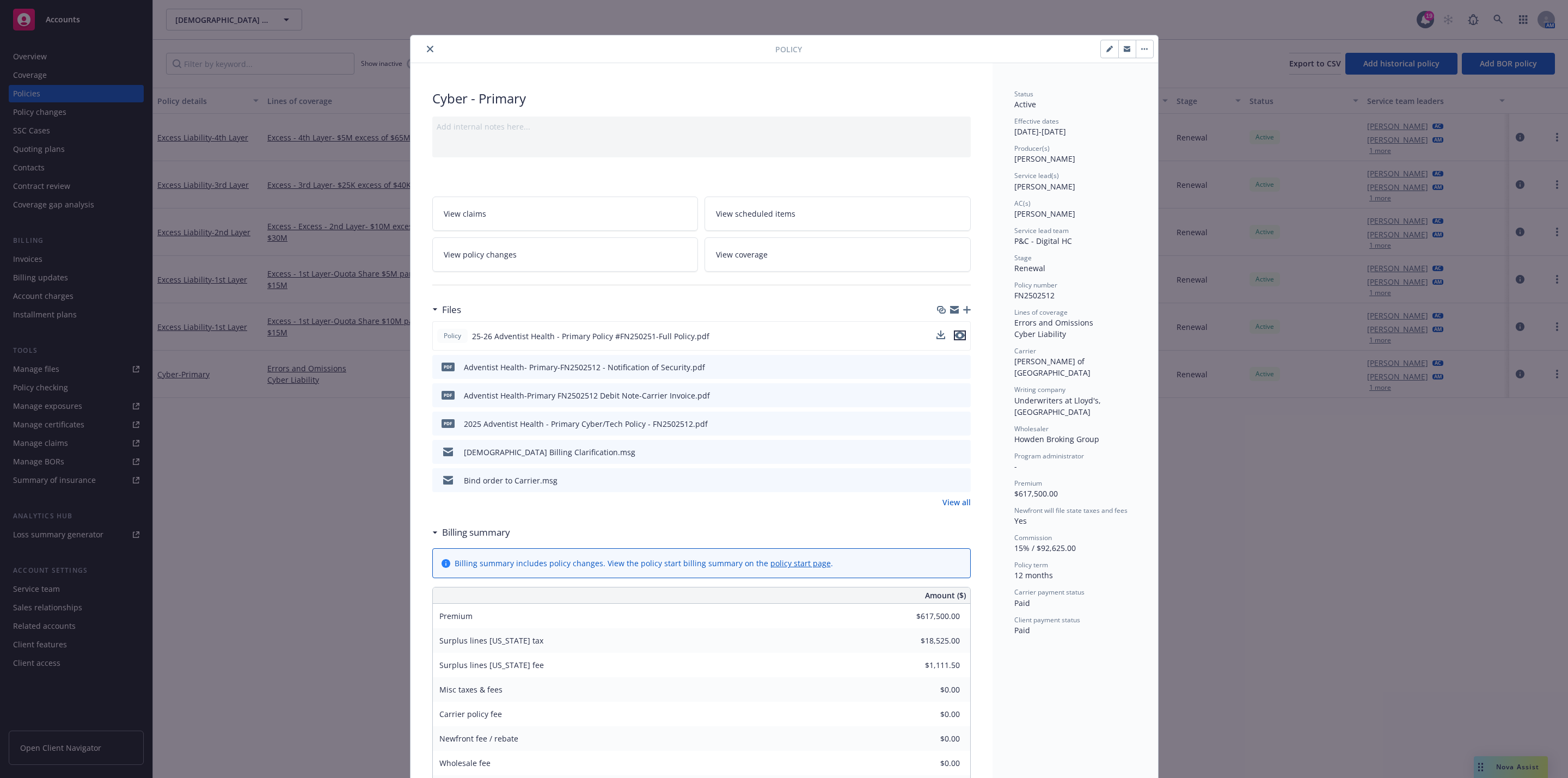
click at [955, 338] on icon "preview file" at bounding box center [960, 335] width 10 height 8
click at [424, 49] on button "close" at bounding box center [430, 48] width 13 height 13
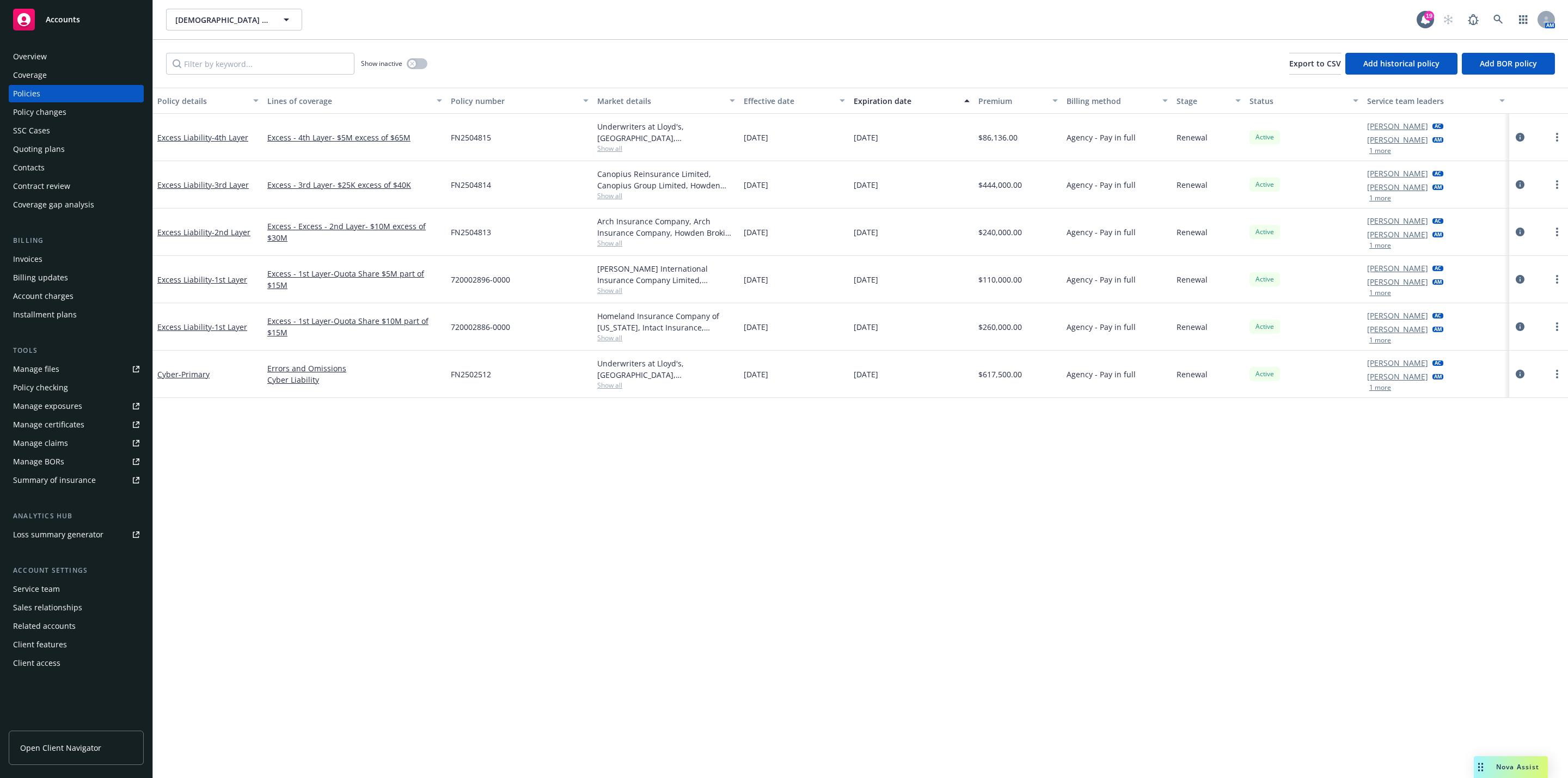
click at [27, 49] on div "Overview" at bounding box center [30, 57] width 33 height 18
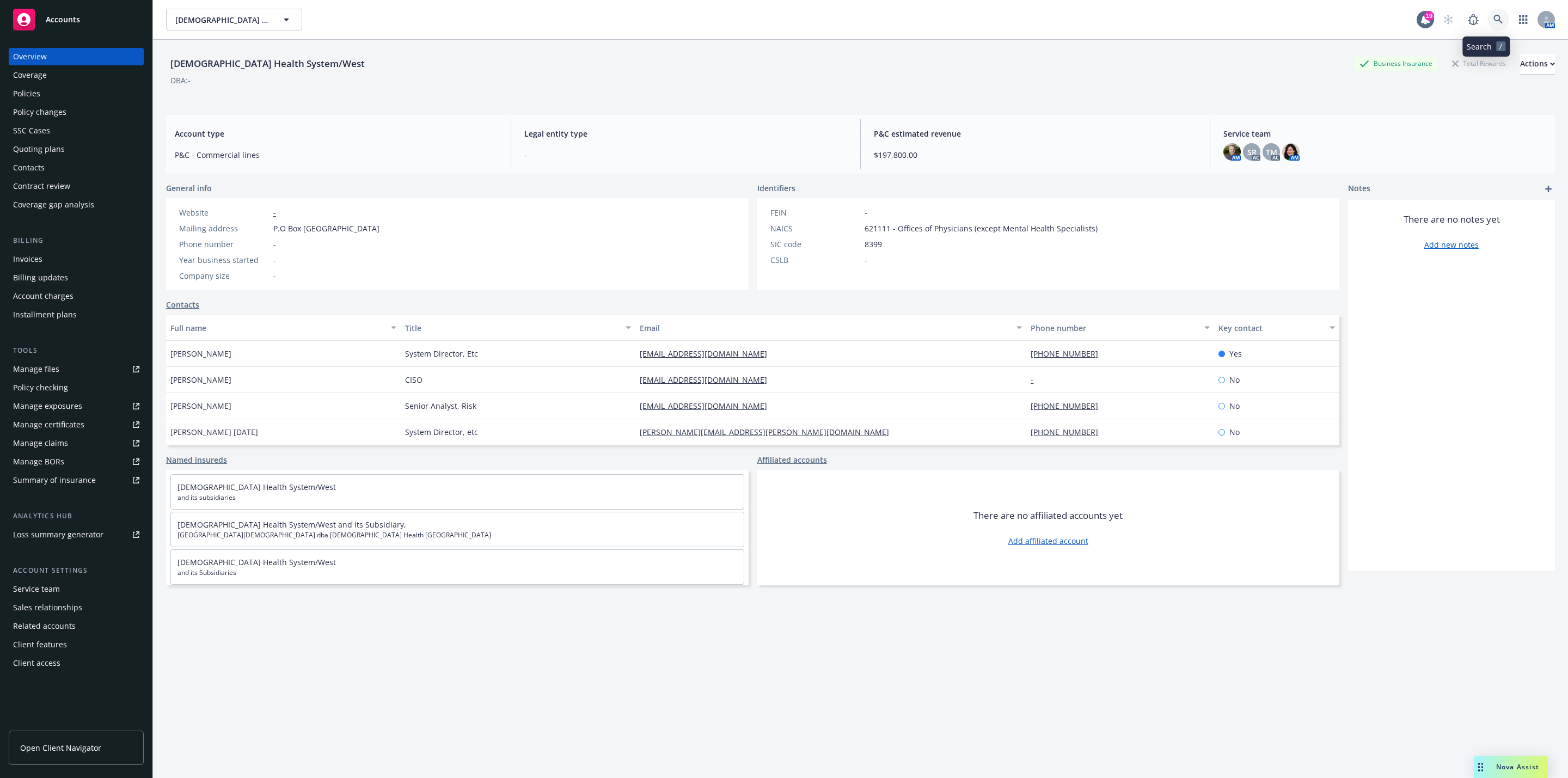
click at [1487, 27] on link at bounding box center [1498, 20] width 22 height 22
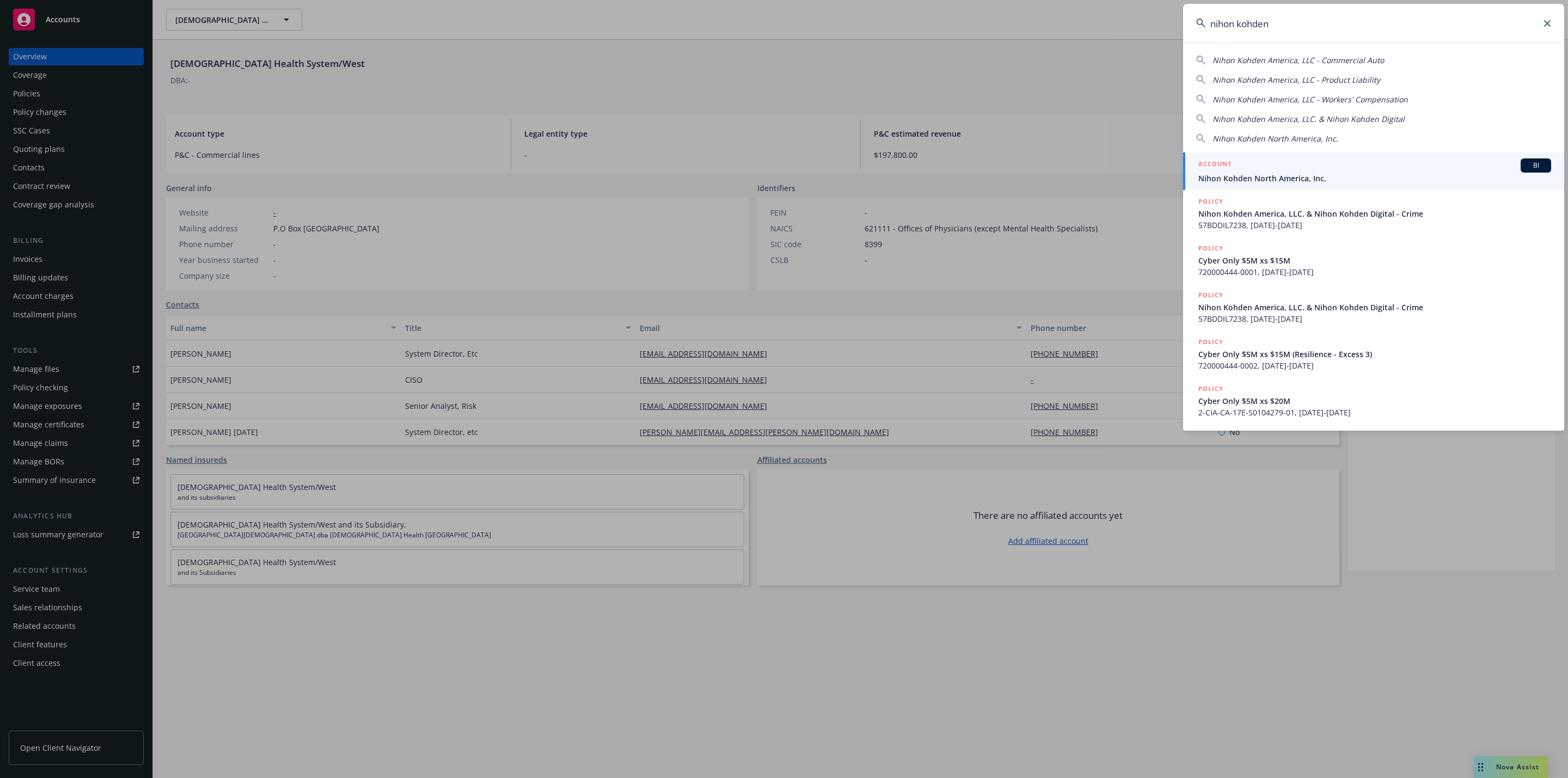
type input "nihon kohden"
click at [1367, 170] on div "ACCOUNT BI" at bounding box center [1374, 165] width 353 height 14
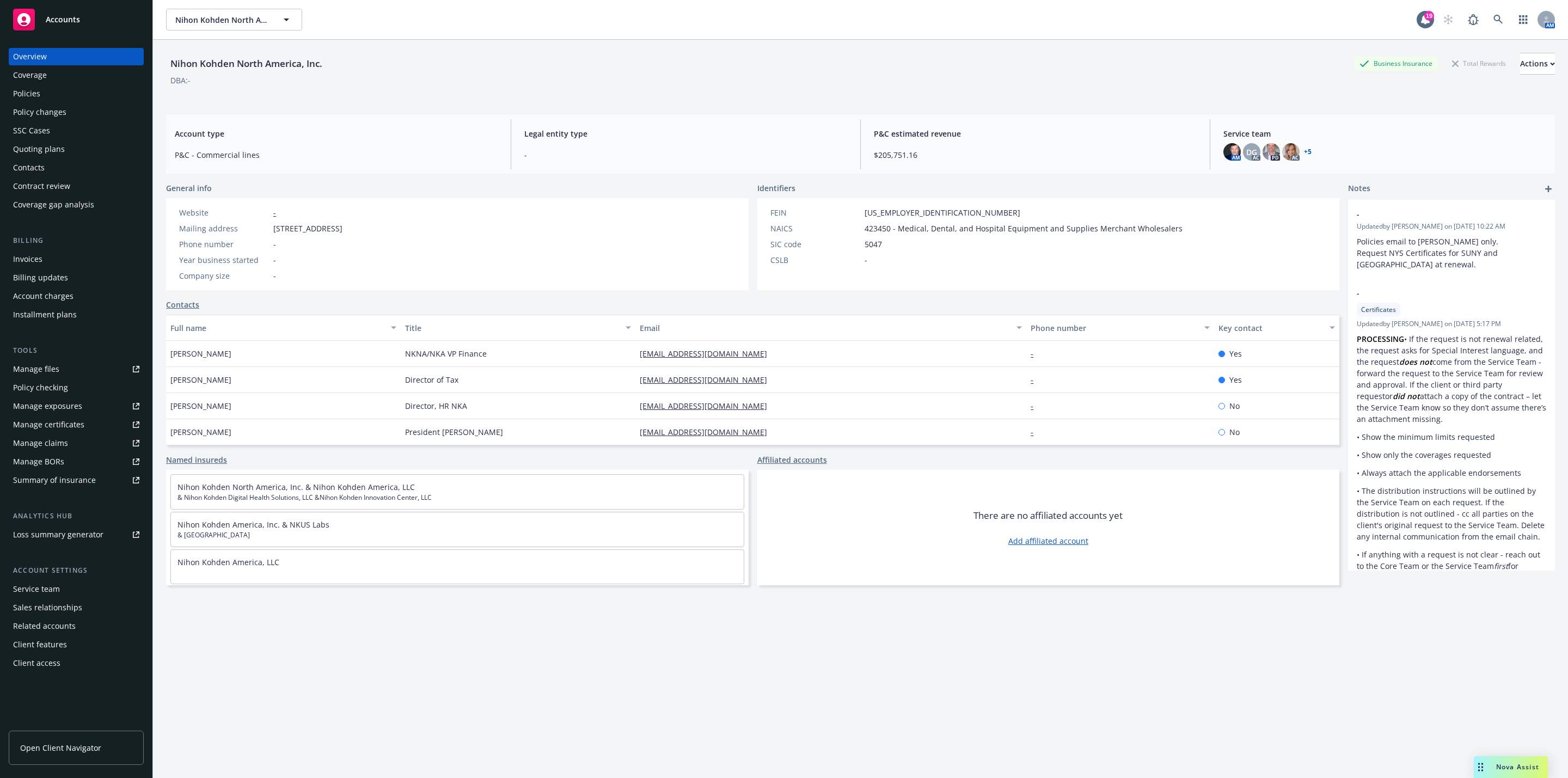
click at [33, 94] on div "Policies" at bounding box center [27, 93] width 28 height 18
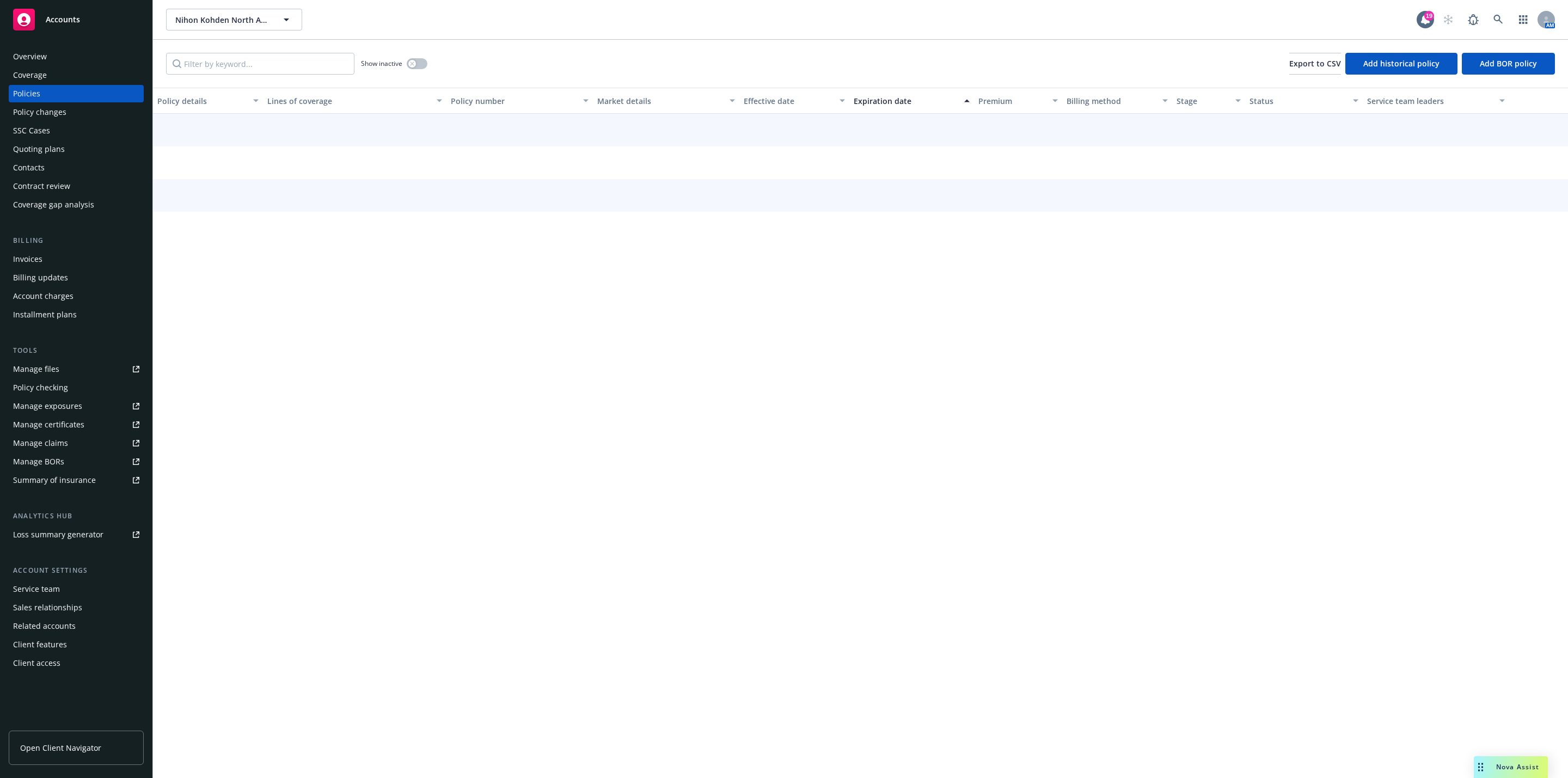
click at [91, 52] on div "Overview" at bounding box center [76, 57] width 126 height 18
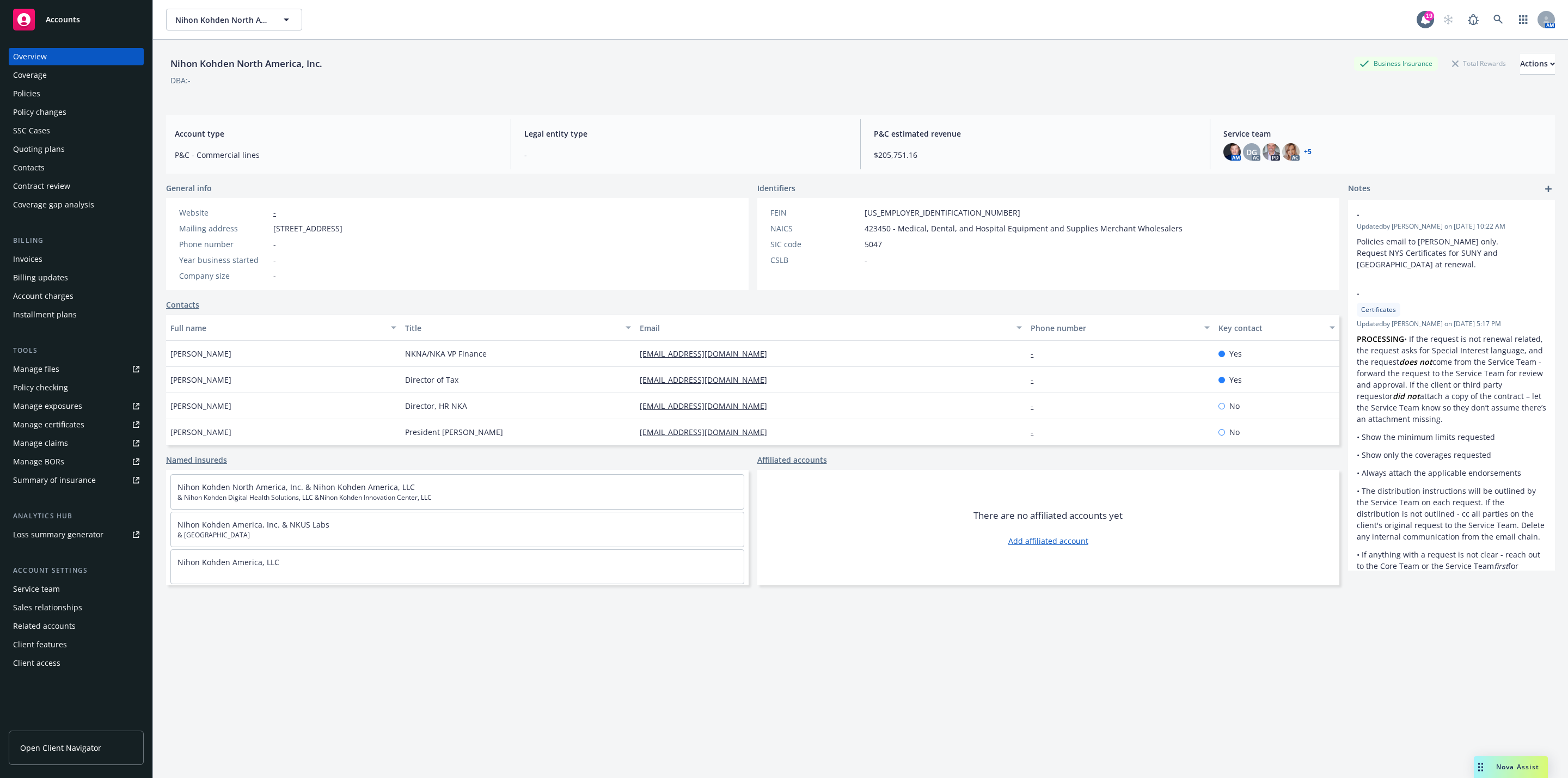
click at [90, 94] on div "Policies" at bounding box center [76, 93] width 126 height 18
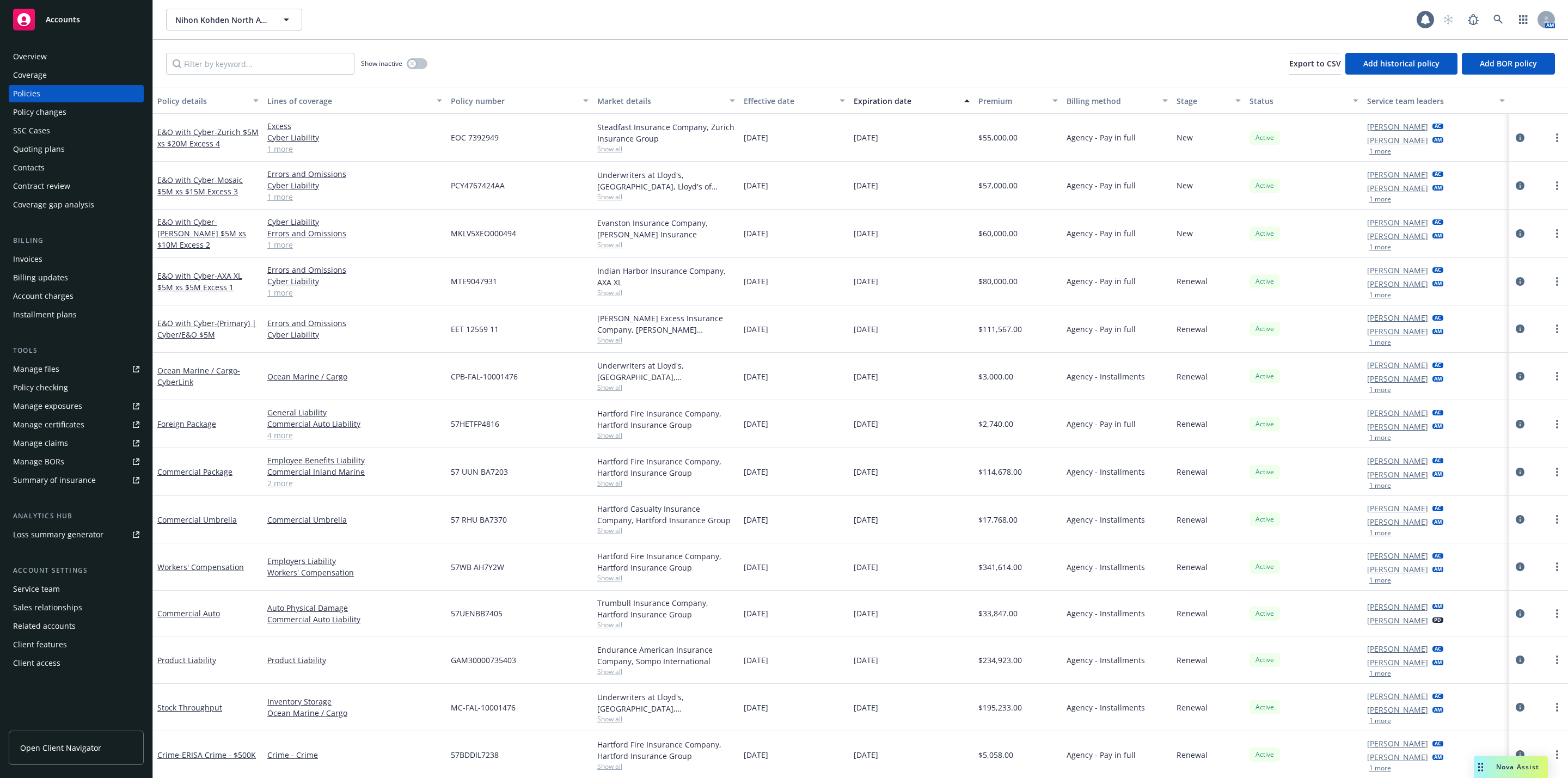
click at [989, 104] on div "Premium" at bounding box center [1012, 101] width 68 height 12
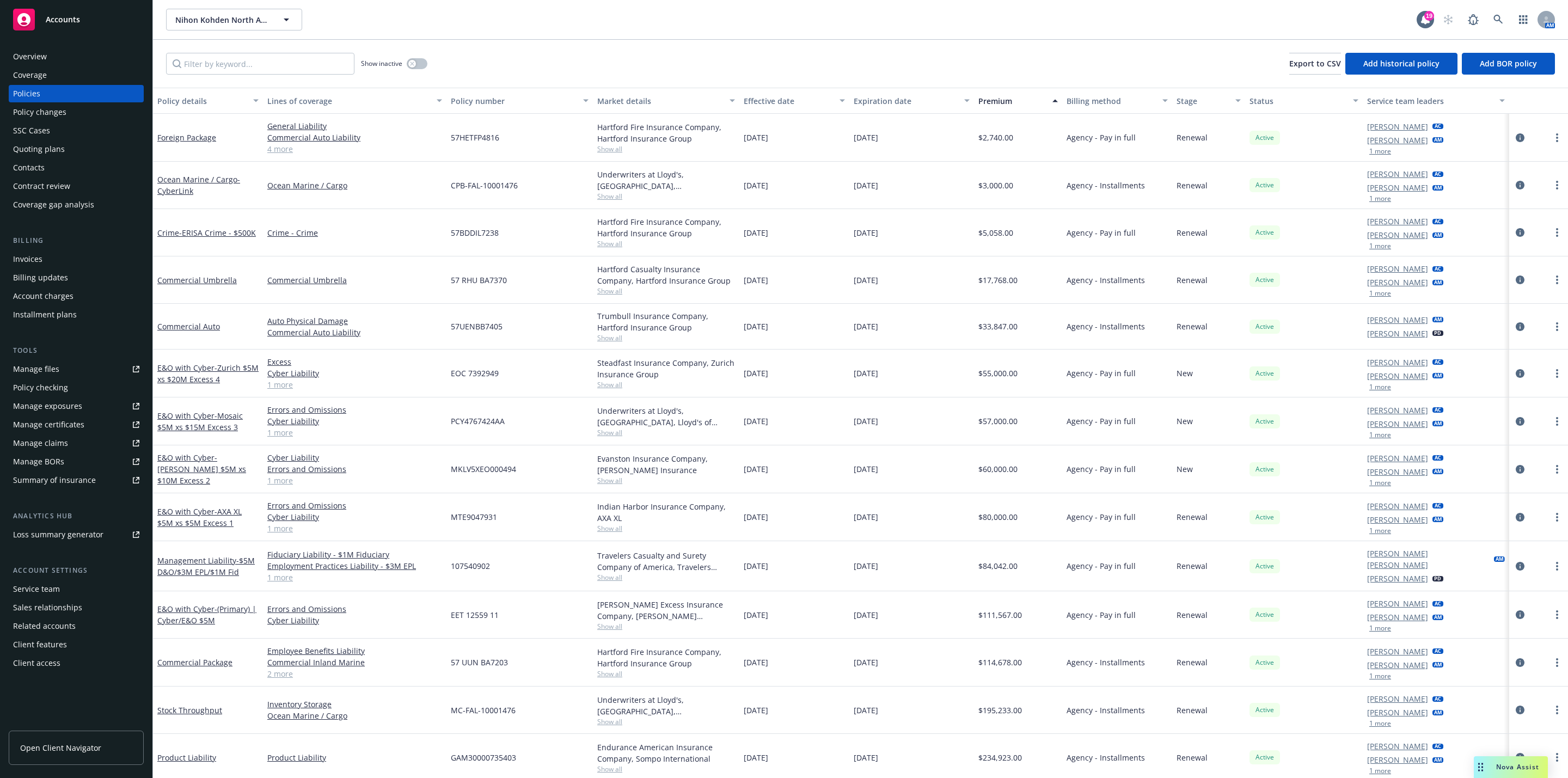
click at [989, 102] on div "Premium" at bounding box center [1012, 101] width 68 height 12
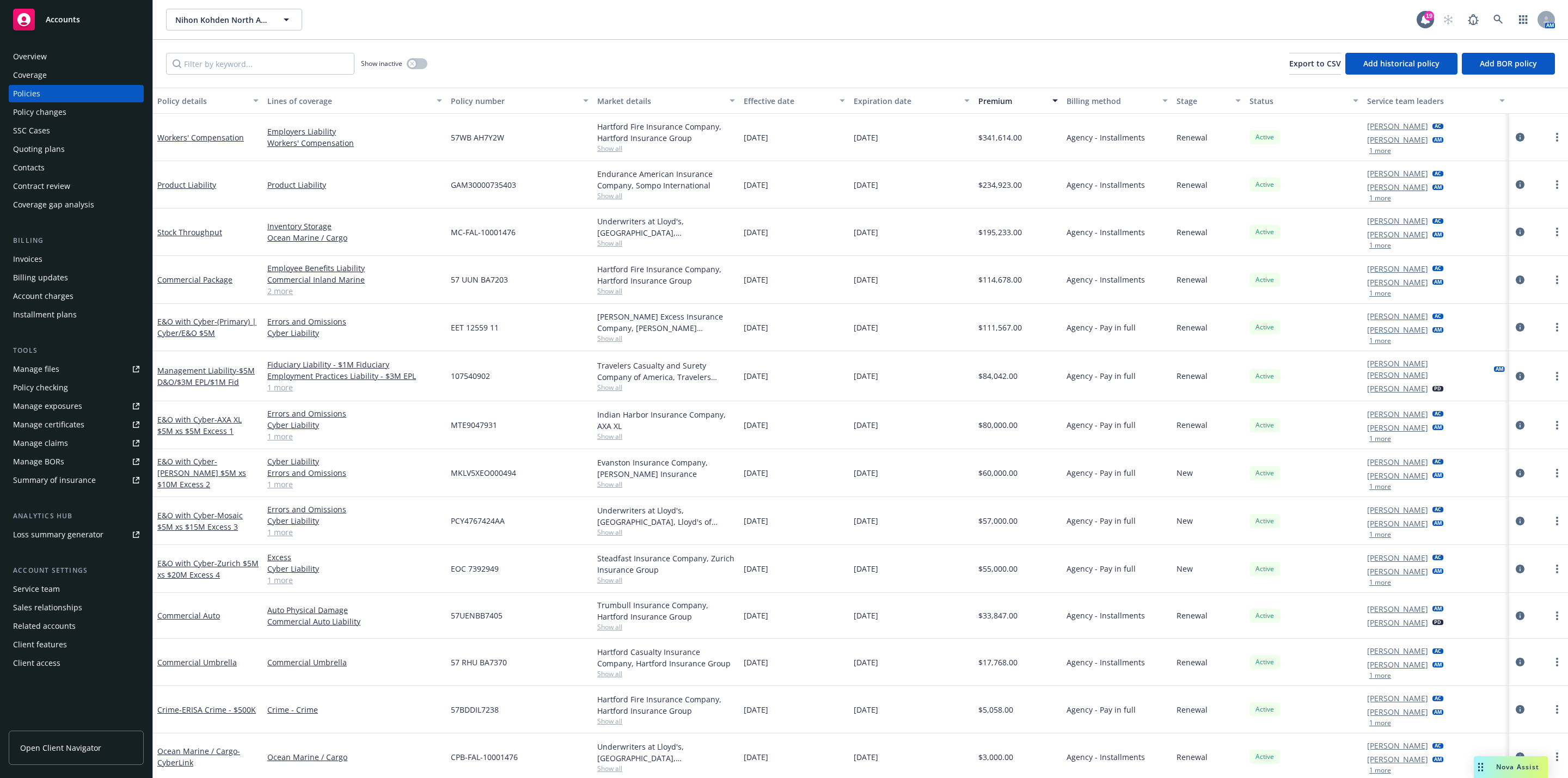
click at [1514, 766] on span "Nova Assist" at bounding box center [1518, 766] width 43 height 9
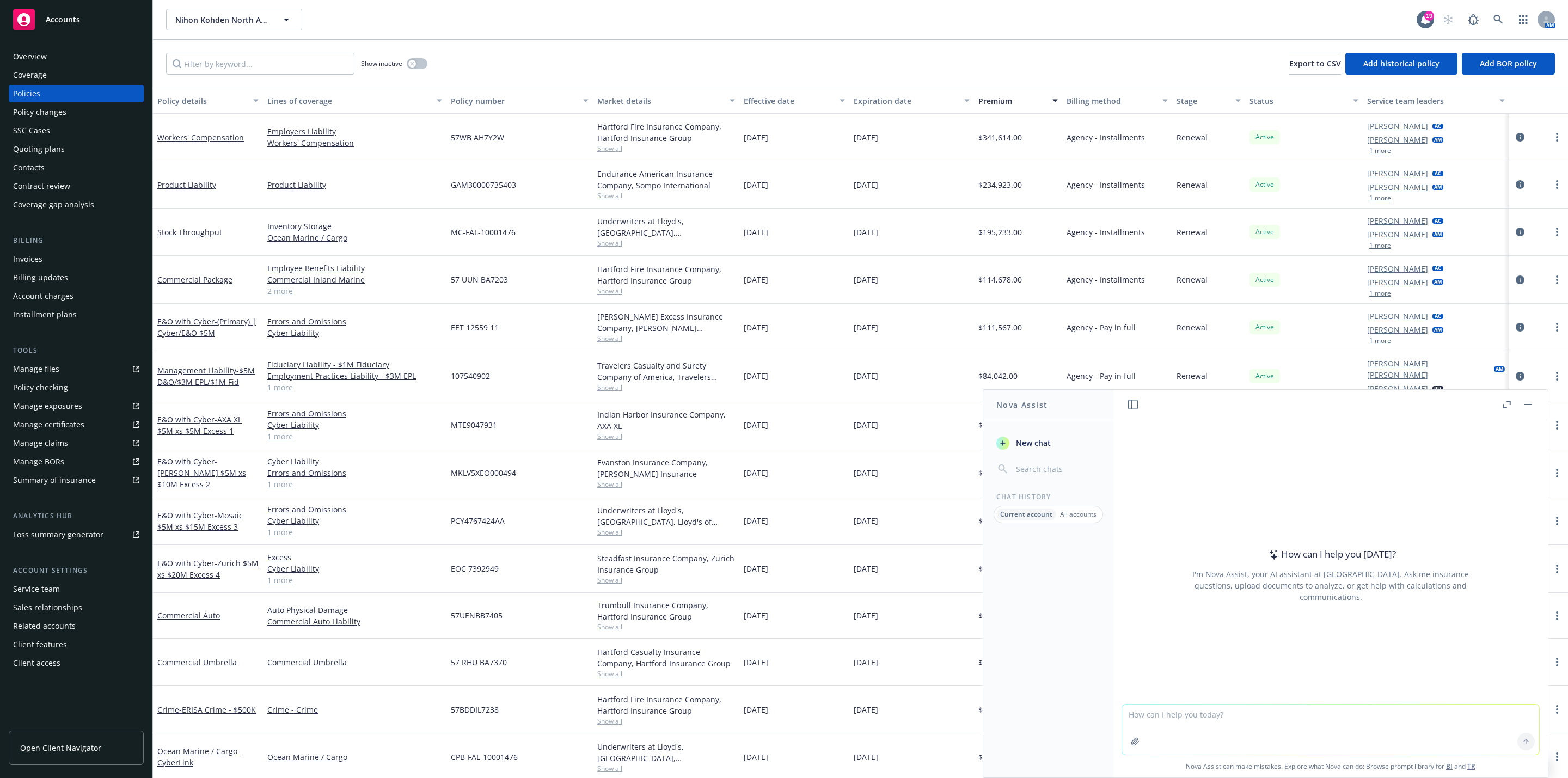
click at [1305, 730] on textarea at bounding box center [1331, 729] width 417 height 50
click at [1198, 714] on textarea at bounding box center [1331, 729] width 417 height 50
click at [1234, 714] on textarea "Hi Nova, I need" at bounding box center [1331, 729] width 417 height 51
paste textarea "Attached are the completed applications. We also attached the excel document th…"
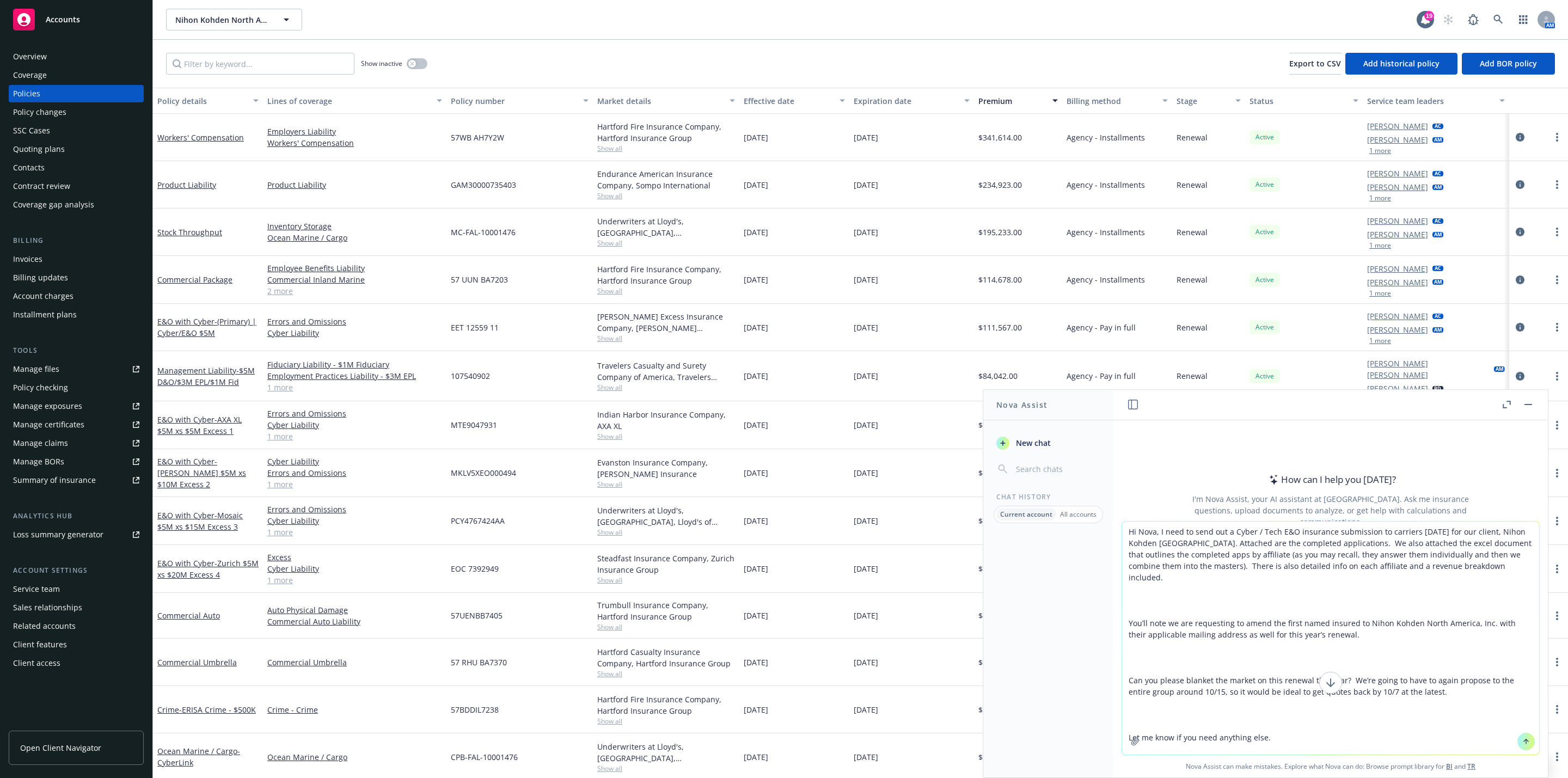
type textarea "Hi Nova, I need to send out a Cyber / Tech E&O insurance submission to carriers…"
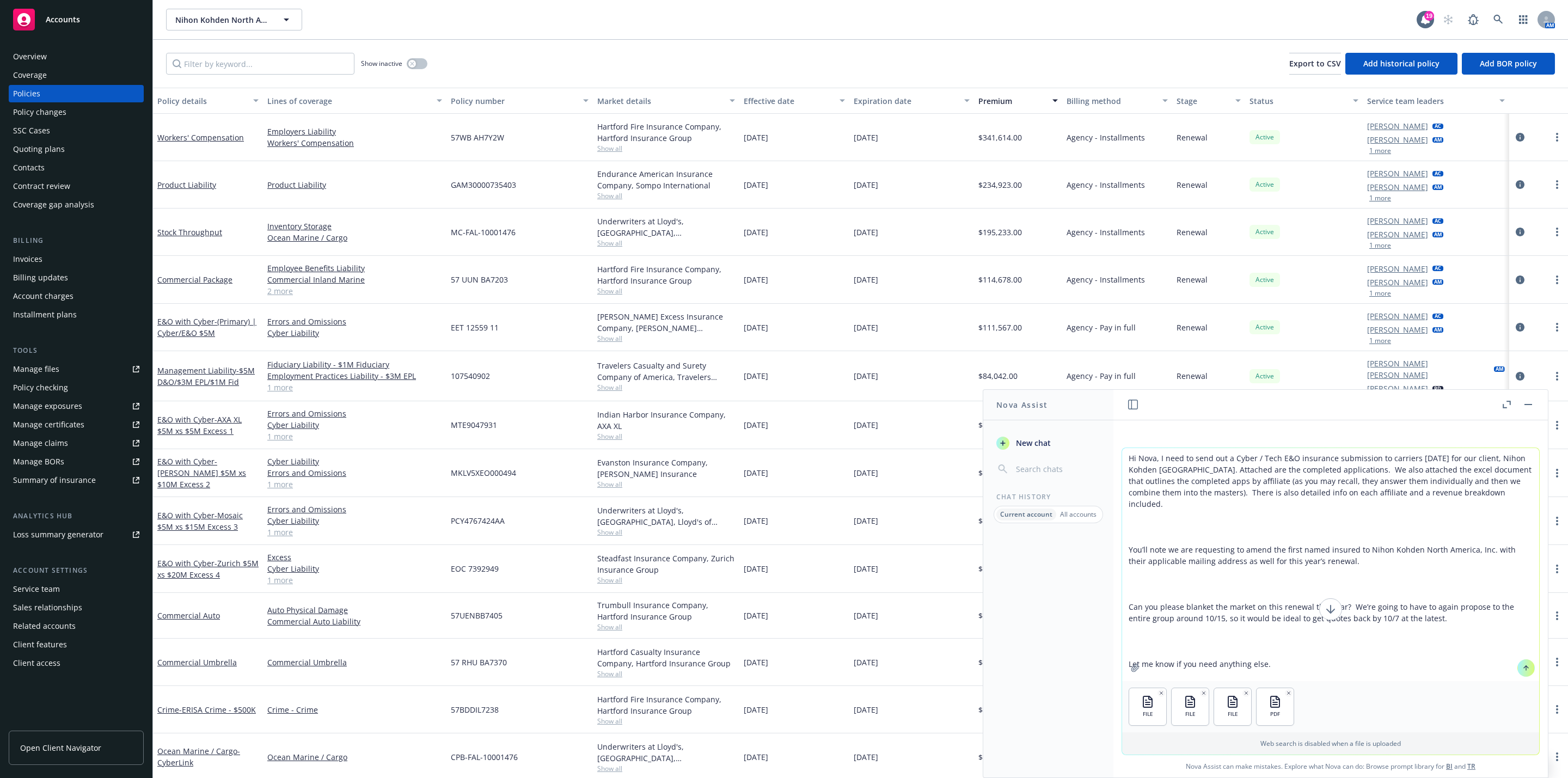
click at [1524, 667] on icon at bounding box center [1526, 667] width 4 height 2
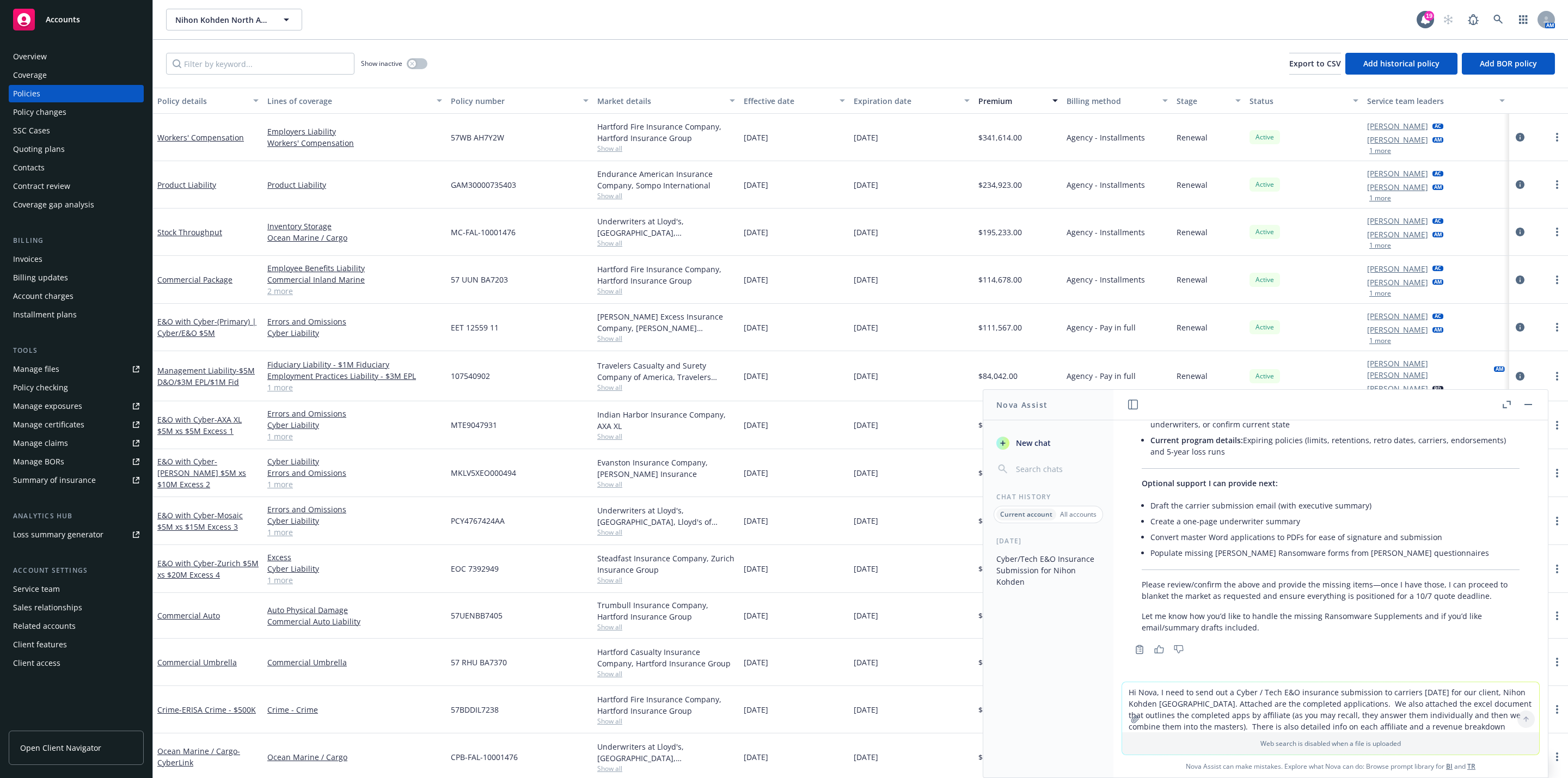
scroll to position [1228, 0]
click at [1216, 511] on li "Create a one-page underwriter summary" at bounding box center [1335, 519] width 369 height 16
drag, startPoint x: 1152, startPoint y: 492, endPoint x: 1374, endPoint y: 484, distance: 222.1
click at [1374, 496] on li "Draft the carrier submission email (with executive summary)" at bounding box center [1335, 504] width 369 height 16
copy li "Draft the carrier submission email (with executive summary)"
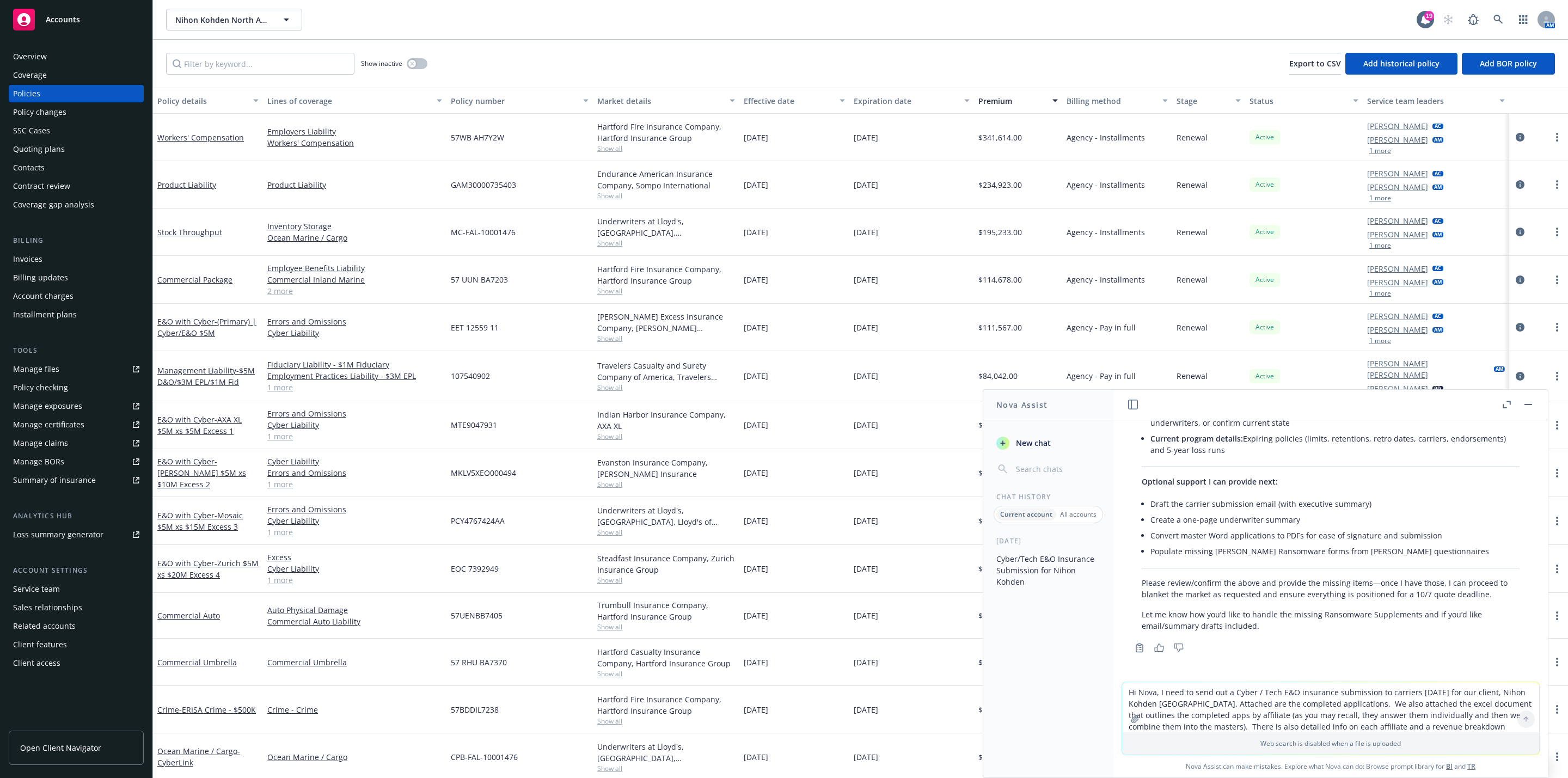
click at [1194, 699] on textarea "Hi Nova, I need to send out a Cyber / Tech E&O insurance submission to carriers…" at bounding box center [1331, 707] width 417 height 50
click at [1270, 694] on textarea "Hi Nova, I need to send out a Cyber / Tech E&O insurance submission to carriers…" at bounding box center [1331, 707] width 417 height 50
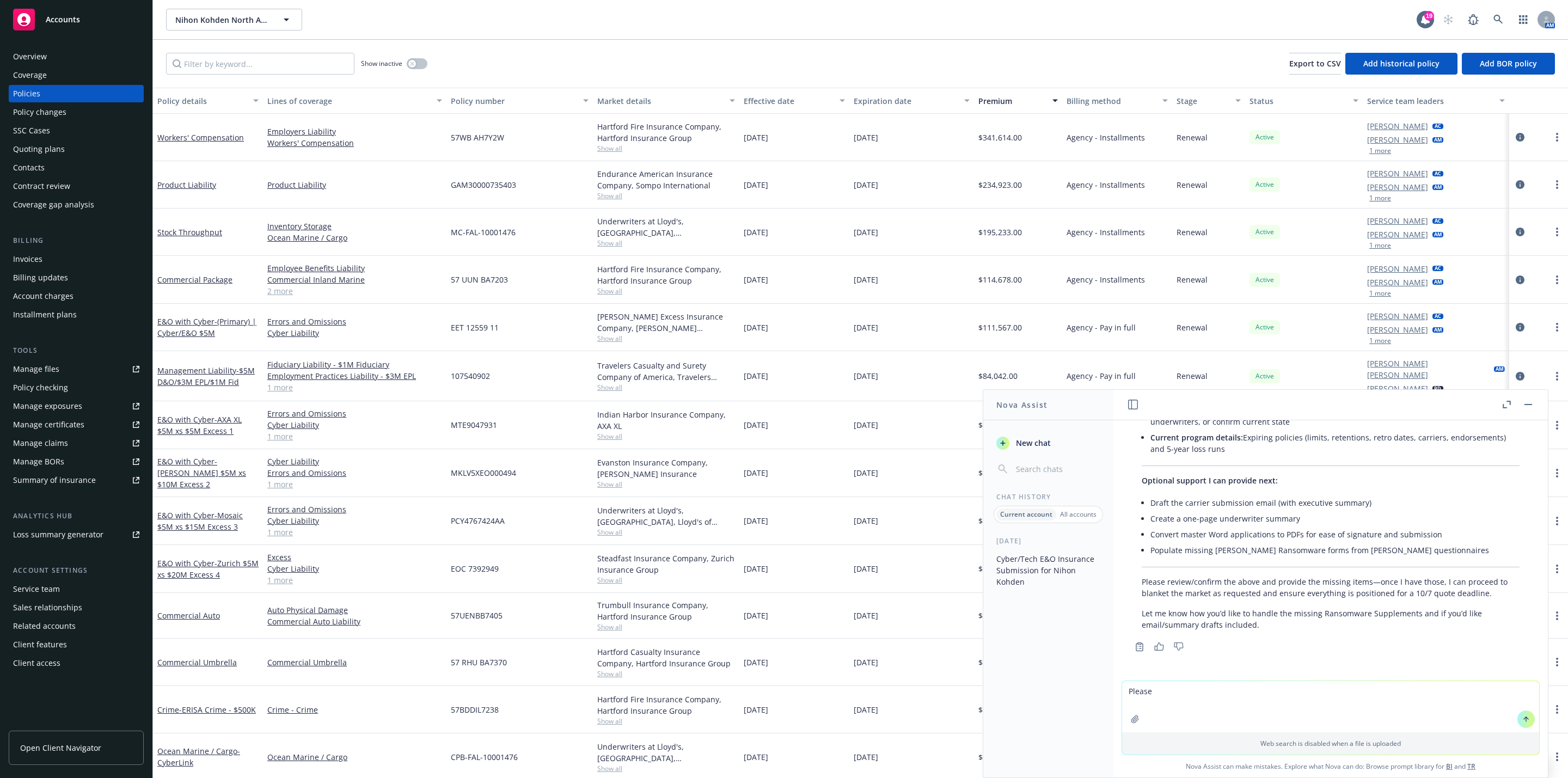
paste textarea "Draft the carrier submission email (with executive summary)"
type textarea "Please Draft the carrier submission email (with executive summary)"
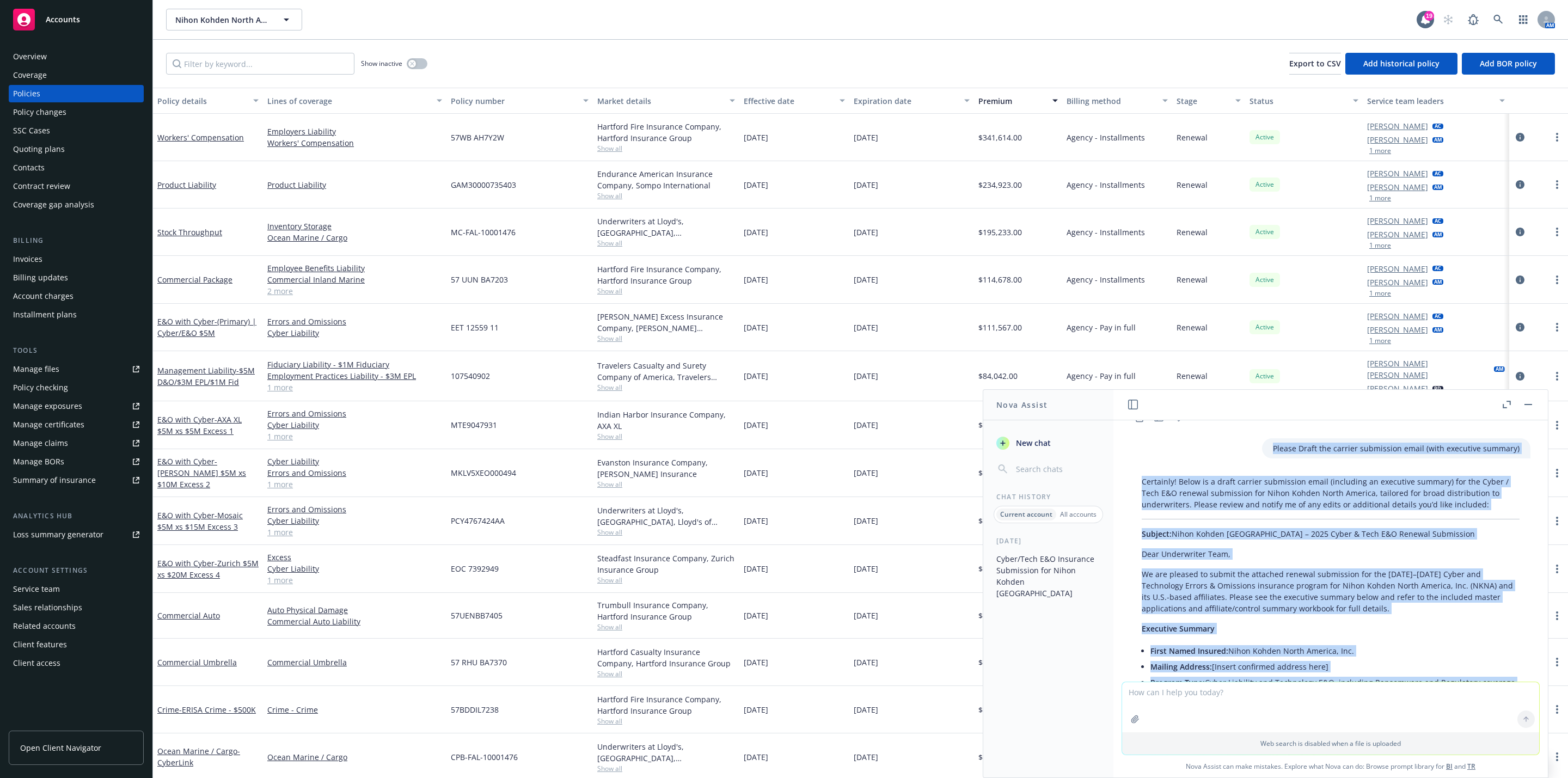
scroll to position [1426, 0]
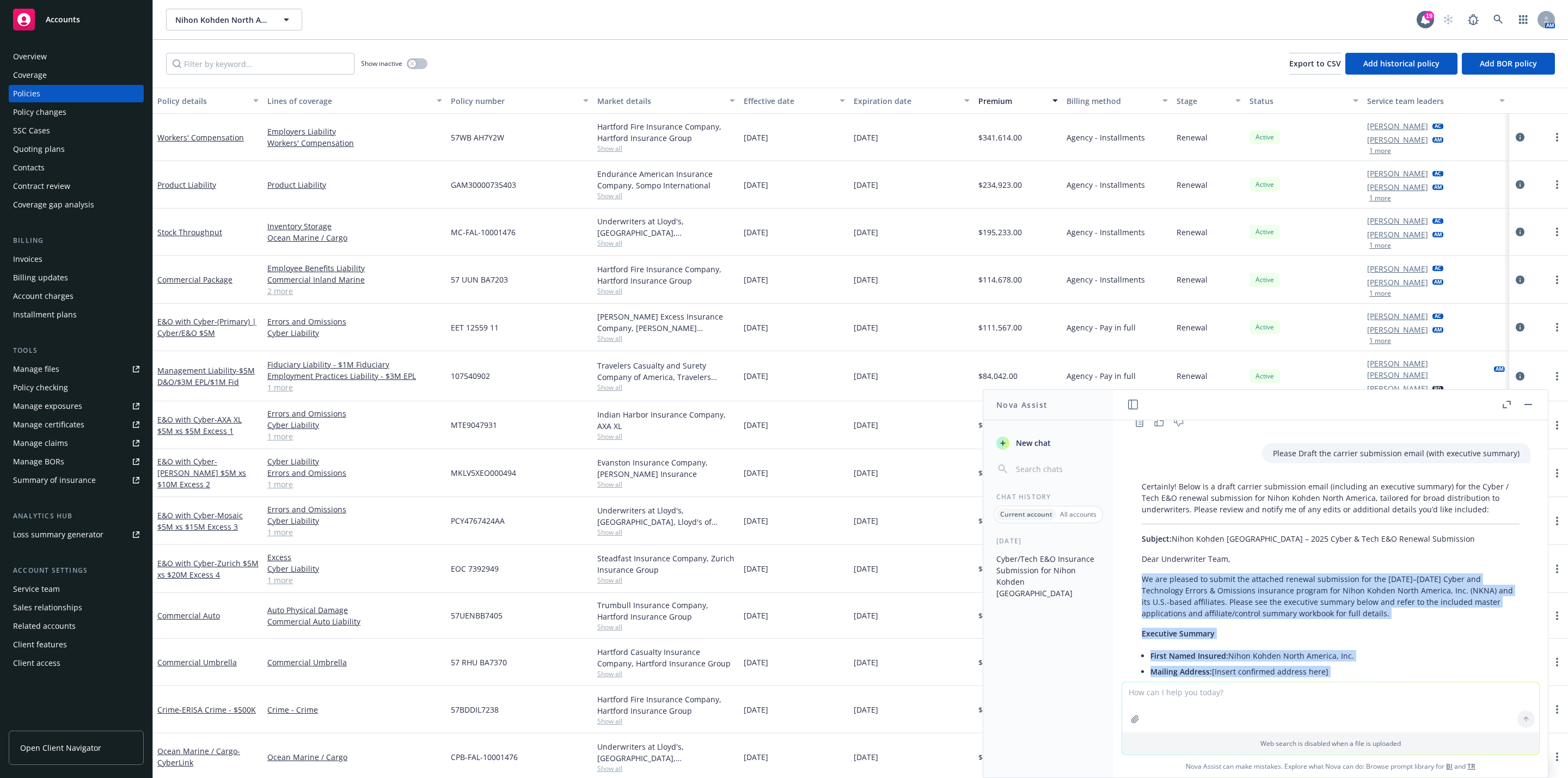
drag, startPoint x: 1255, startPoint y: 583, endPoint x: 1130, endPoint y: 592, distance: 125.3
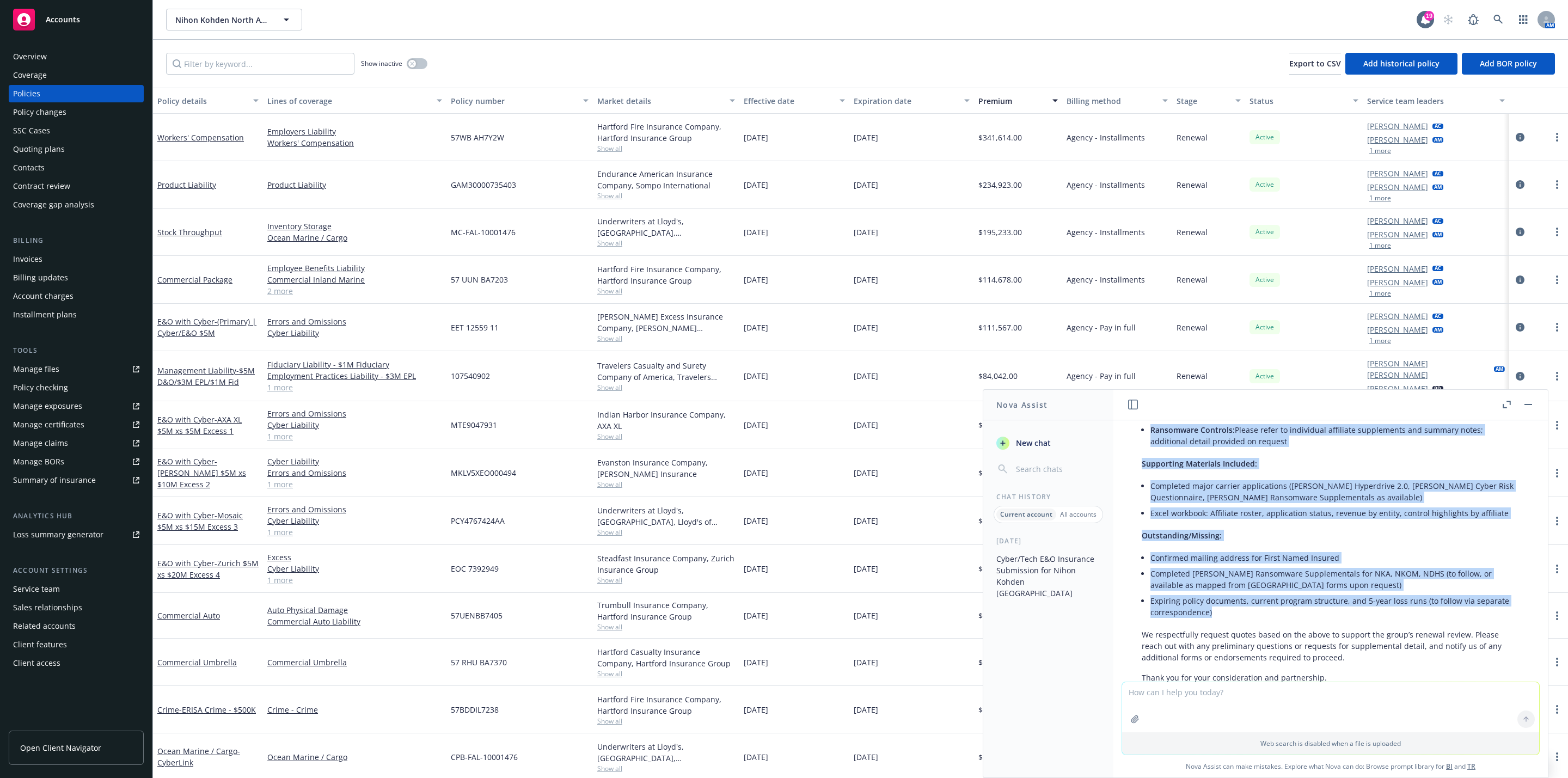
scroll to position [2325, 0]
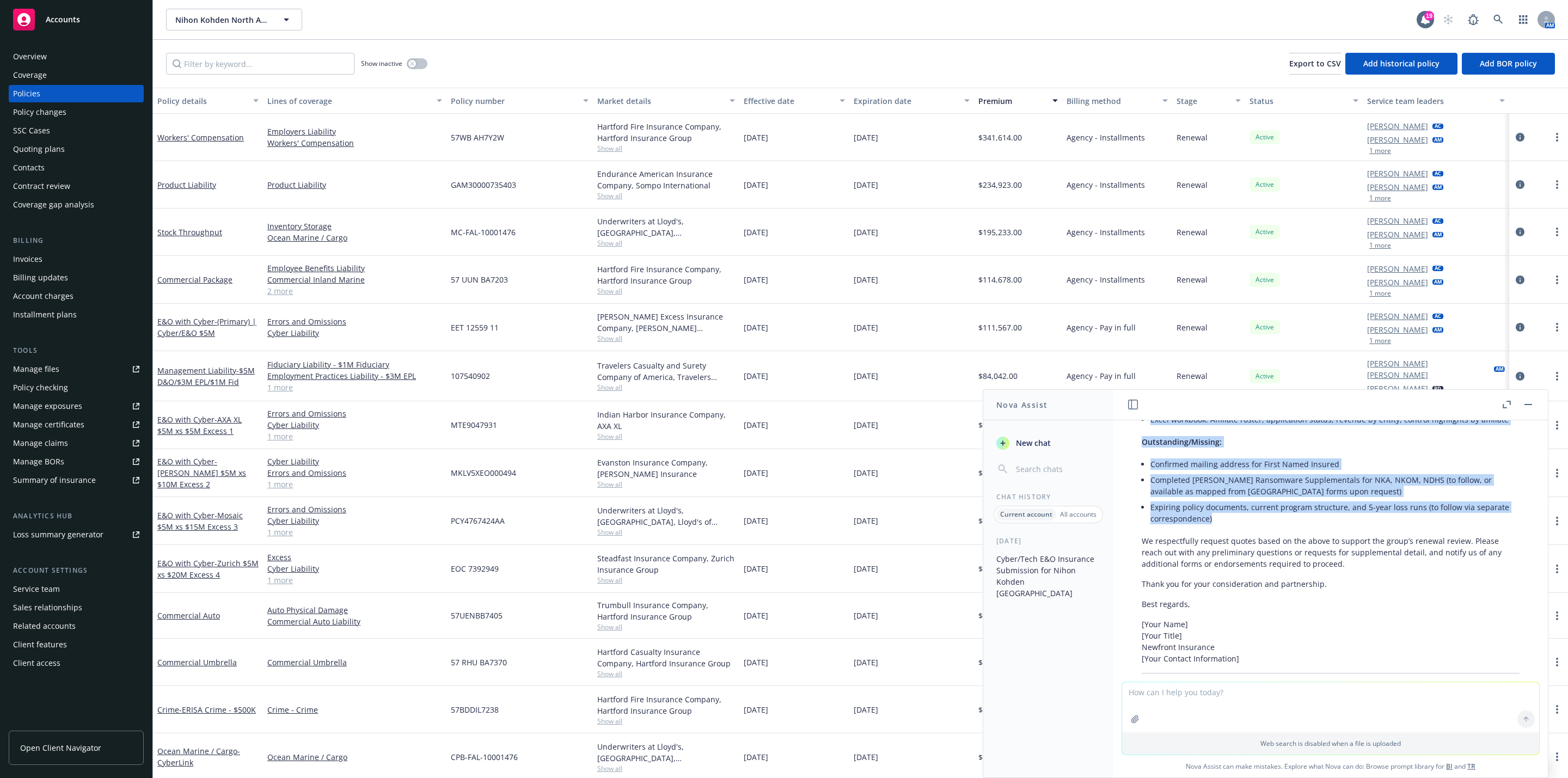
copy div "Lo ips dolorsi am consec adi elitsedd eiusmod temporinci utl etd 9830–1895 Magn…"
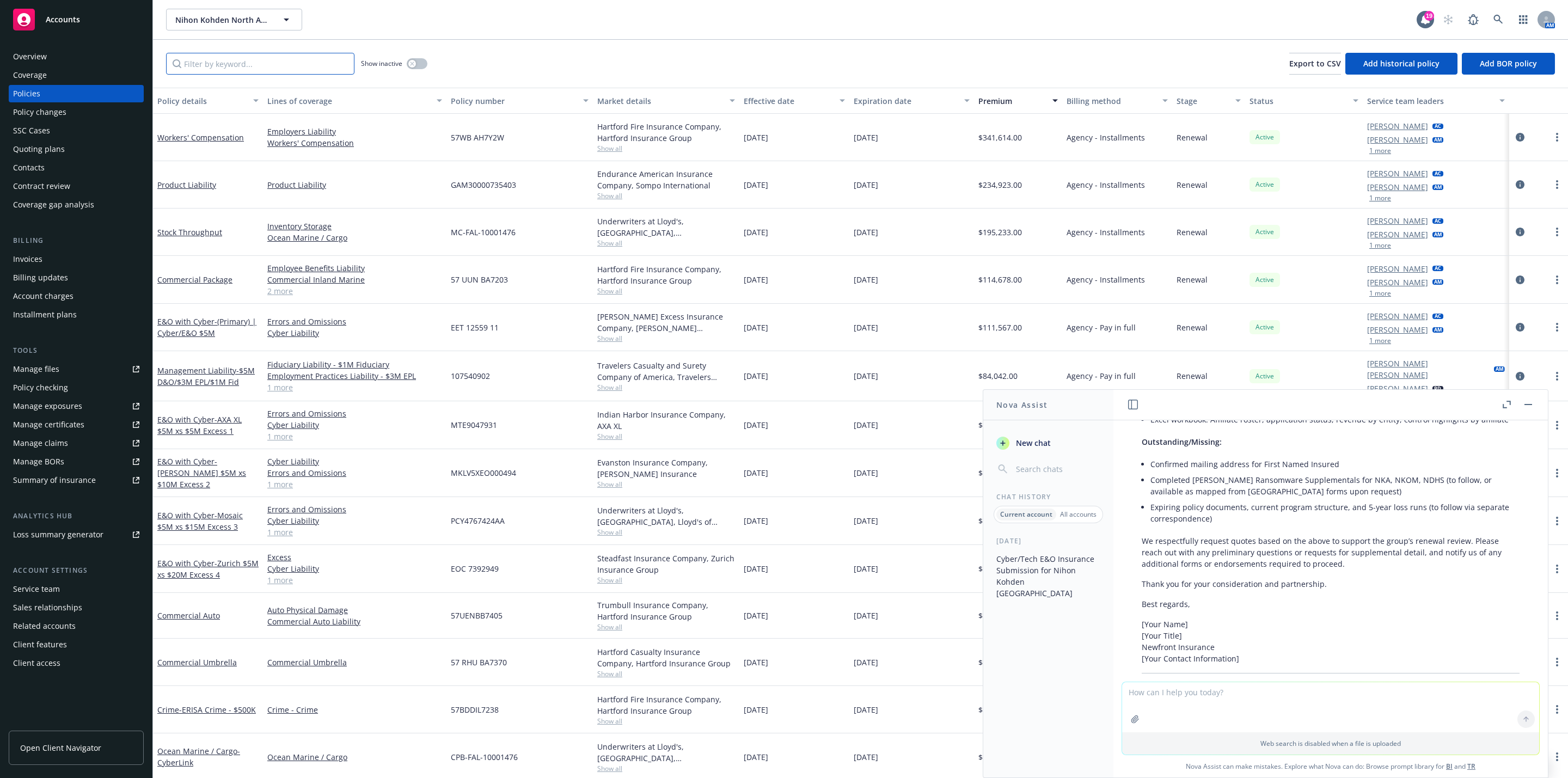
click at [243, 59] on input "Filter by keyword..." at bounding box center [261, 64] width 189 height 22
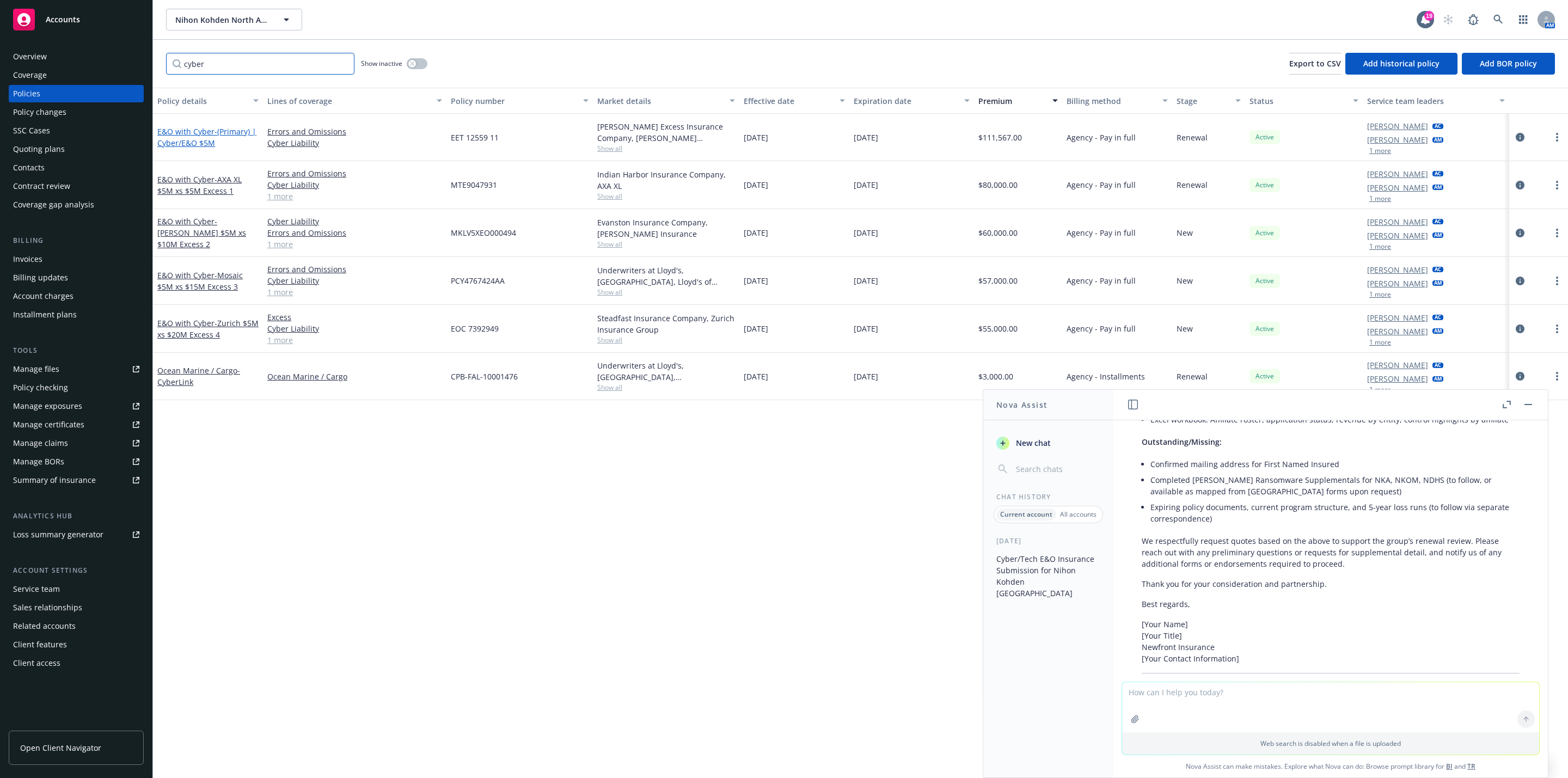
type input "cyber"
click at [212, 131] on span "- (Primary) | Cyber/E&O $5M" at bounding box center [207, 137] width 99 height 22
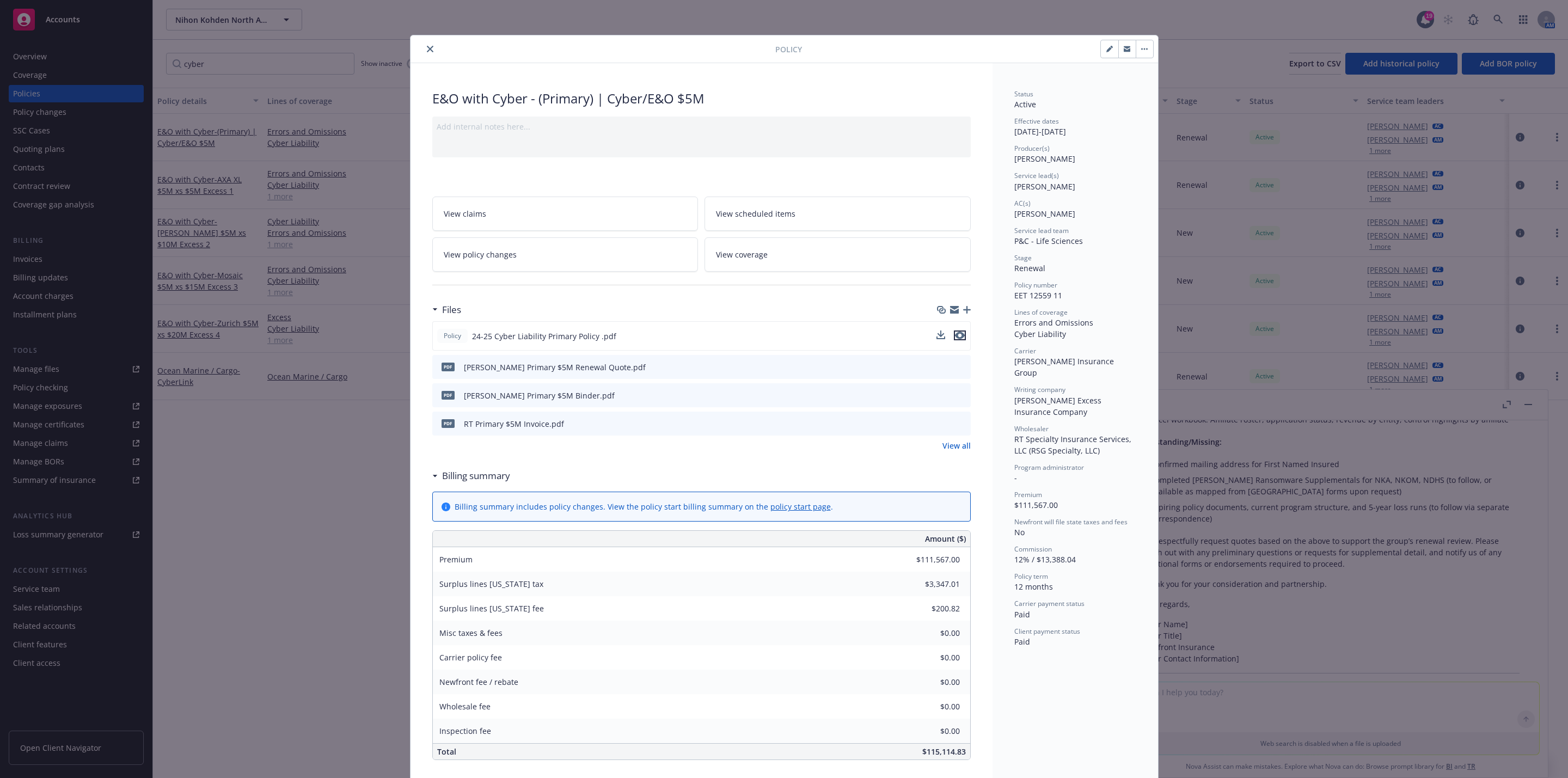
click at [957, 333] on icon "preview file" at bounding box center [960, 335] width 10 height 8
